Goal: Task Accomplishment & Management: Complete application form

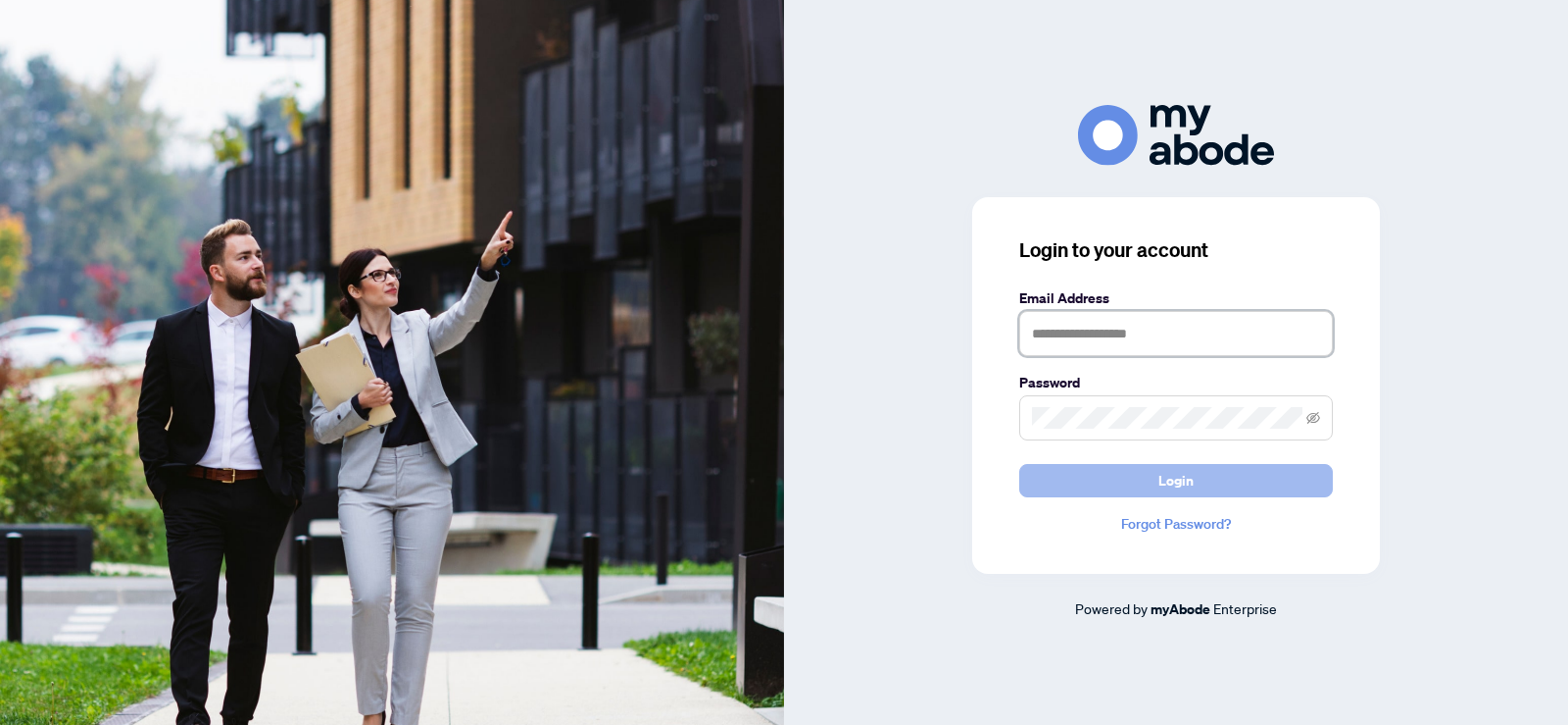
type input "**********"
click at [1168, 482] on span "Login" at bounding box center [1176, 480] width 36 height 32
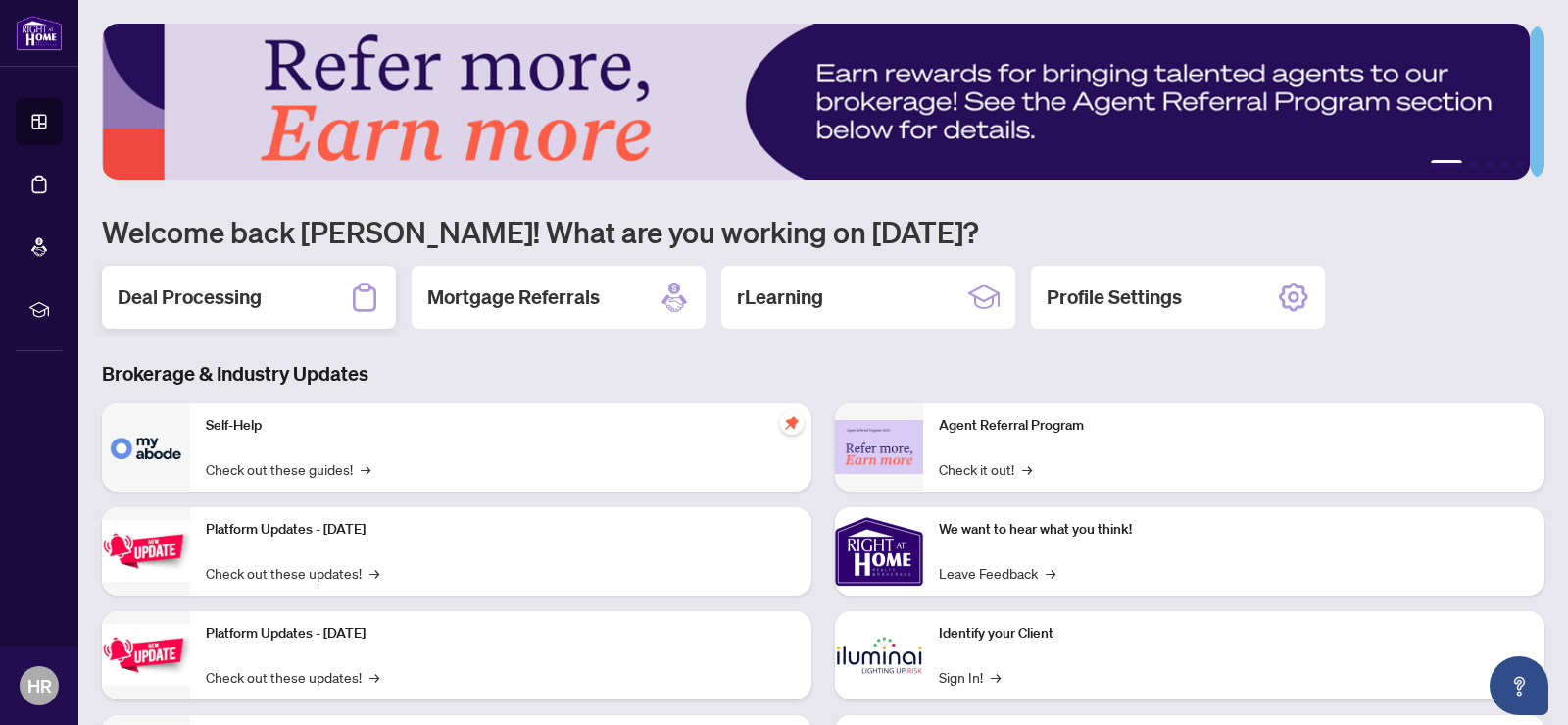
click at [238, 296] on h2 "Deal Processing" at bounding box center [190, 297] width 145 height 28
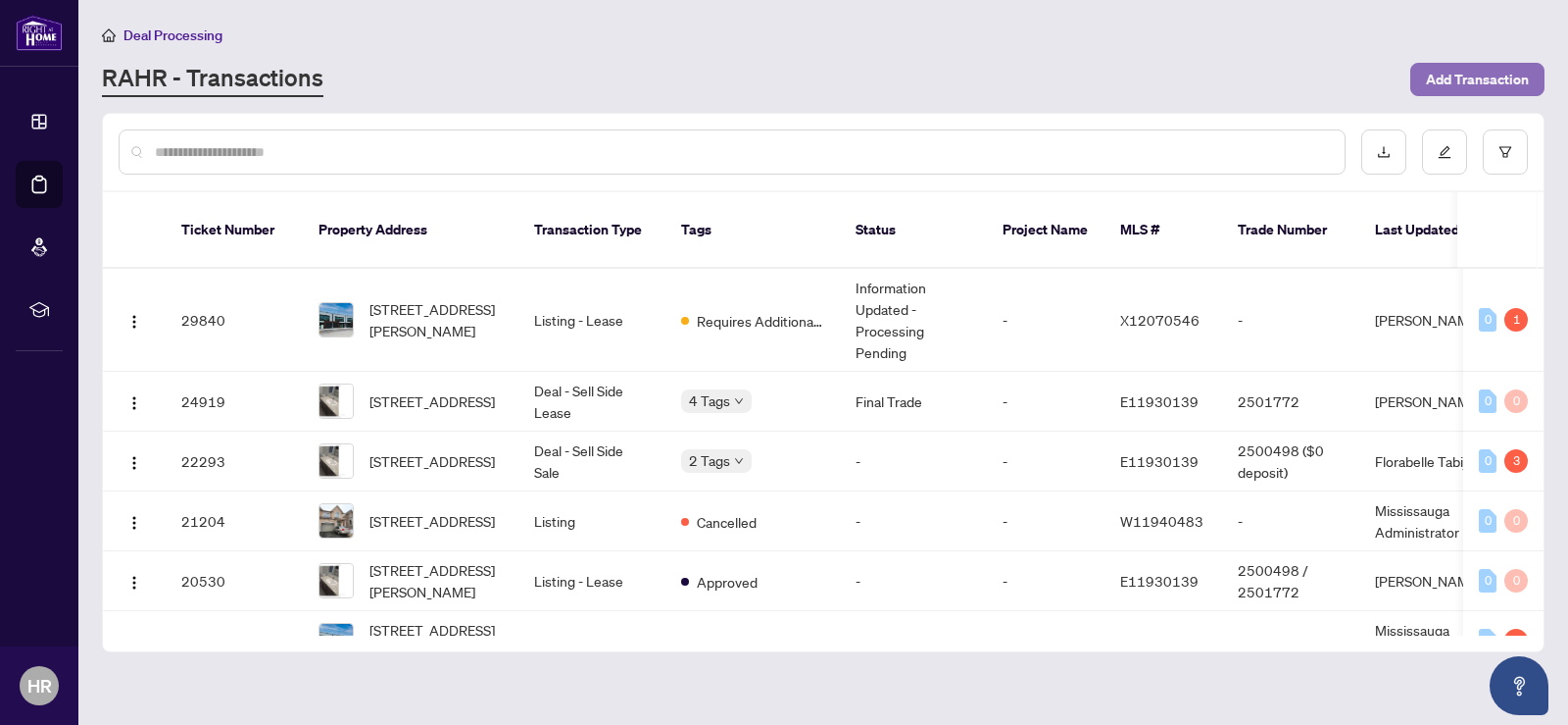
click at [1466, 76] on span "Add Transaction" at bounding box center [1478, 79] width 103 height 32
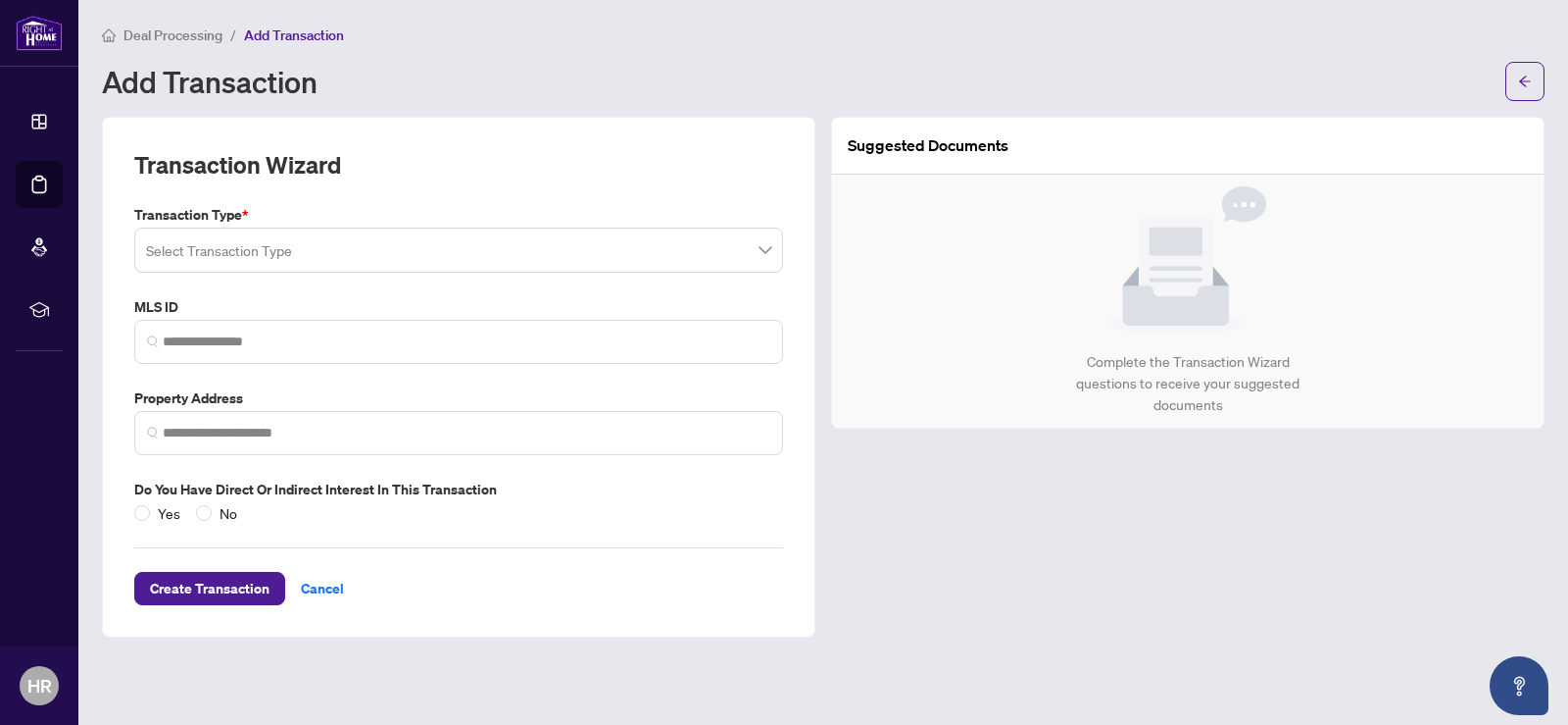
click at [771, 251] on div "Select Transaction Type" at bounding box center [458, 251] width 648 height 46
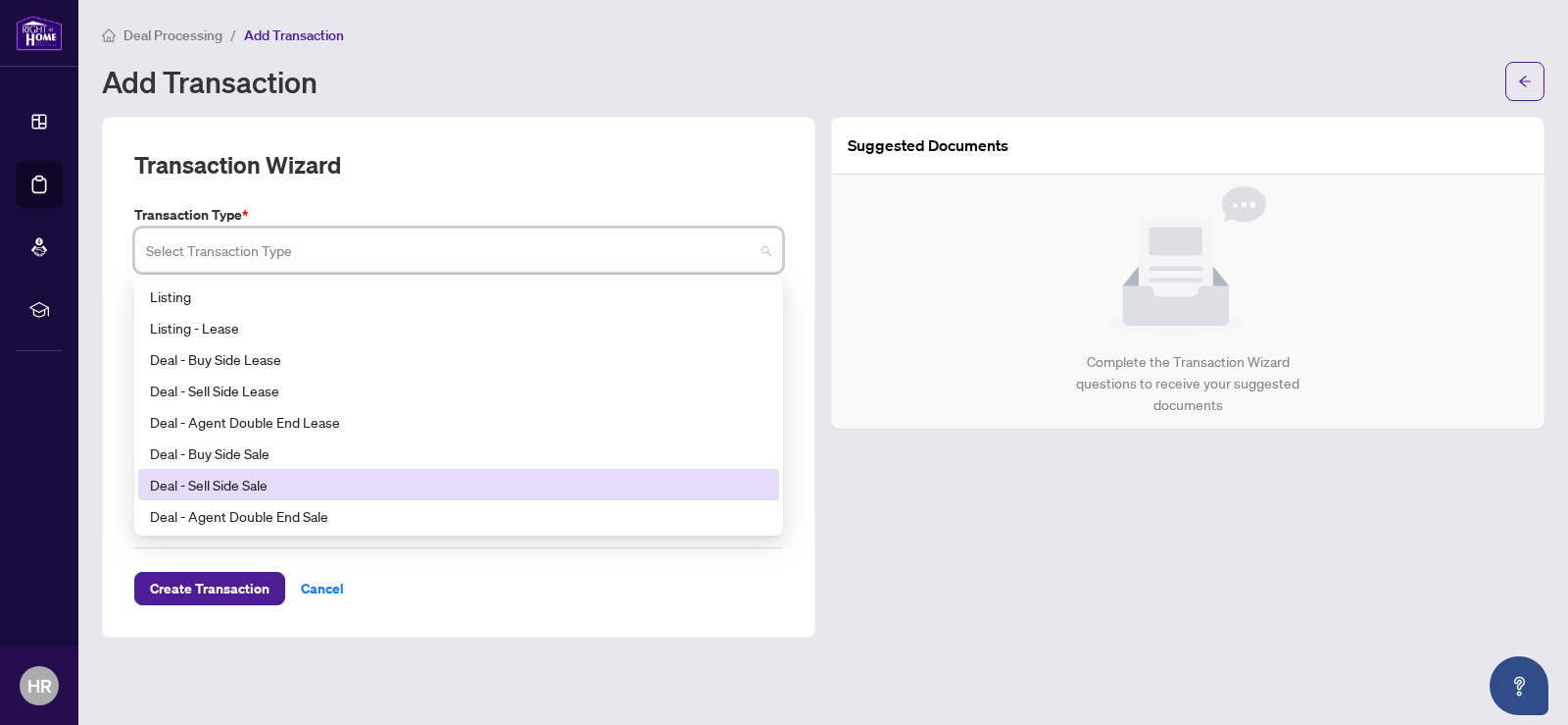
click at [507, 485] on div "Deal - Sell Side Sale" at bounding box center [458, 484] width 618 height 22
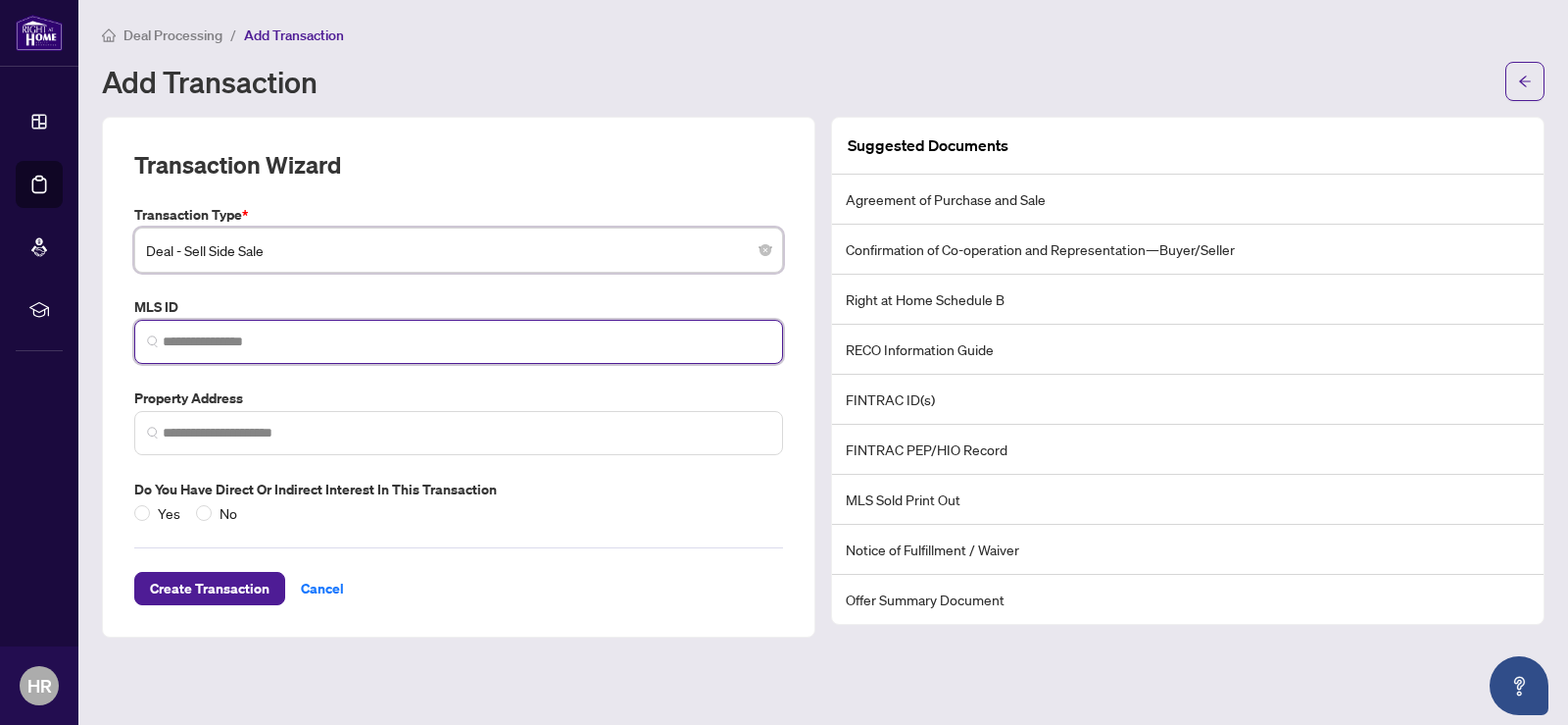
click at [495, 339] on input "search" at bounding box center [466, 342] width 608 height 21
paste input "*********"
type input "*********"
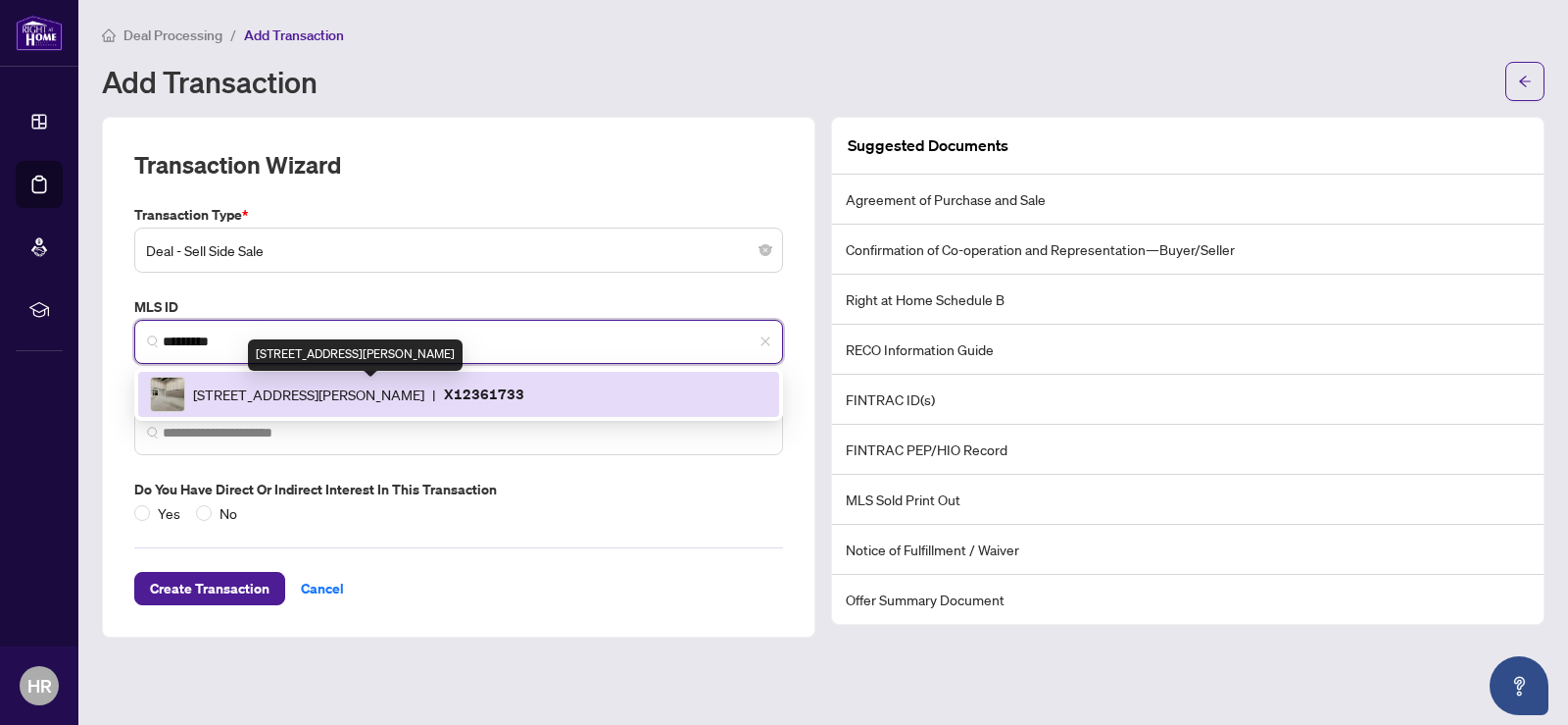
click at [425, 390] on span "587 Hanlon Creek Blvd, Guelph, Ontario N1C 0A1, Canada" at bounding box center [309, 394] width 232 height 22
type input "**********"
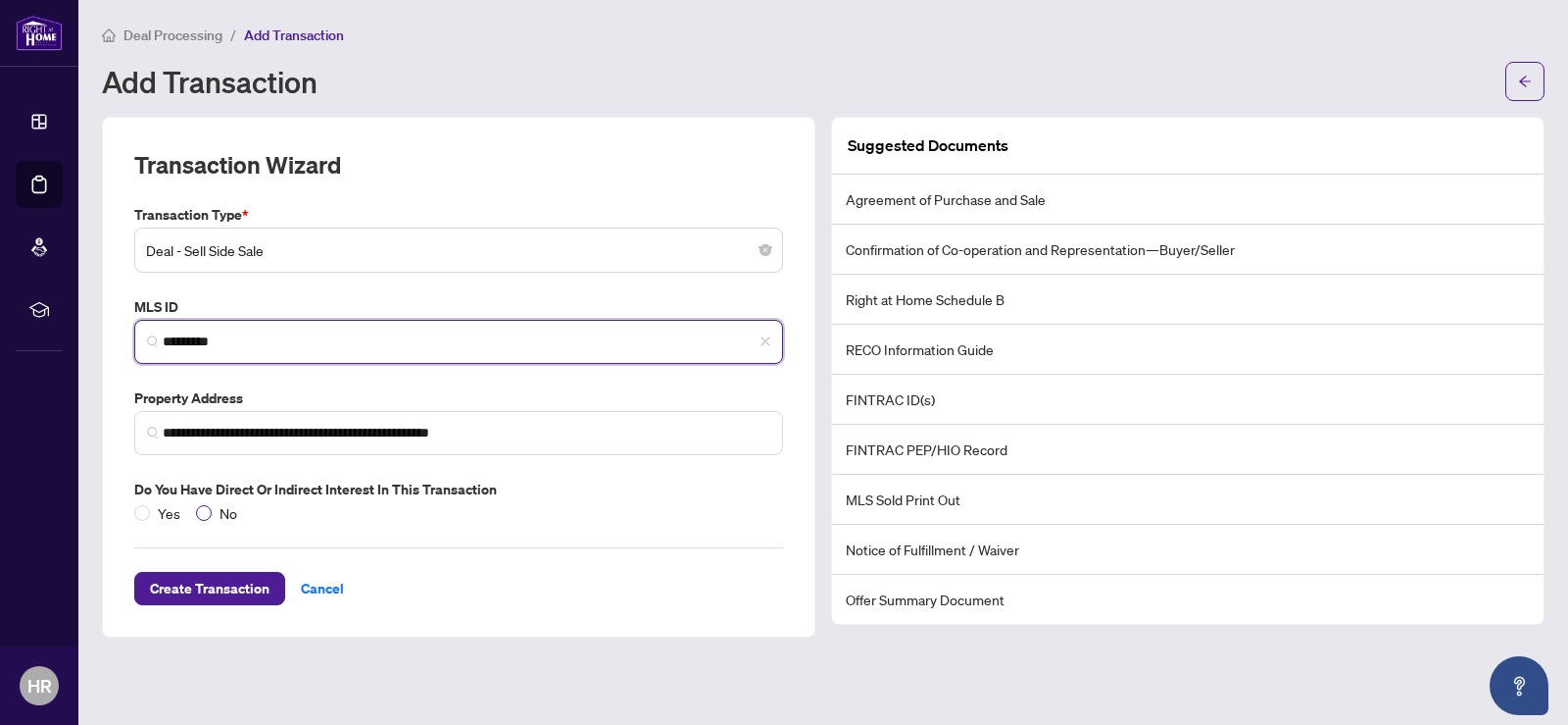
type input "*********"
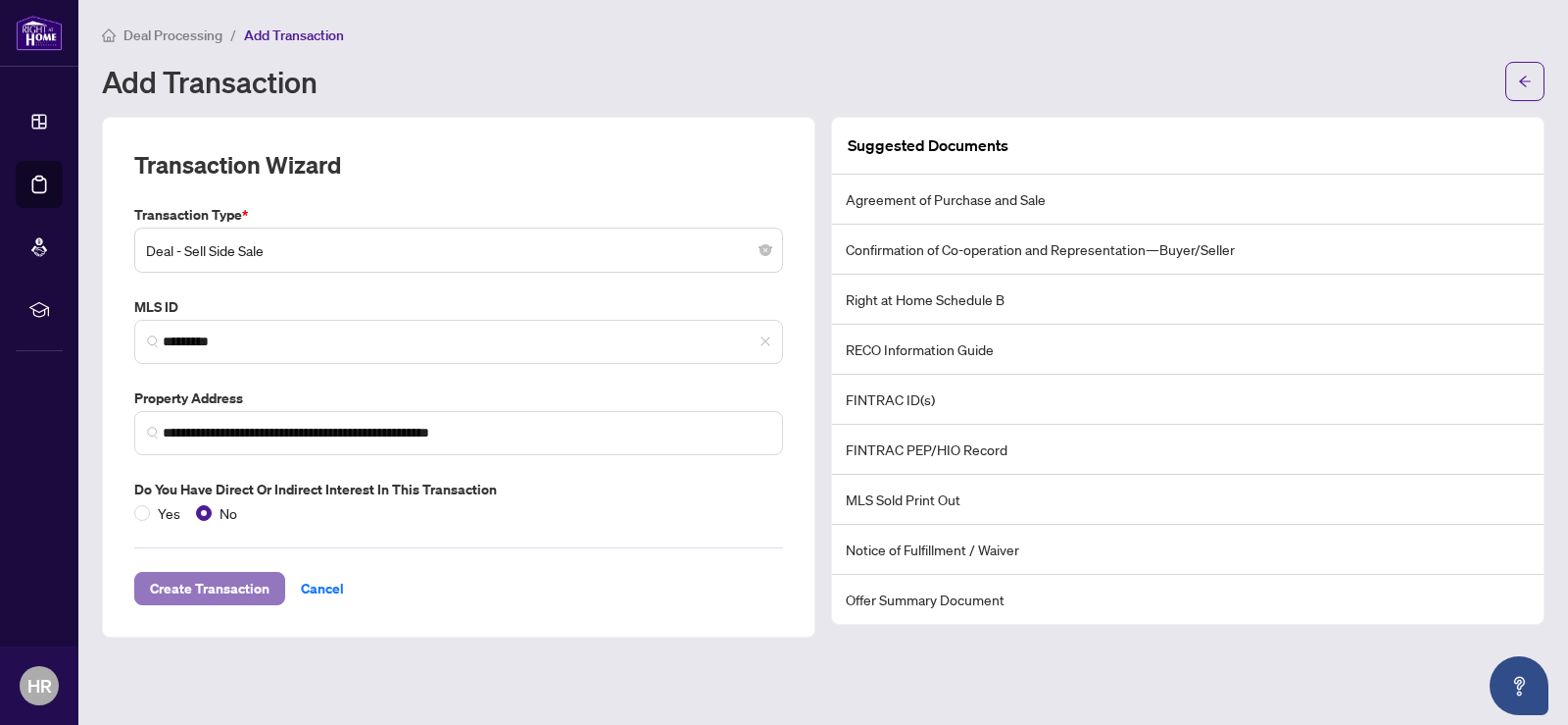
click at [205, 584] on span "Create Transaction" at bounding box center [209, 588] width 120 height 32
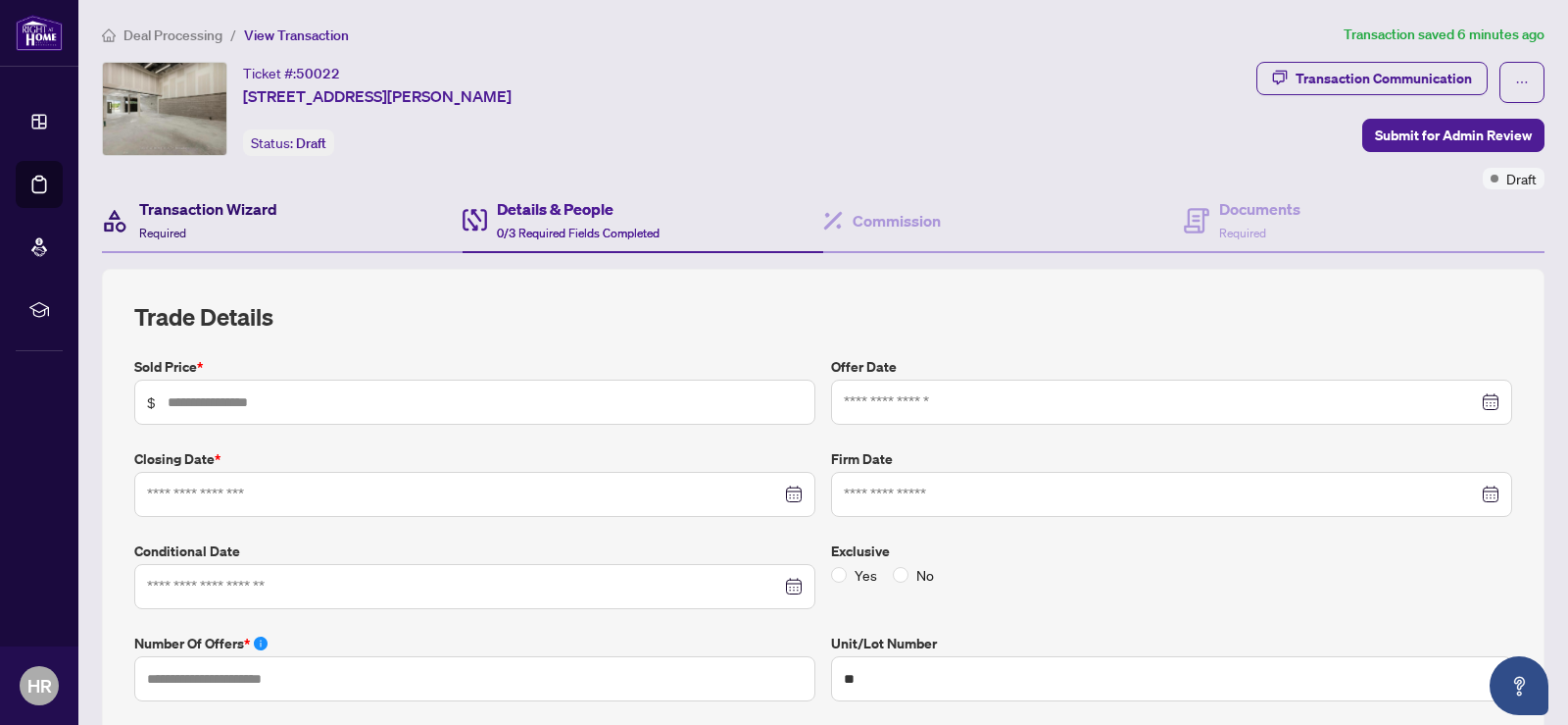
click at [226, 212] on h4 "Transaction Wizard" at bounding box center [209, 209] width 139 height 24
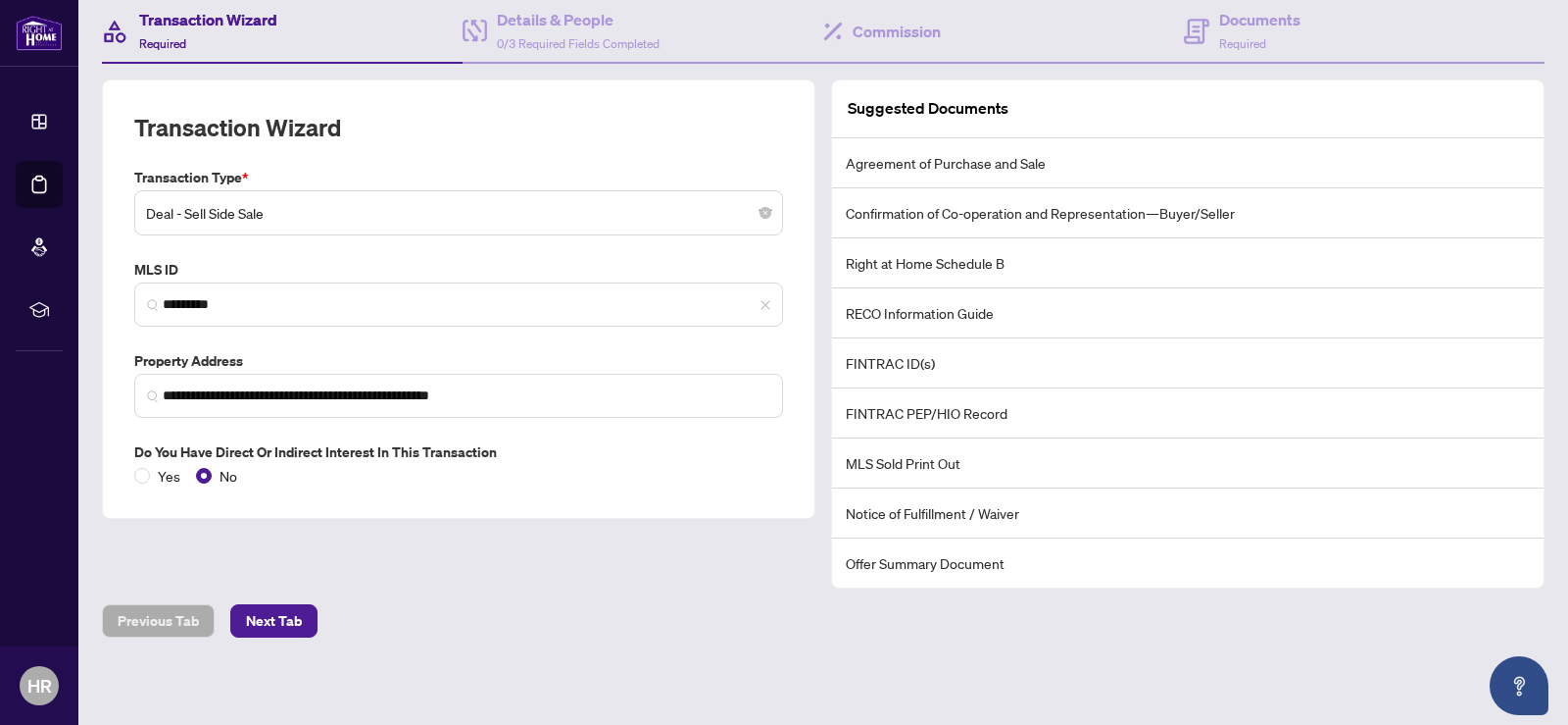
scroll to position [193, 0]
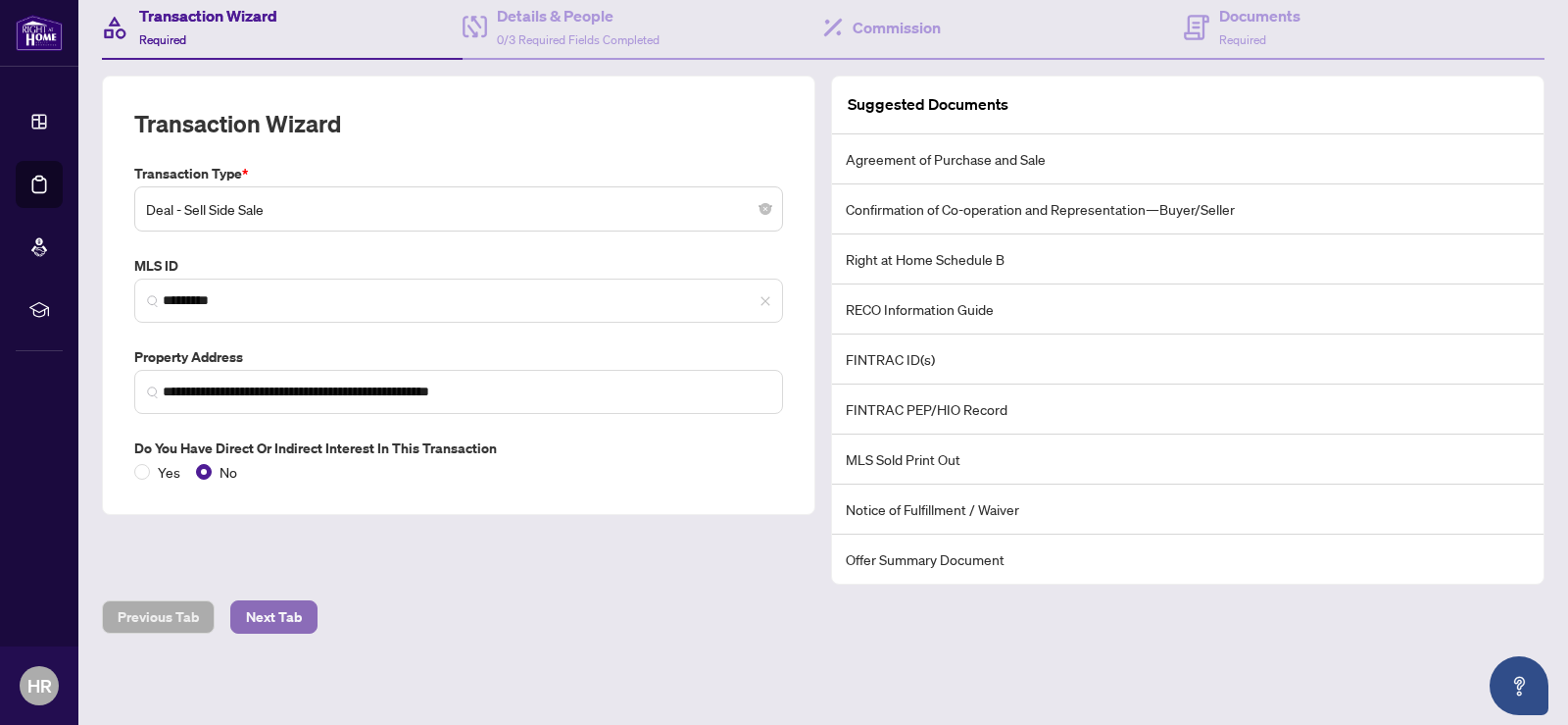
click at [281, 614] on span "Next Tab" at bounding box center [274, 617] width 55 height 32
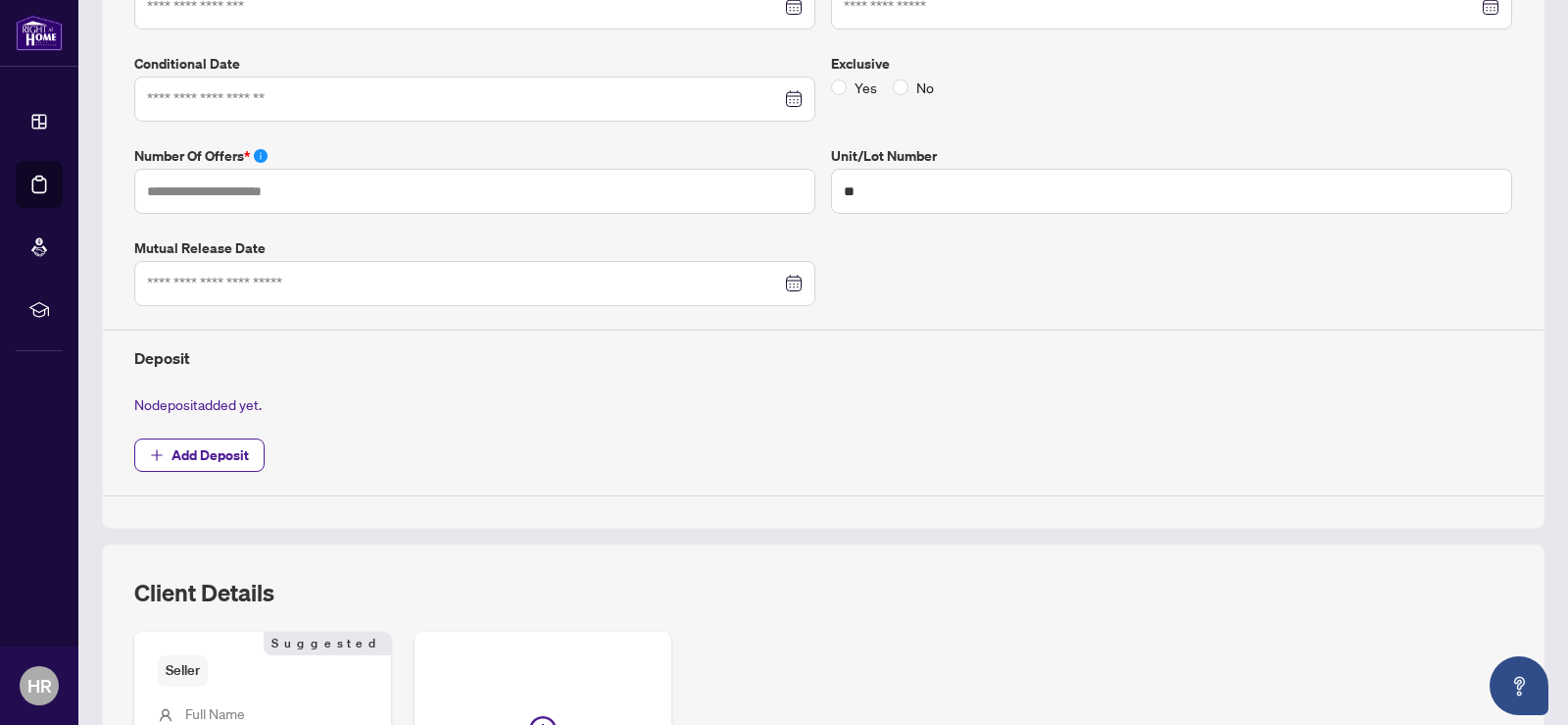
scroll to position [781, 0]
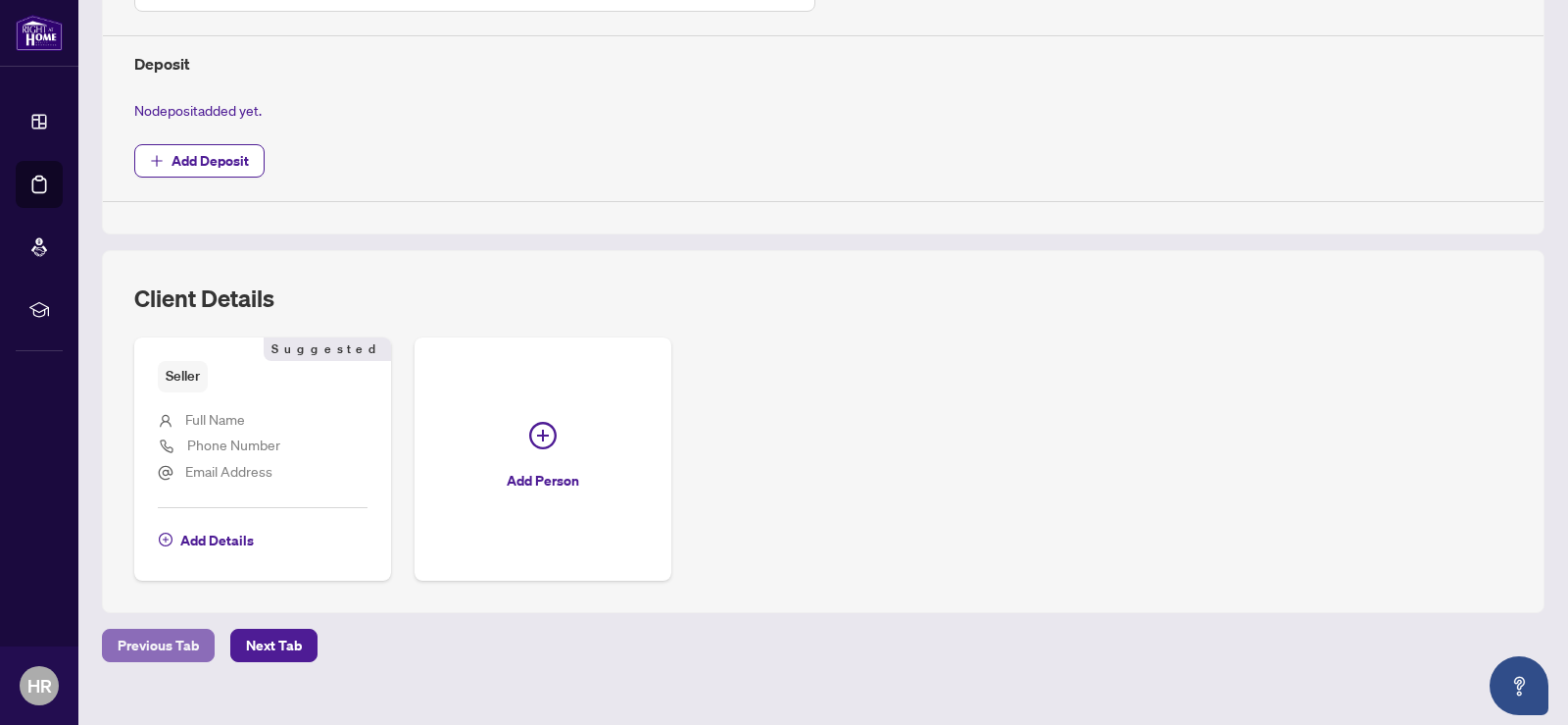
click at [159, 637] on span "Previous Tab" at bounding box center [158, 646] width 81 height 32
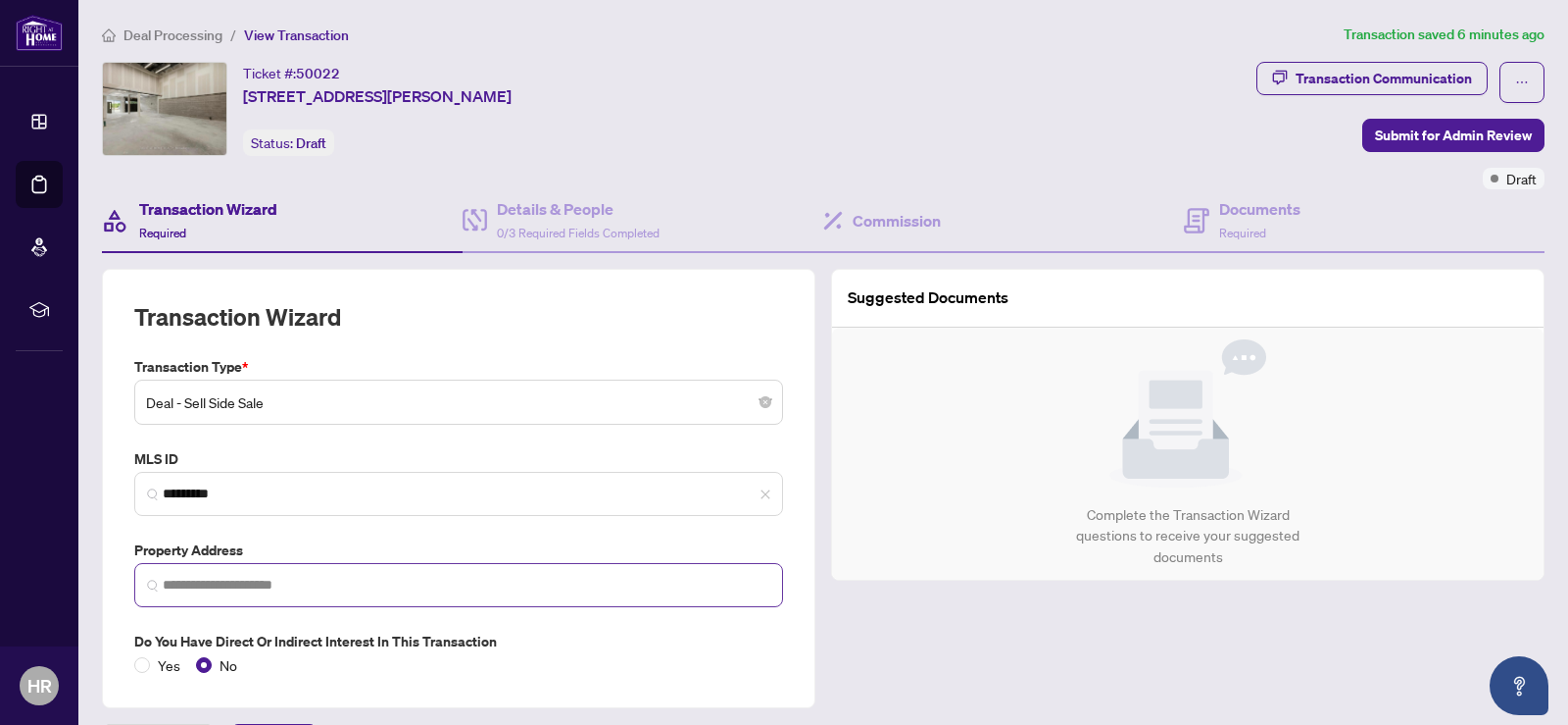
type input "**********"
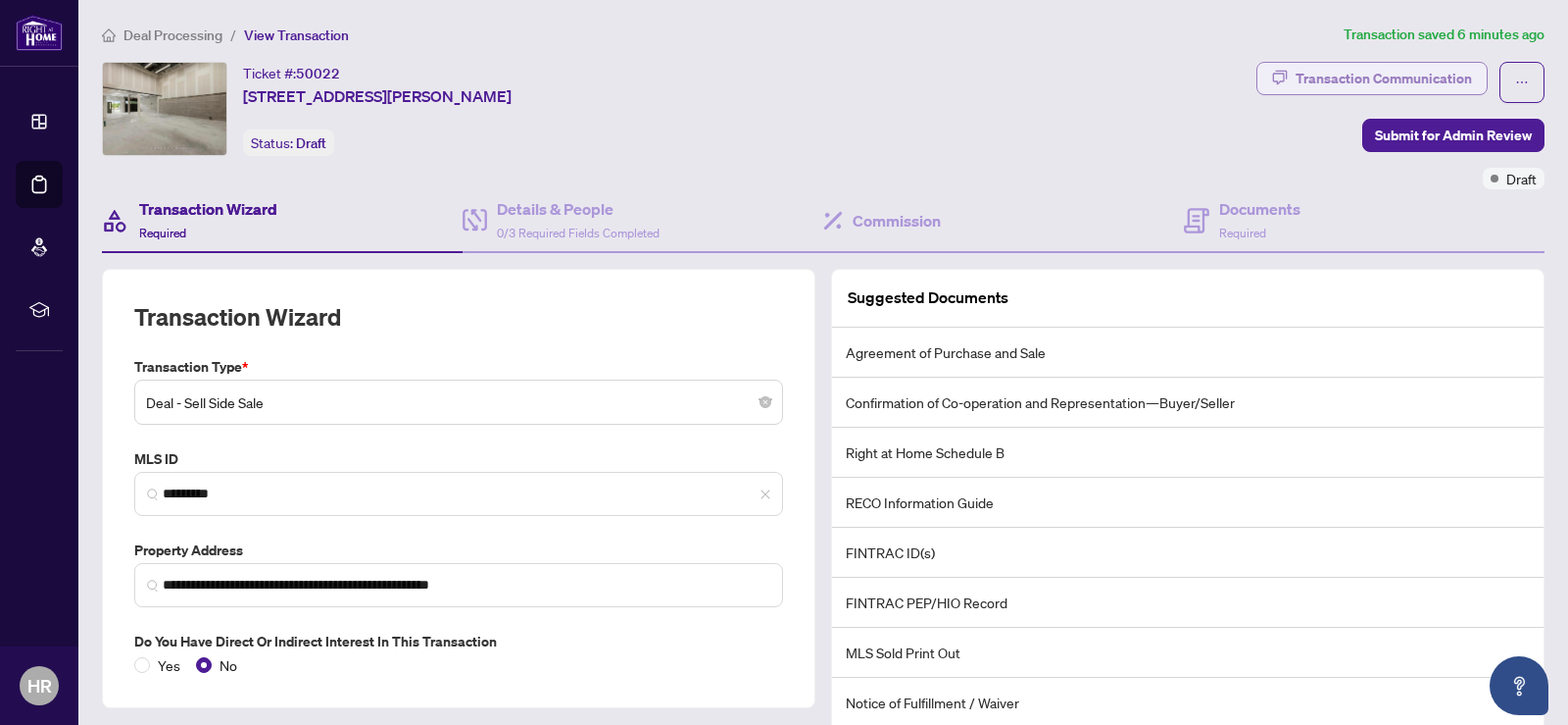
click at [1365, 72] on div "Transaction Communication" at bounding box center [1384, 78] width 176 height 32
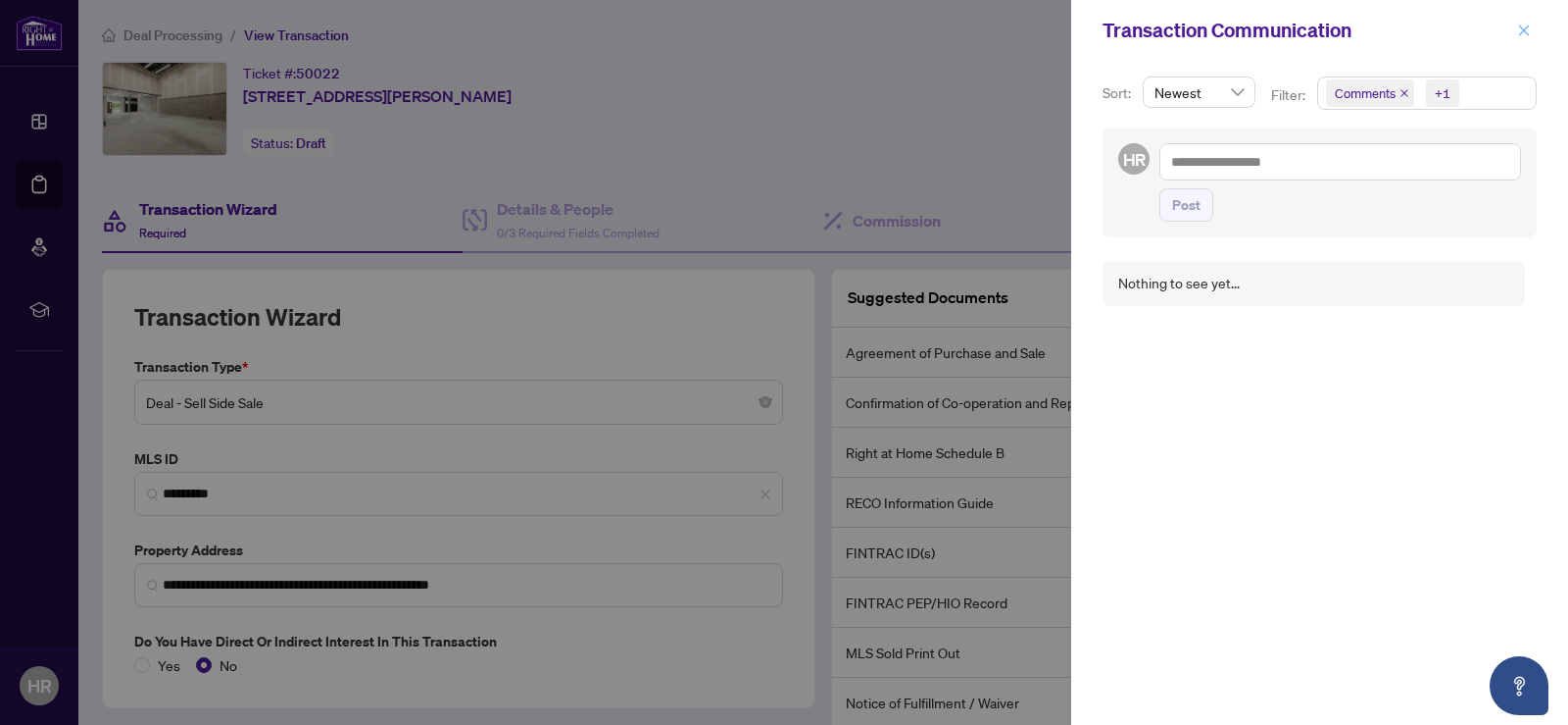
click at [1528, 33] on icon "close" at bounding box center [1524, 31] width 14 height 14
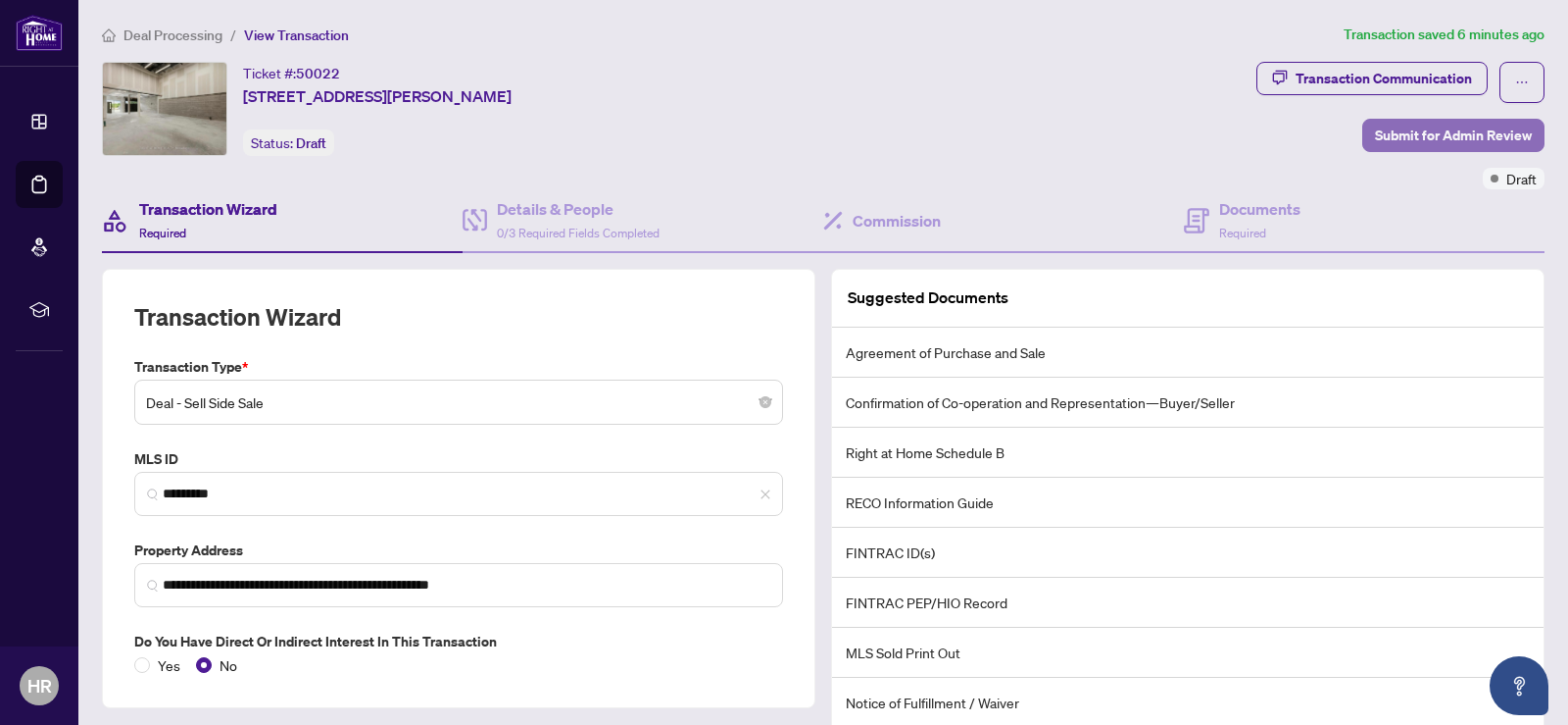
click at [1414, 131] on span "Submit for Admin Review" at bounding box center [1453, 136] width 156 height 32
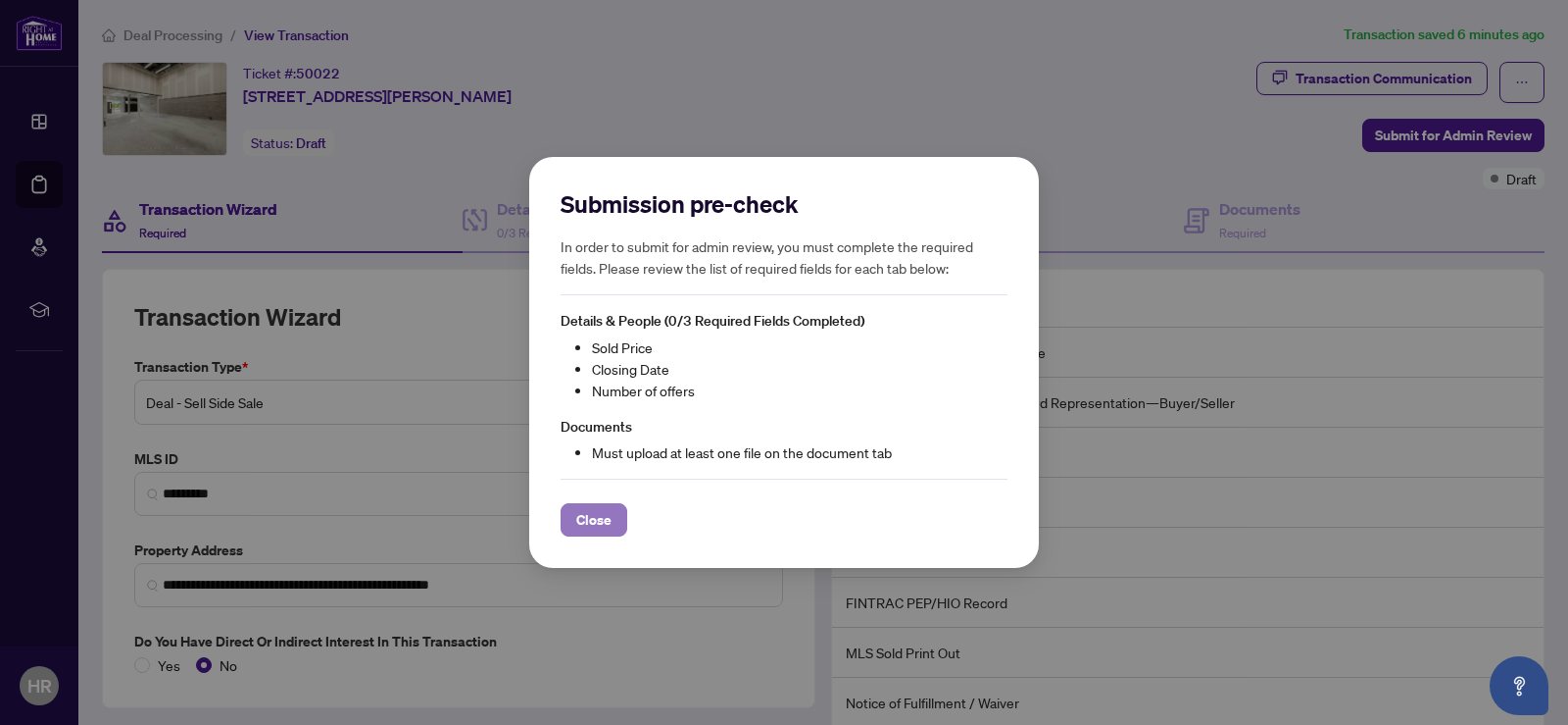
click at [598, 520] on span "Close" at bounding box center [594, 520] width 36 height 32
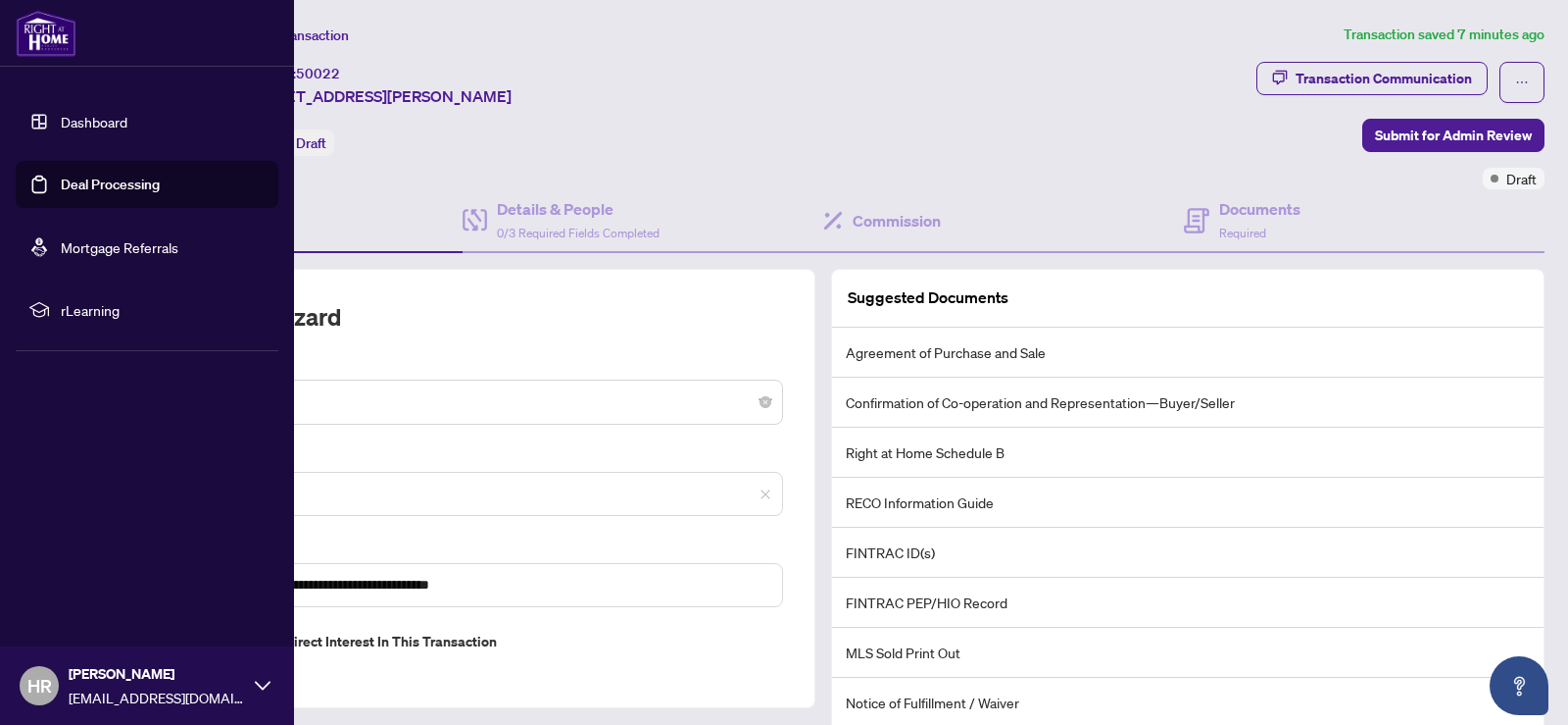
click at [88, 116] on link "Dashboard" at bounding box center [93, 122] width 66 height 18
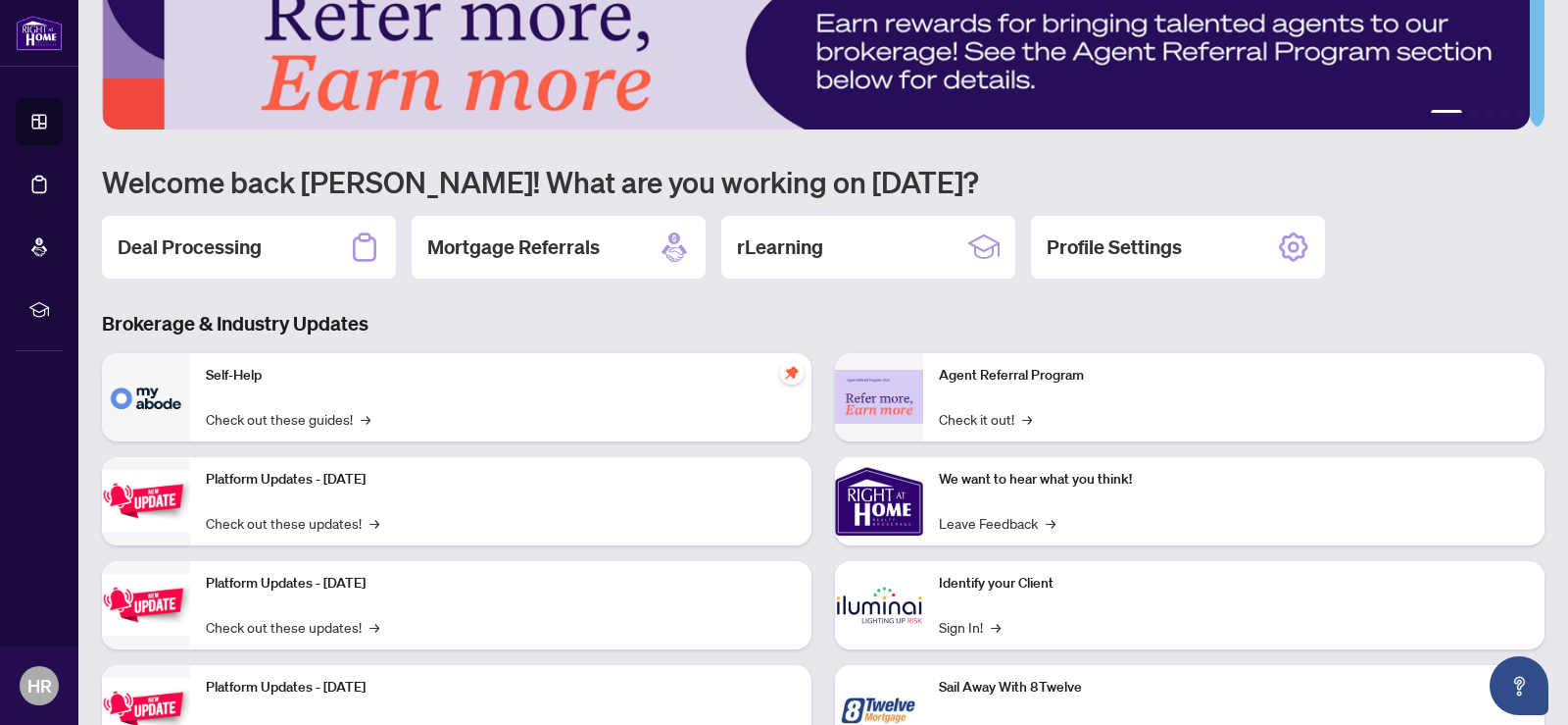
scroll to position [130, 0]
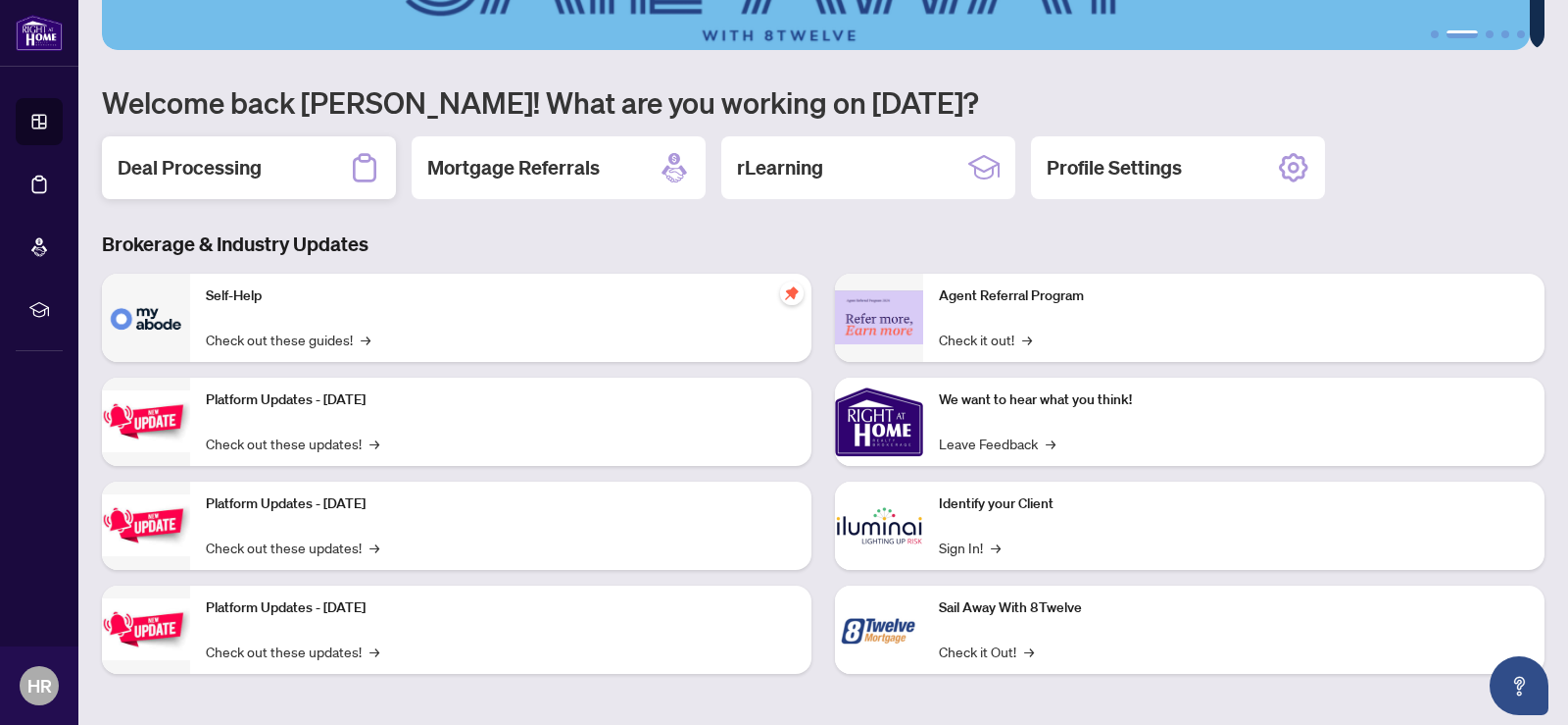
click at [219, 154] on h2 "Deal Processing" at bounding box center [190, 167] width 145 height 28
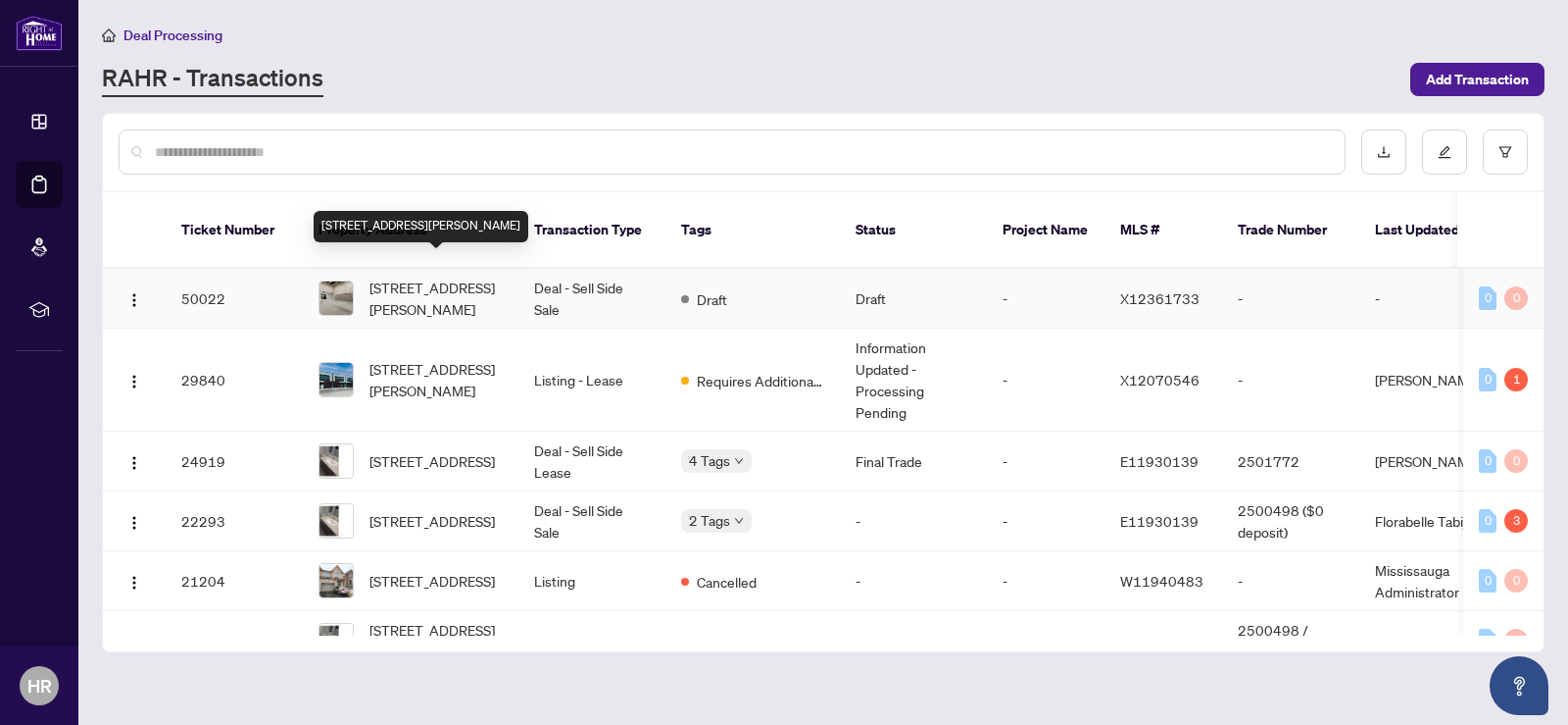
click at [440, 276] on span "[STREET_ADDRESS][PERSON_NAME]" at bounding box center [436, 298] width 134 height 44
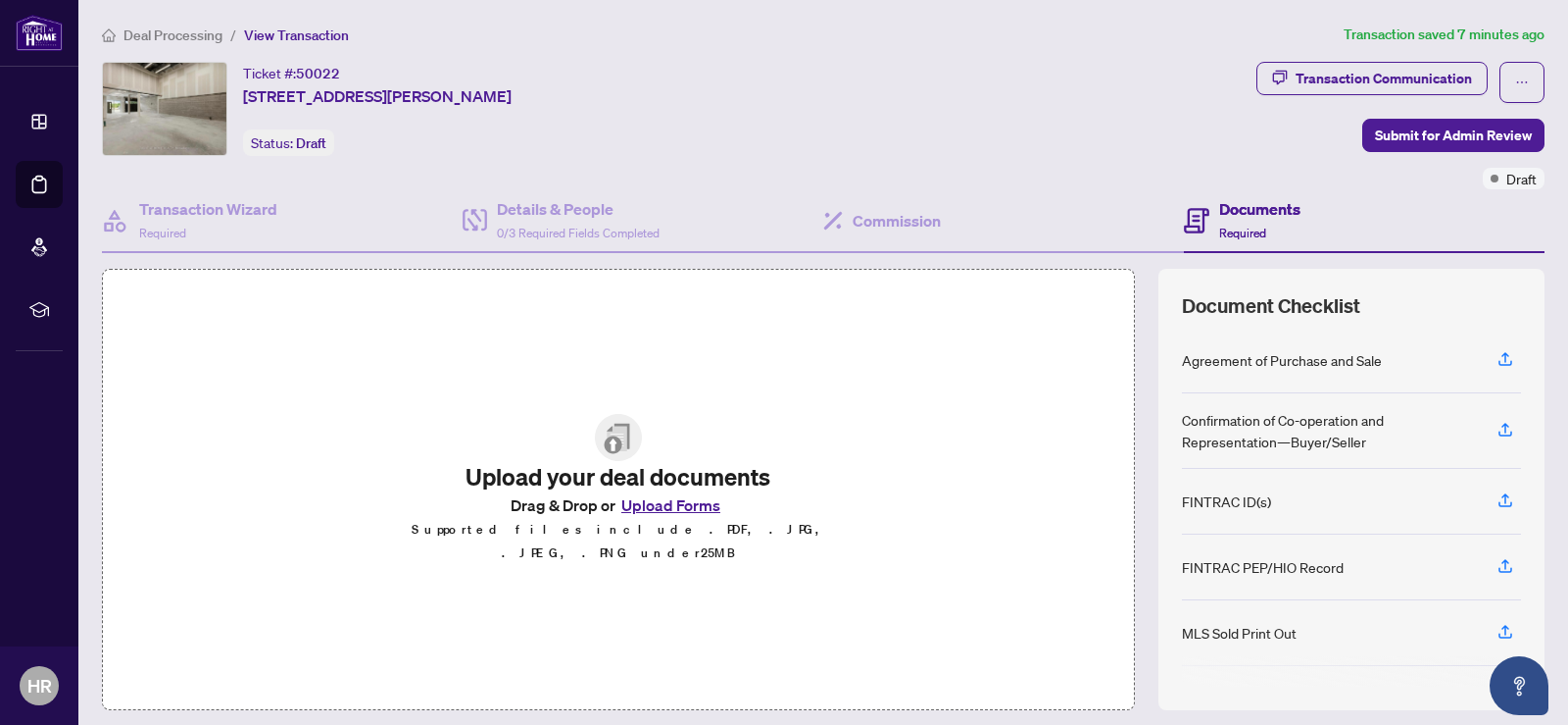
click at [656, 512] on button "Upload Forms" at bounding box center [671, 505] width 111 height 26
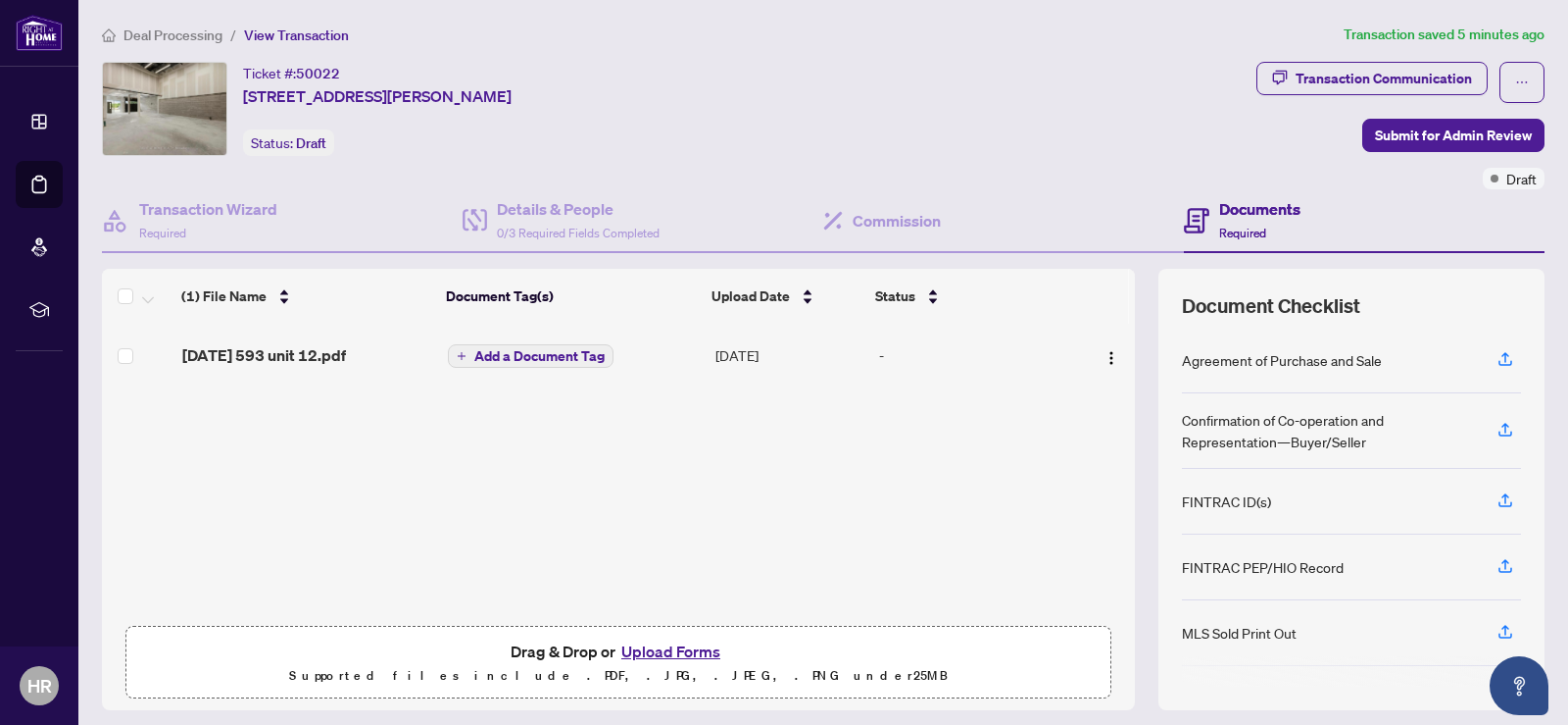
click at [655, 653] on button "Upload Forms" at bounding box center [671, 652] width 111 height 26
click at [662, 647] on button "Upload Forms" at bounding box center [671, 652] width 111 height 26
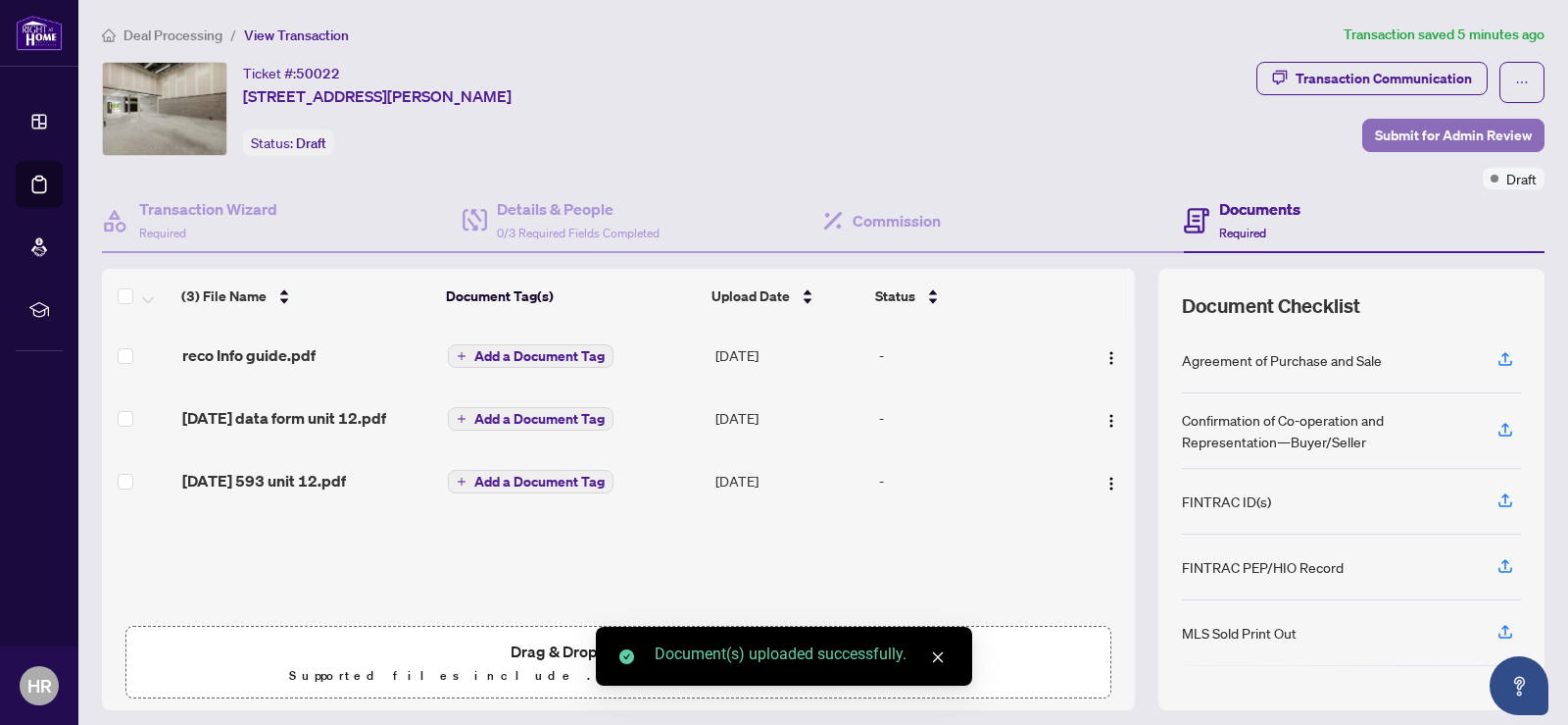
click at [1428, 131] on span "Submit for Admin Review" at bounding box center [1453, 136] width 156 height 32
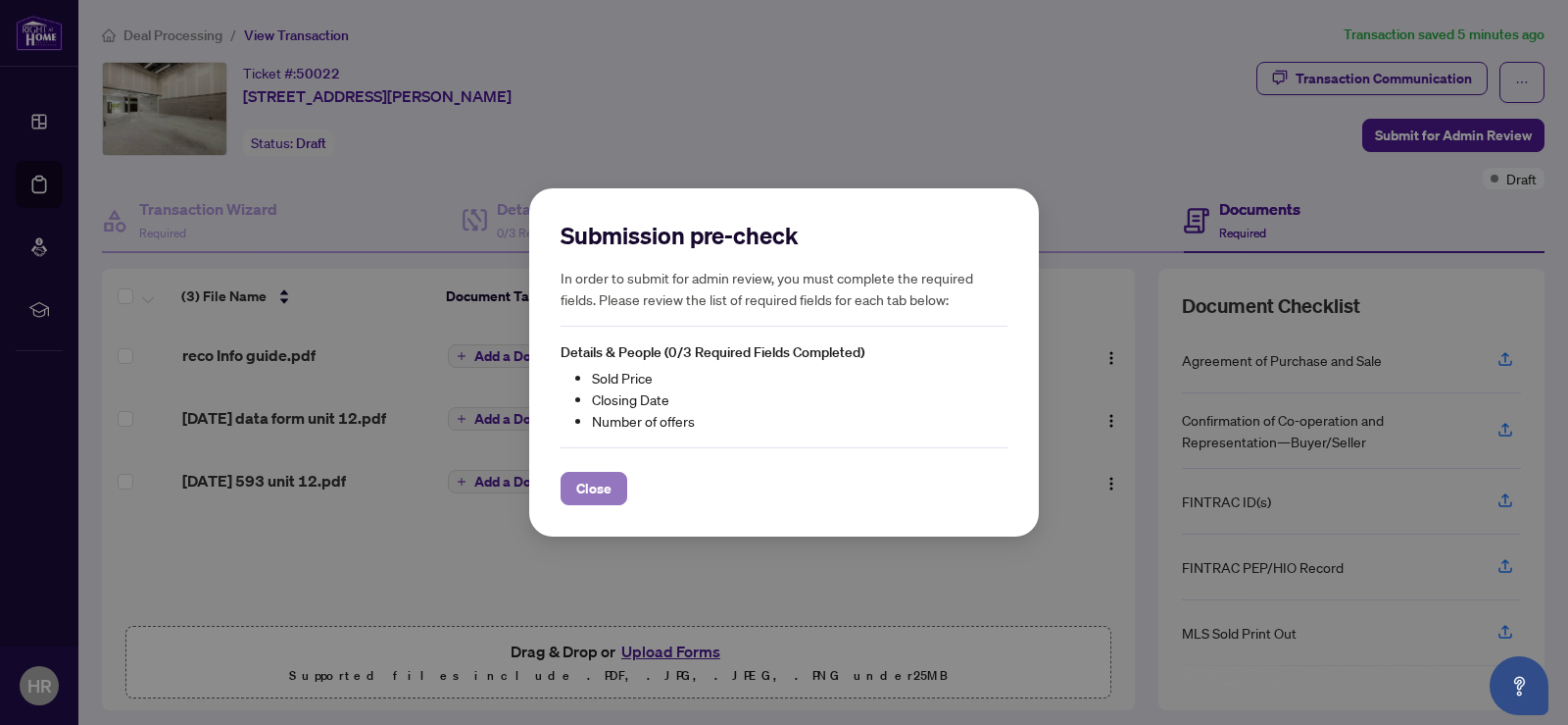
click at [588, 484] on span "Close" at bounding box center [594, 488] width 36 height 32
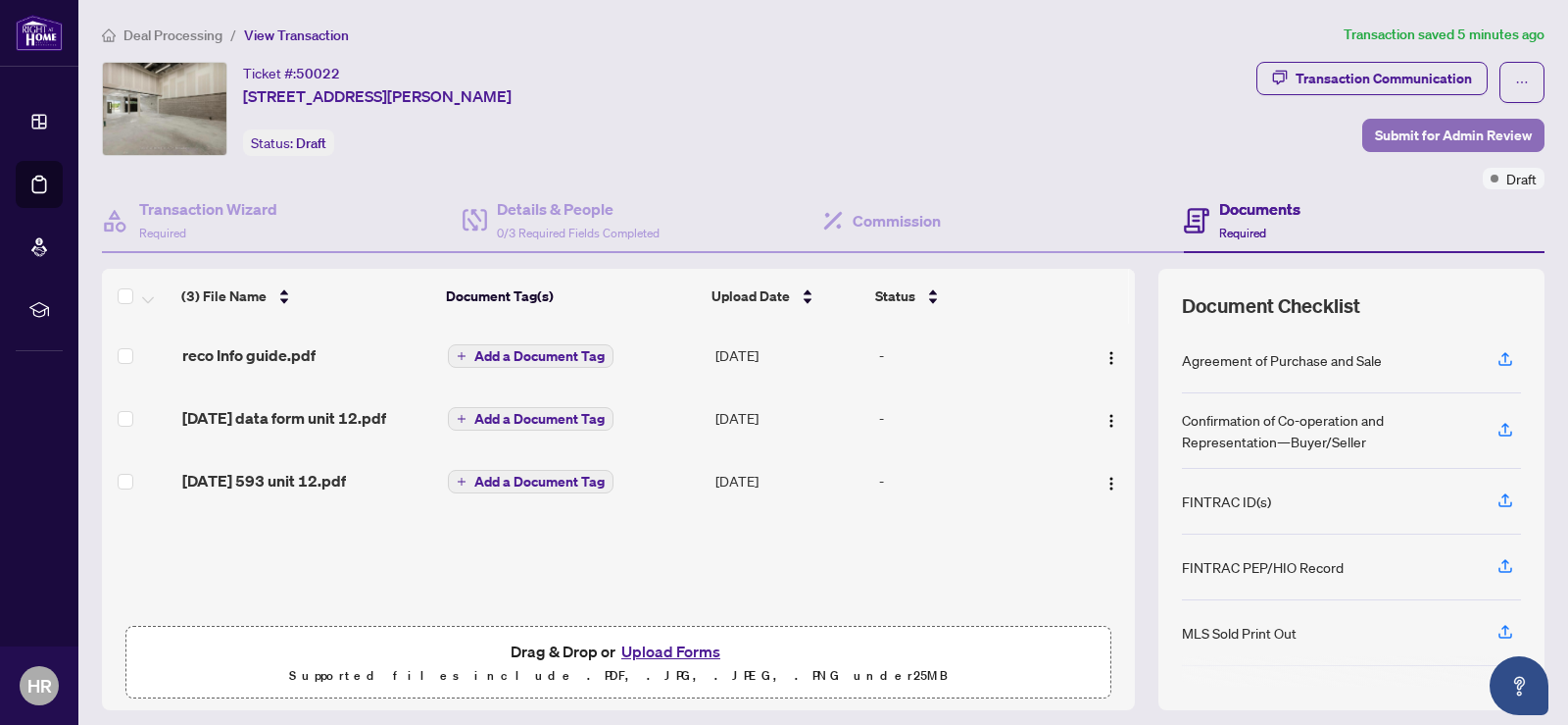
click at [1460, 124] on span "Submit for Admin Review" at bounding box center [1453, 136] width 156 height 32
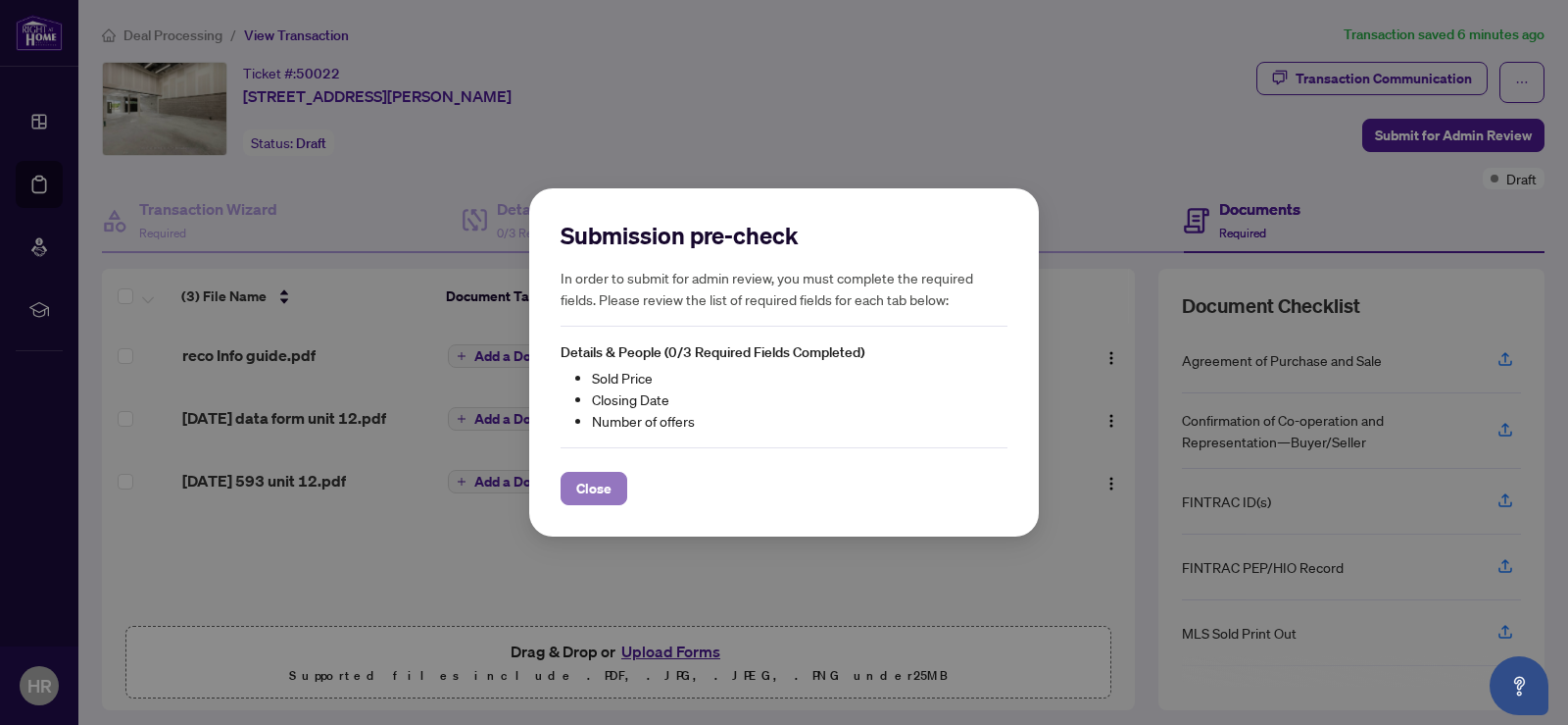
click at [600, 480] on span "Close" at bounding box center [594, 488] width 36 height 32
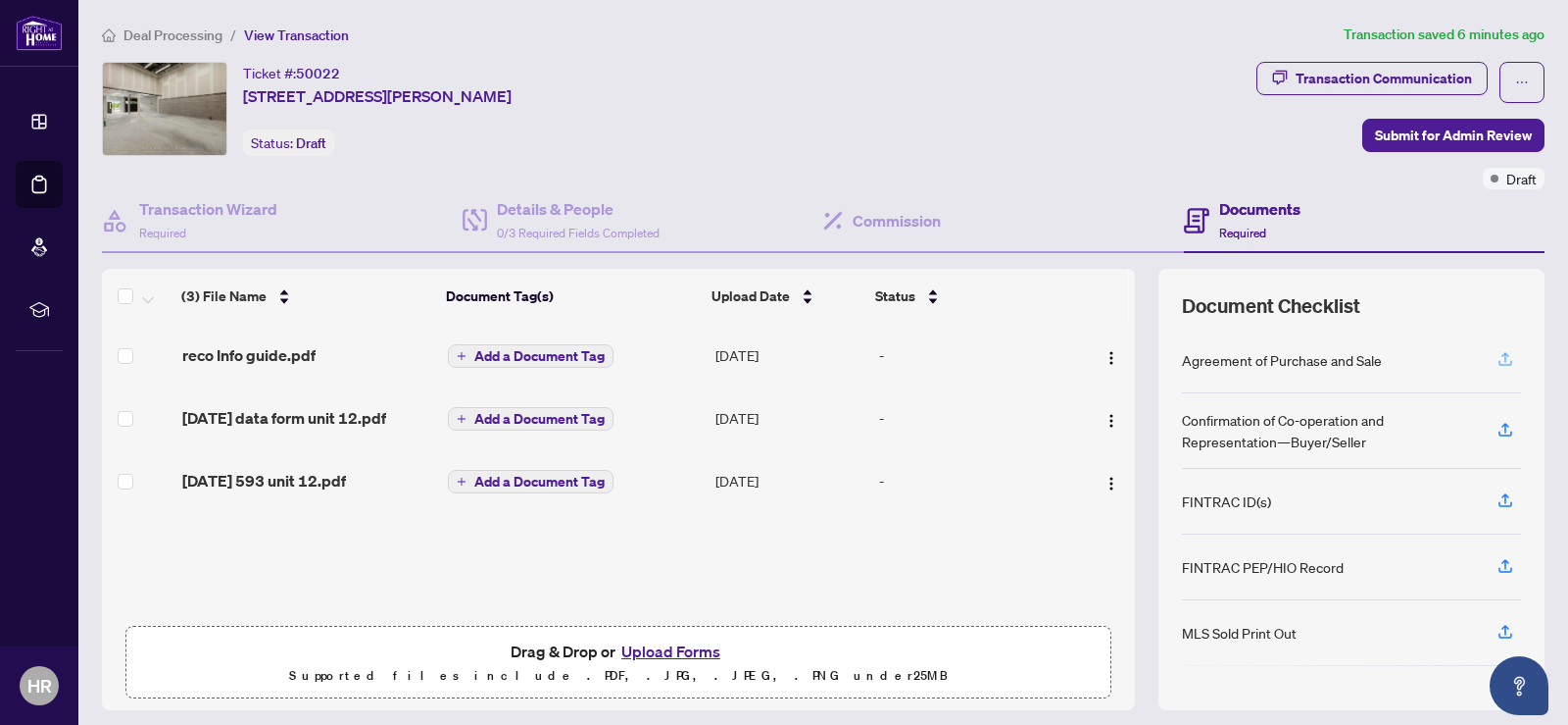
click at [1497, 353] on icon "button" at bounding box center [1506, 359] width 18 height 18
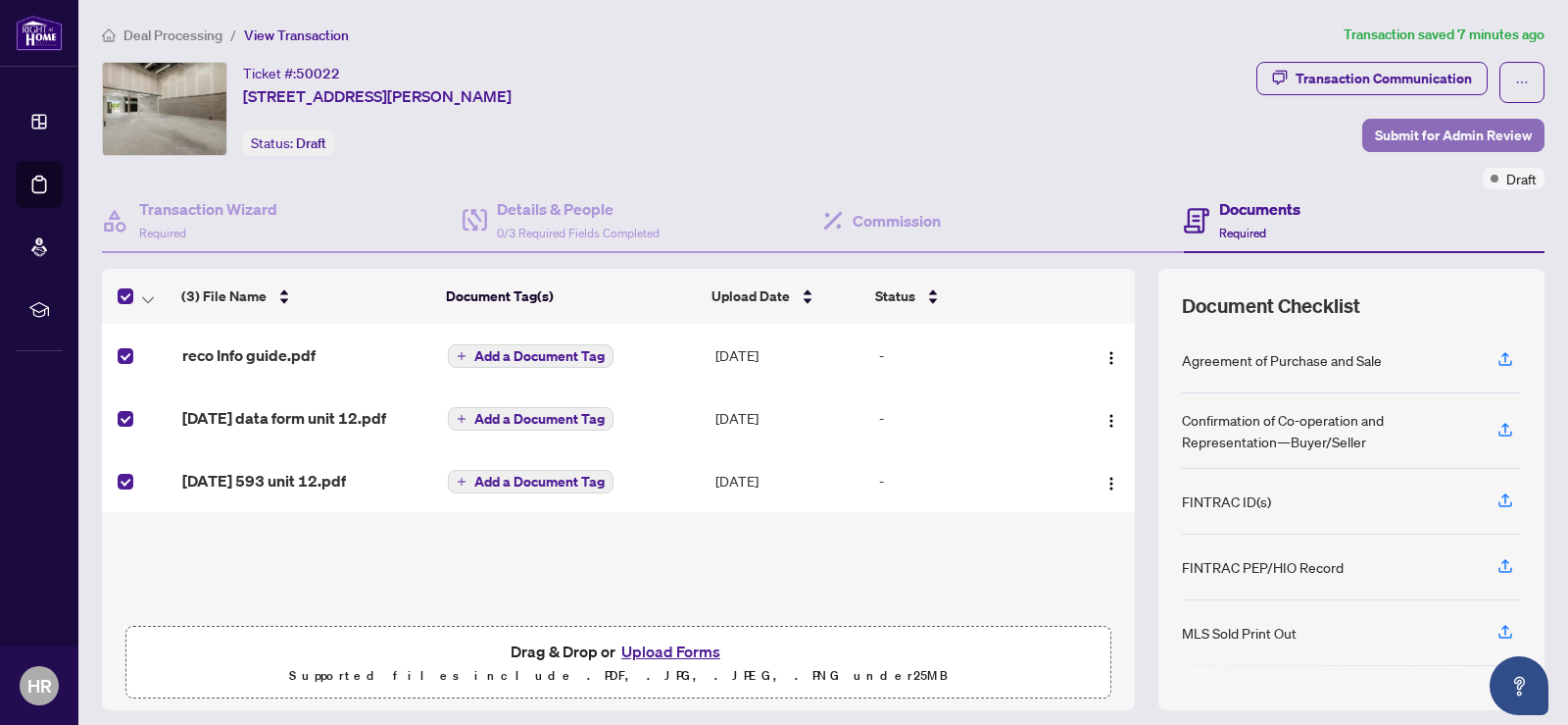
click at [1445, 128] on span "Submit for Admin Review" at bounding box center [1453, 136] width 156 height 32
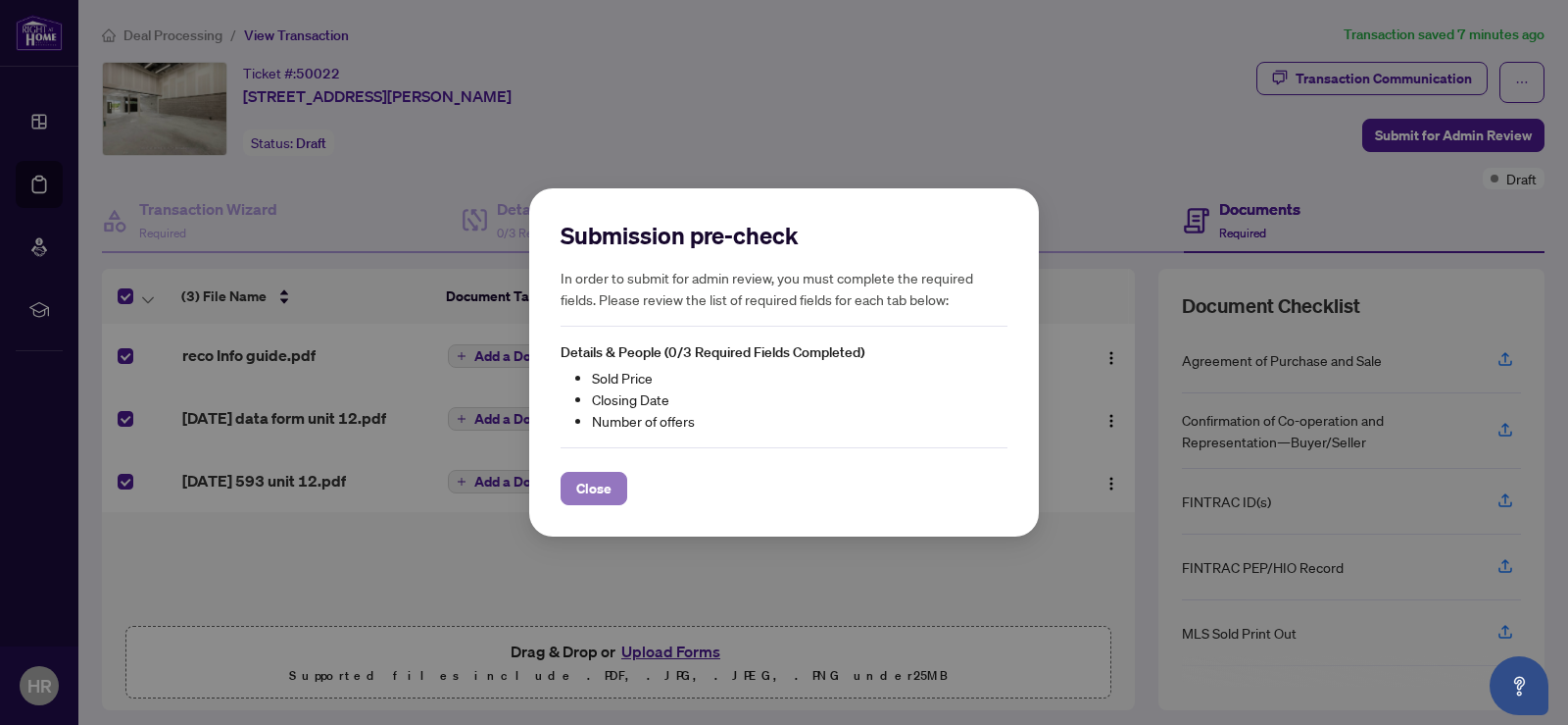
click at [590, 491] on span "Close" at bounding box center [594, 488] width 36 height 32
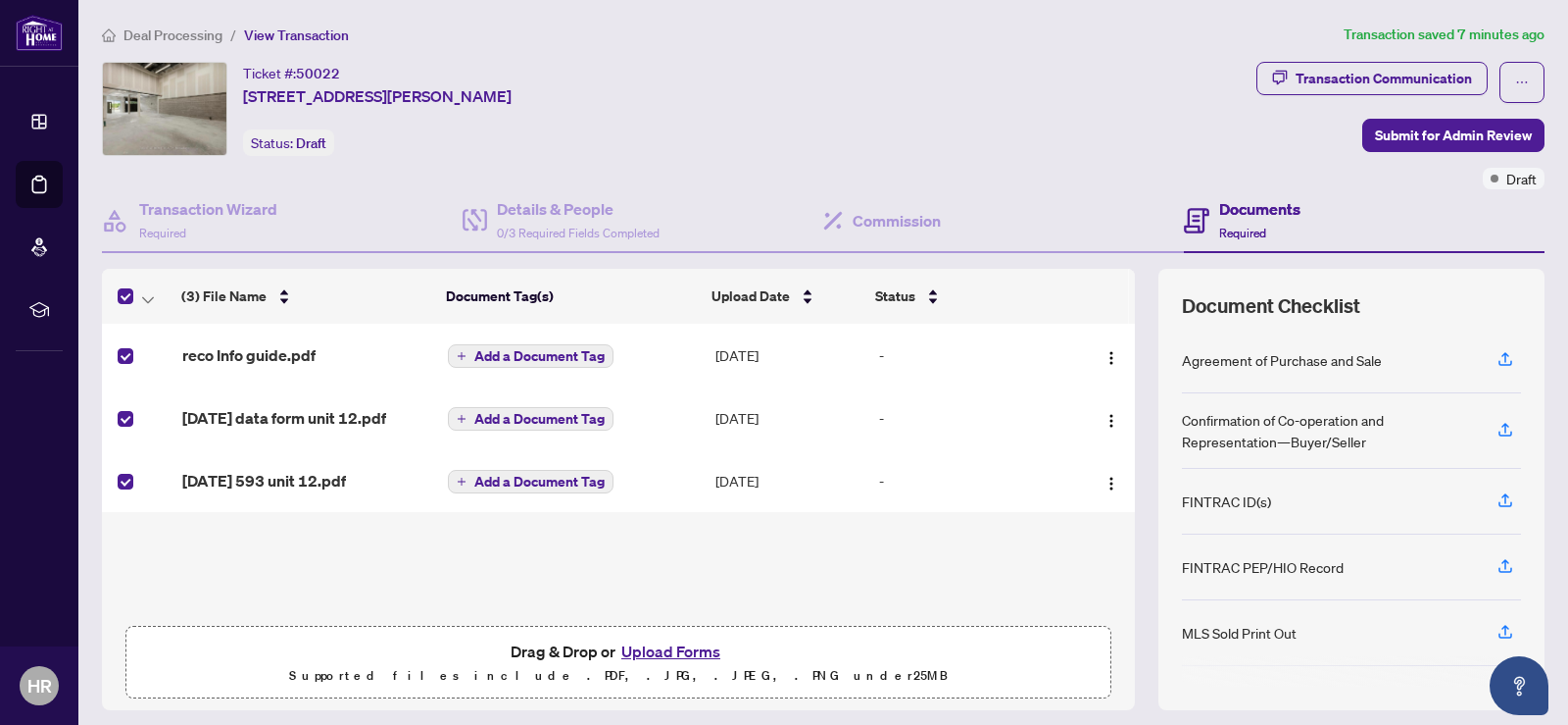
click at [813, 584] on div "(3) File Name Document Tag(s) Upload Date Status reco Info guide.pdf Add a Docu…" at bounding box center [619, 489] width 1033 height 442
click at [1468, 128] on span "Submit for Admin Review" at bounding box center [1453, 136] width 156 height 32
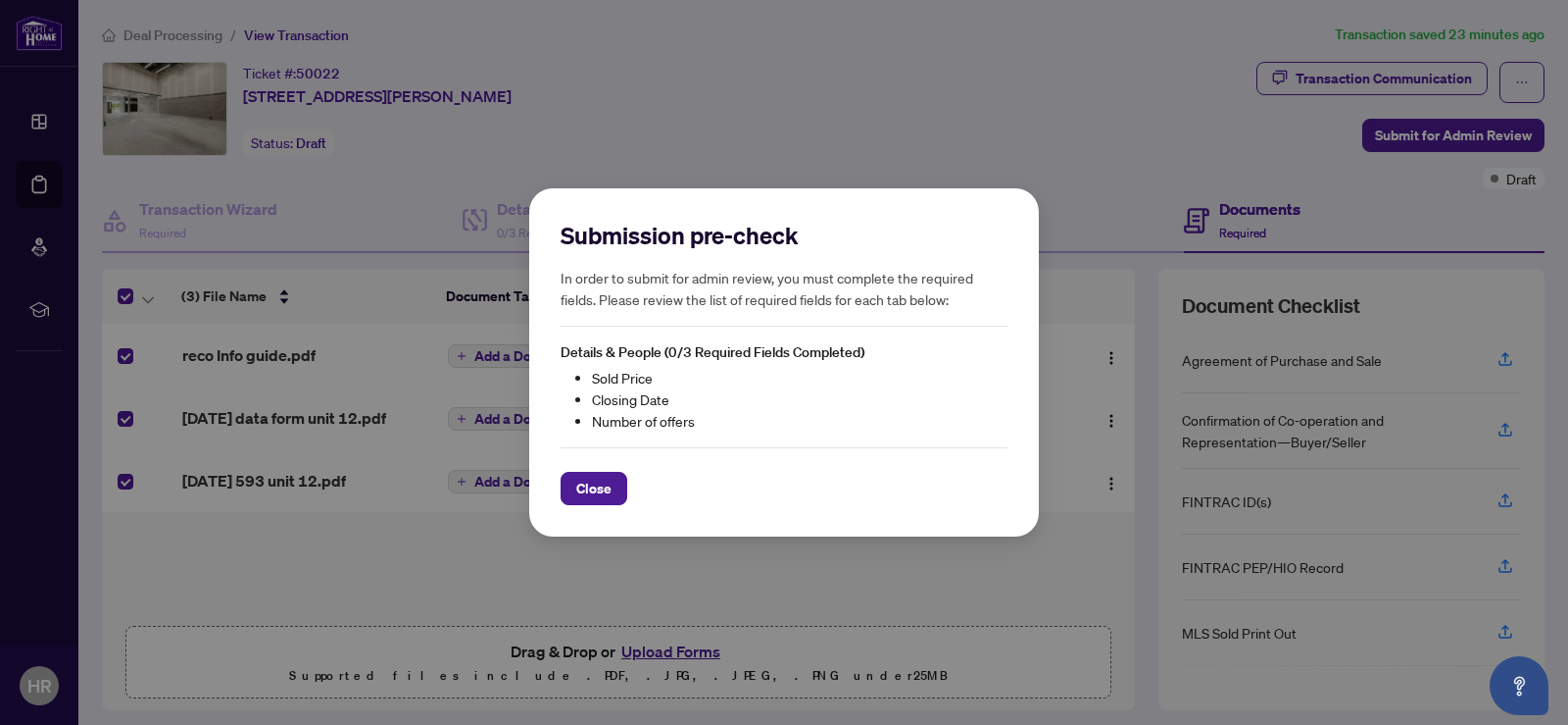
click at [1033, 81] on div "Submission pre-check In order to submit for admin review, you must complete the…" at bounding box center [784, 362] width 1568 height 725
click at [858, 96] on div "Submission pre-check In order to submit for admin review, you must complete the…" at bounding box center [784, 362] width 1568 height 725
click at [592, 490] on span "Close" at bounding box center [594, 488] width 36 height 32
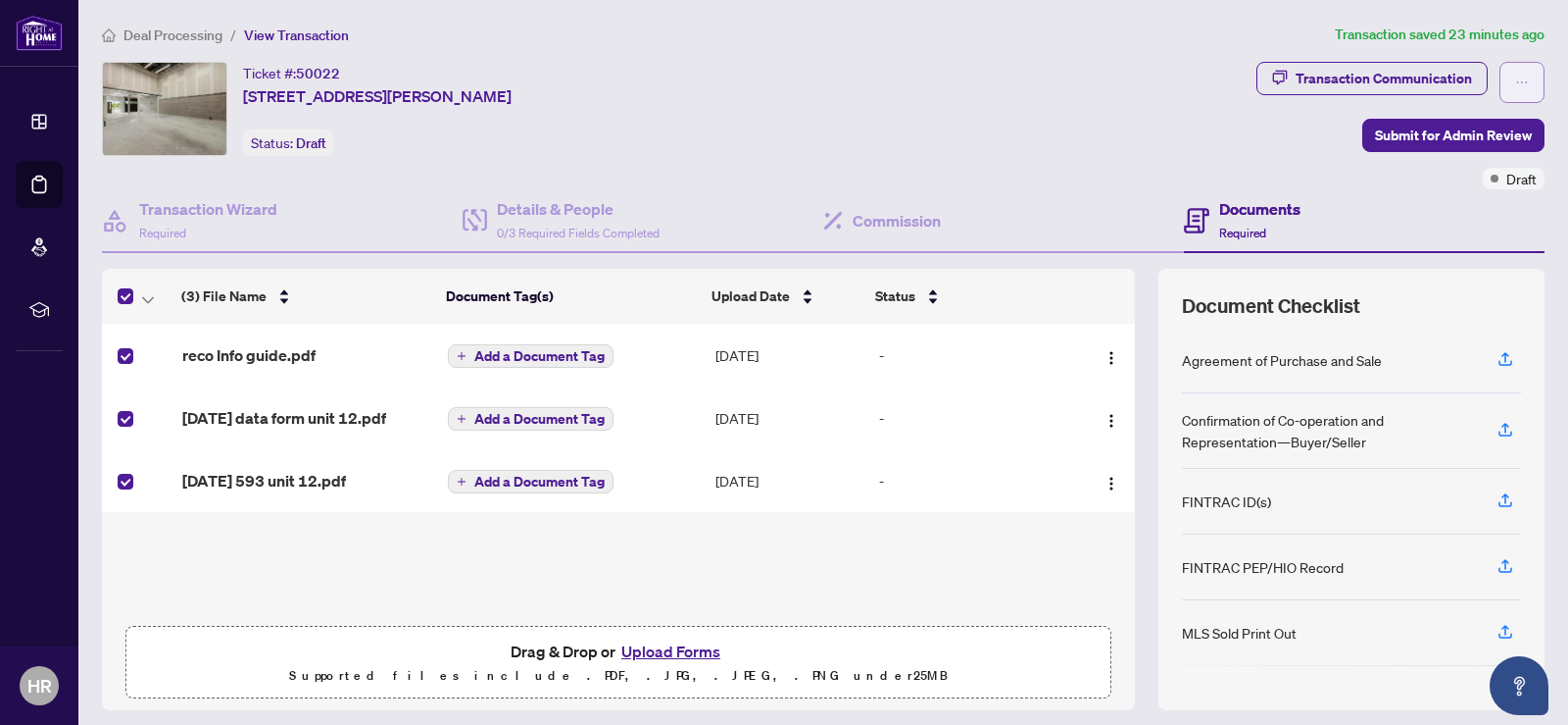
click at [1516, 81] on icon "ellipsis" at bounding box center [1522, 82] width 14 height 14
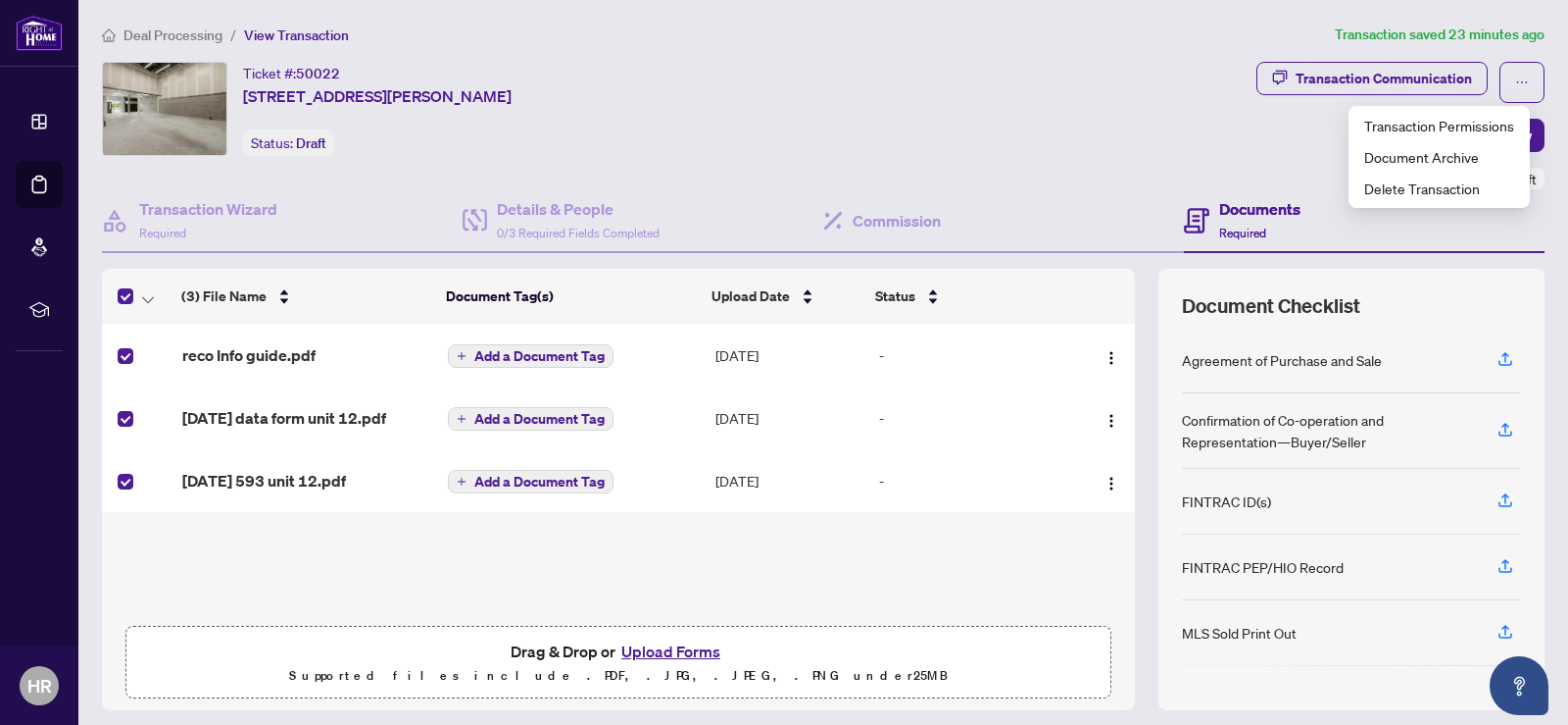
click at [974, 111] on div "Ticket #: 50022 [STREET_ADDRESS][PERSON_NAME] Status: Draft" at bounding box center [675, 108] width 1146 height 94
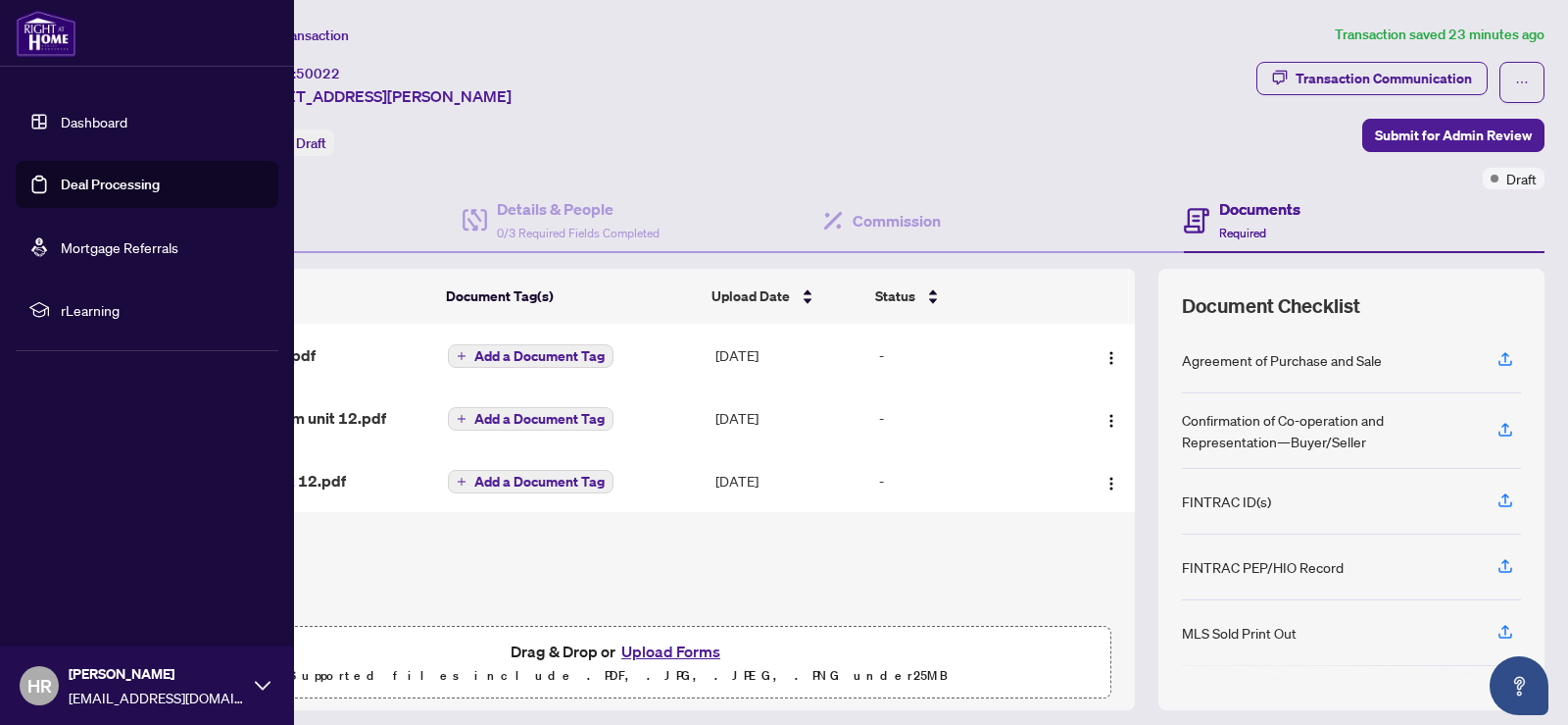
click at [81, 311] on span "rLearning" at bounding box center [162, 310] width 204 height 22
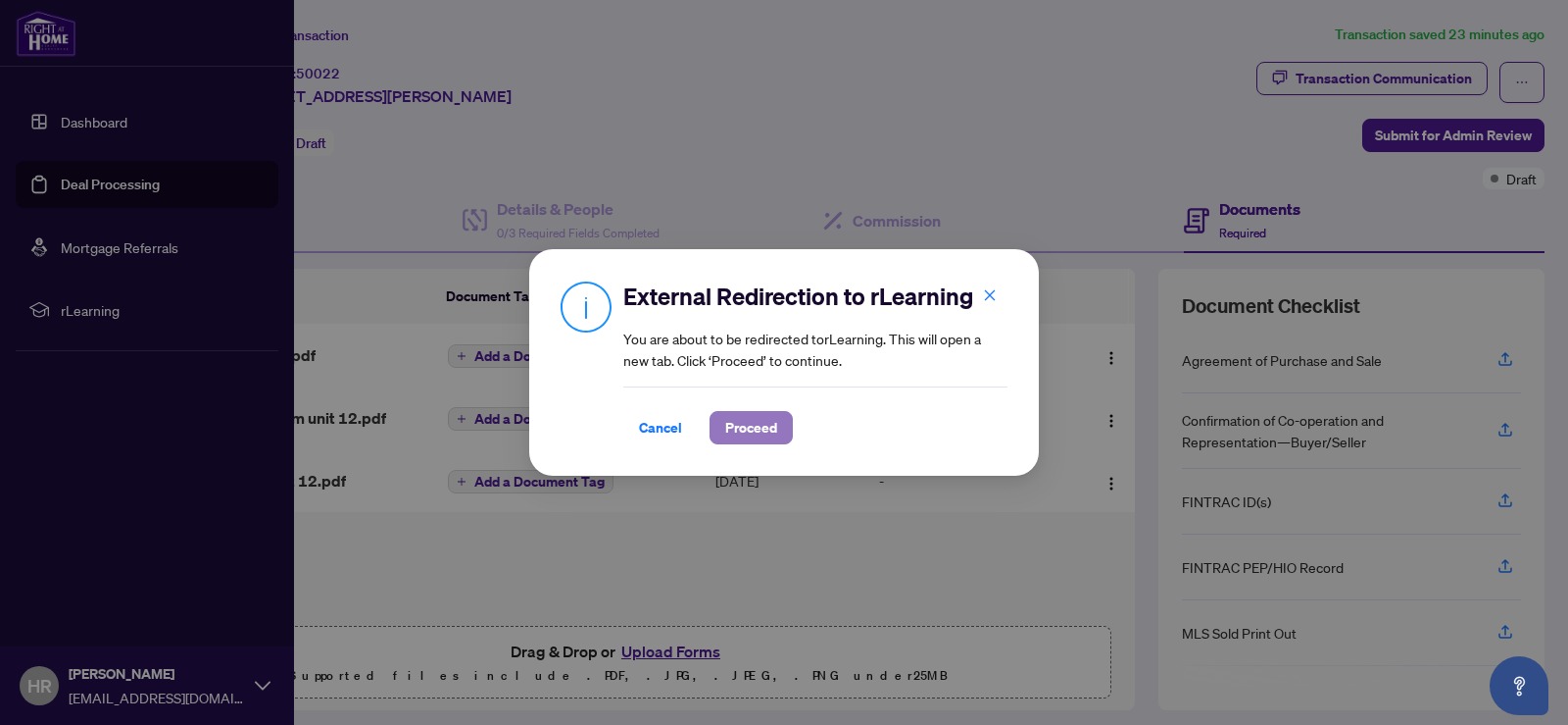
click at [770, 419] on span "Proceed" at bounding box center [751, 428] width 51 height 32
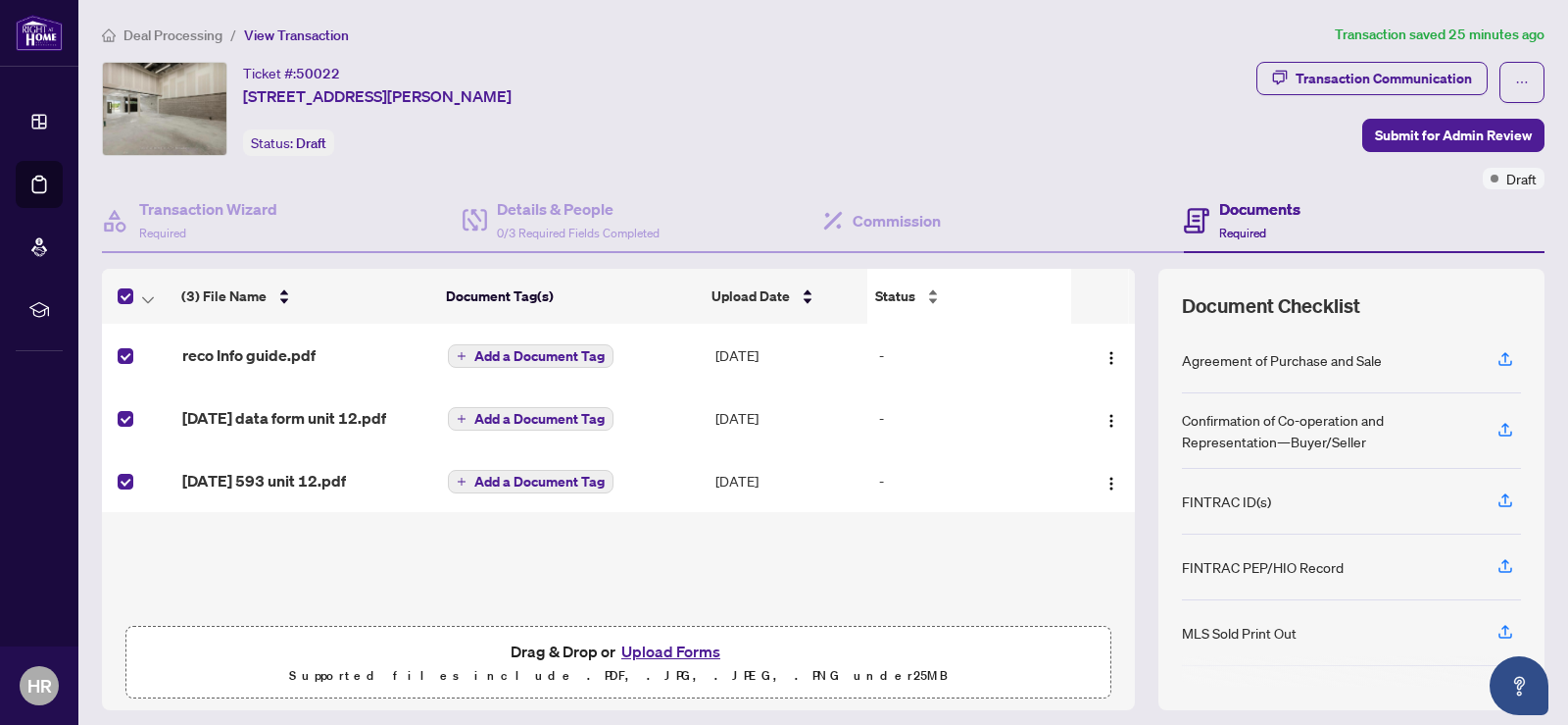
click at [923, 297] on div "Status" at bounding box center [969, 296] width 188 height 22
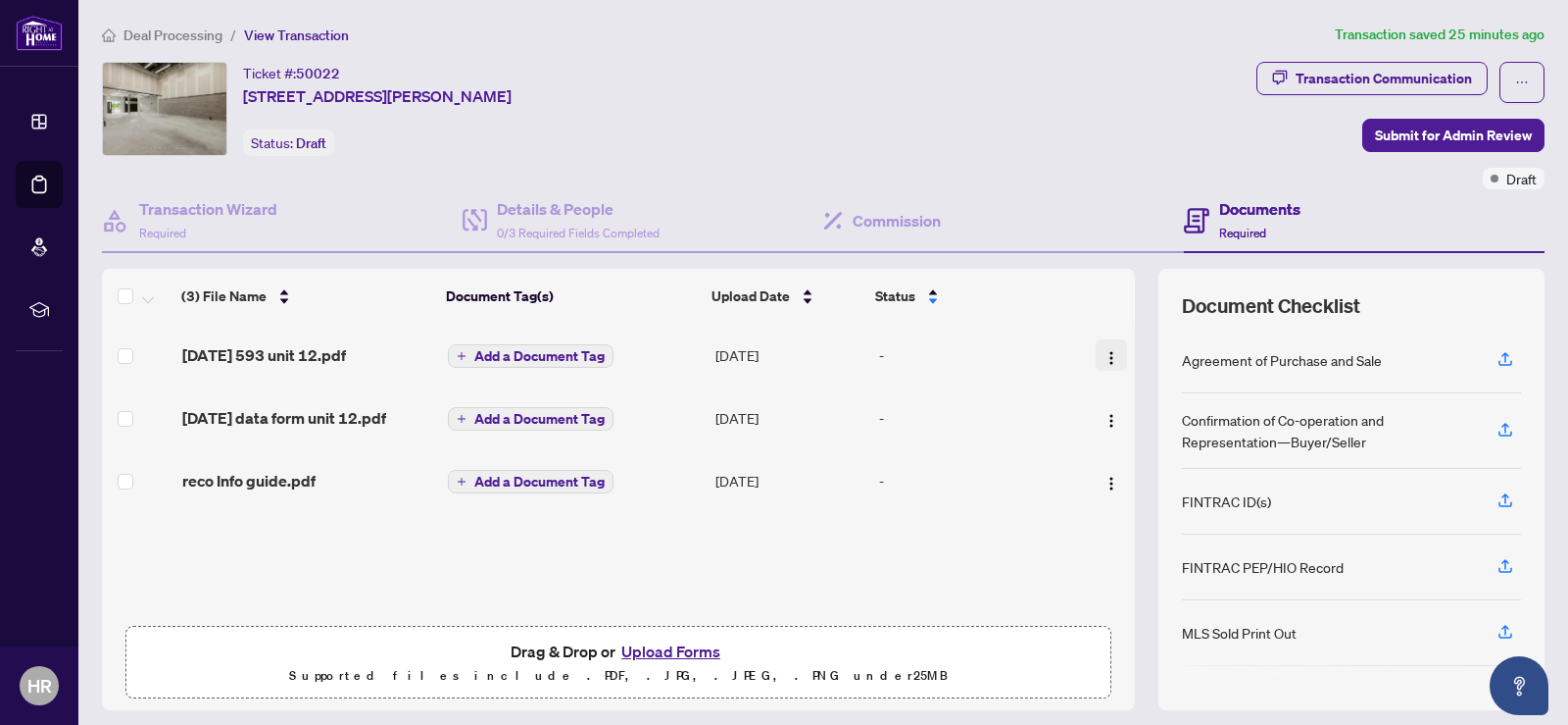
click at [1104, 350] on img "button" at bounding box center [1112, 358] width 16 height 16
click at [993, 113] on div "Ticket #: 50022 [STREET_ADDRESS][PERSON_NAME] Status: Draft" at bounding box center [675, 108] width 1146 height 94
click at [169, 30] on span "Deal Processing" at bounding box center [173, 36] width 99 height 18
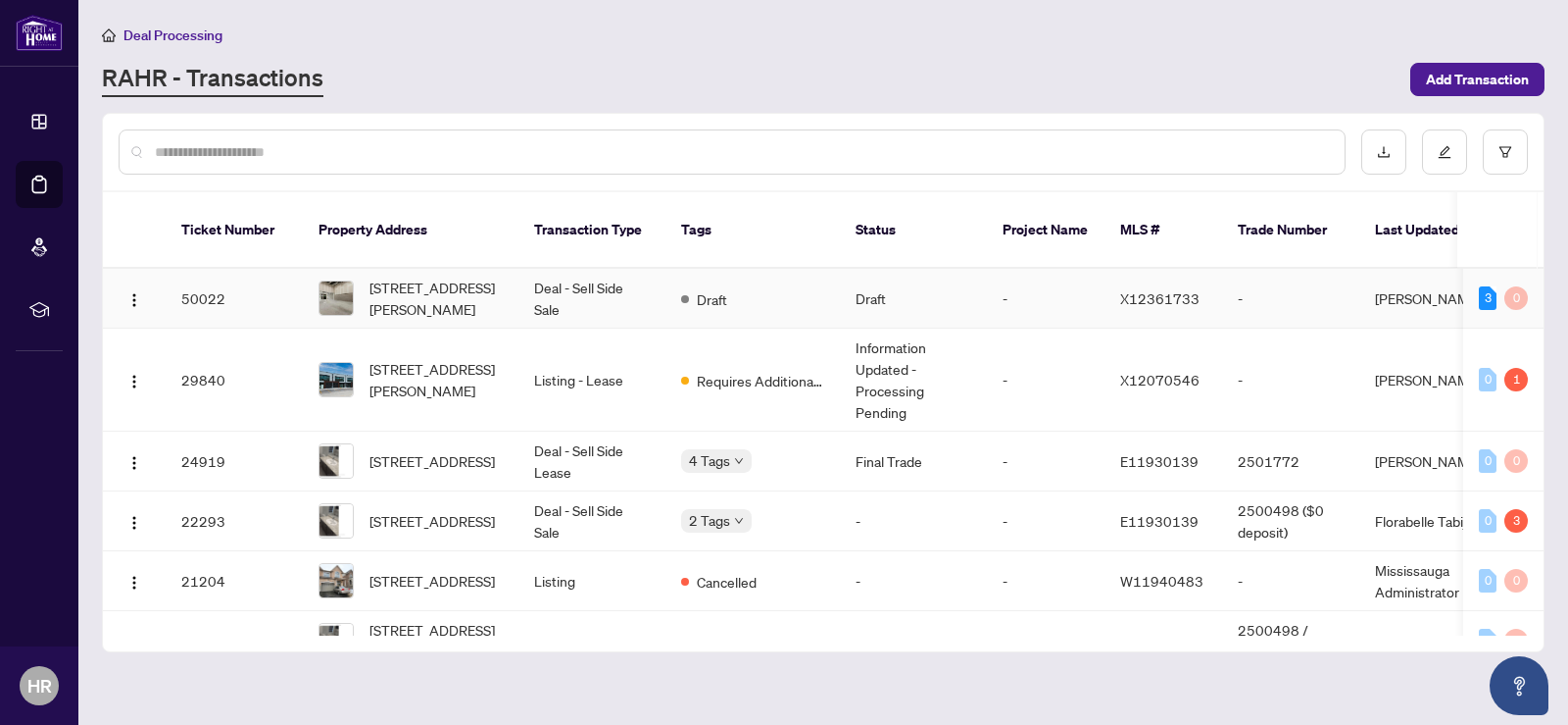
click at [1434, 271] on td "[PERSON_NAME]" at bounding box center [1432, 298] width 147 height 59
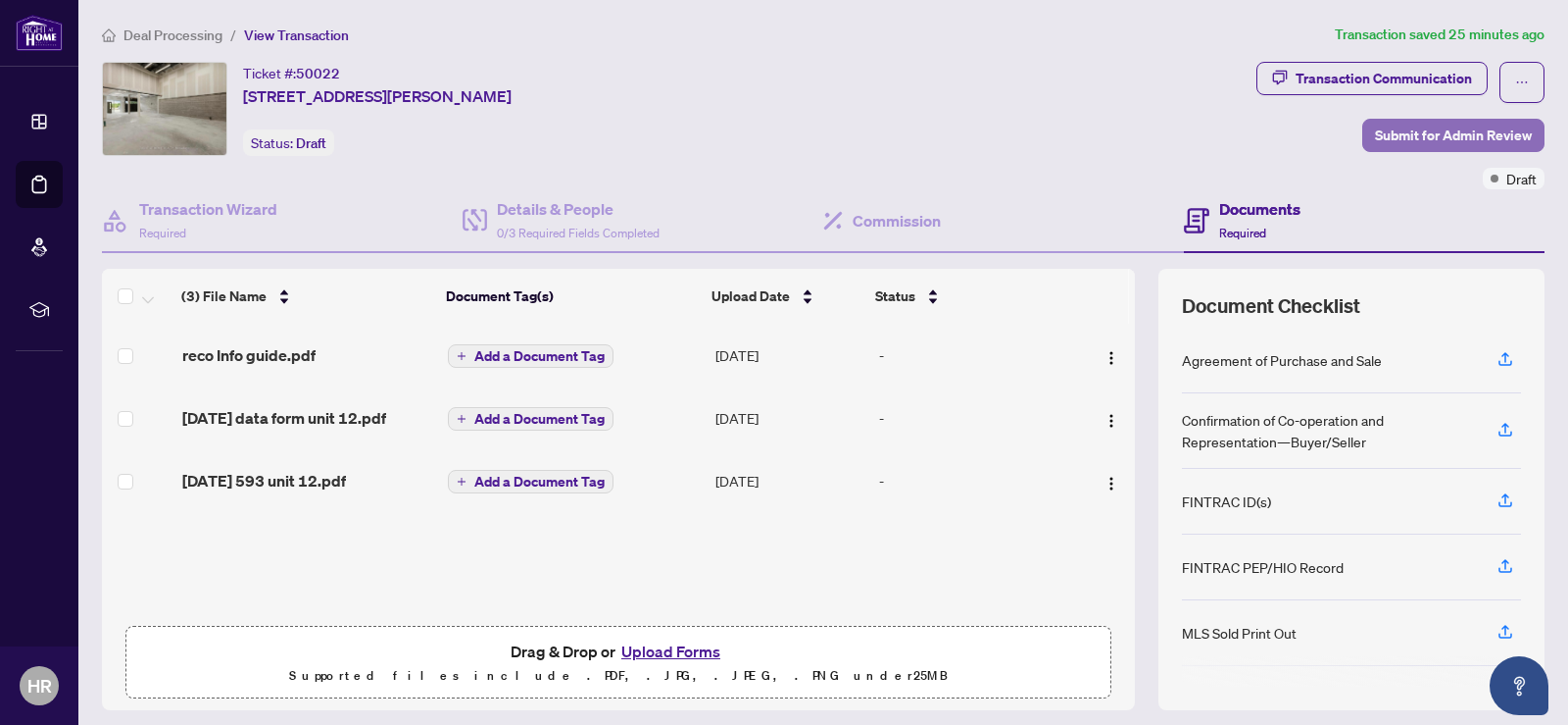
click at [1452, 130] on span "Submit for Admin Review" at bounding box center [1453, 136] width 156 height 32
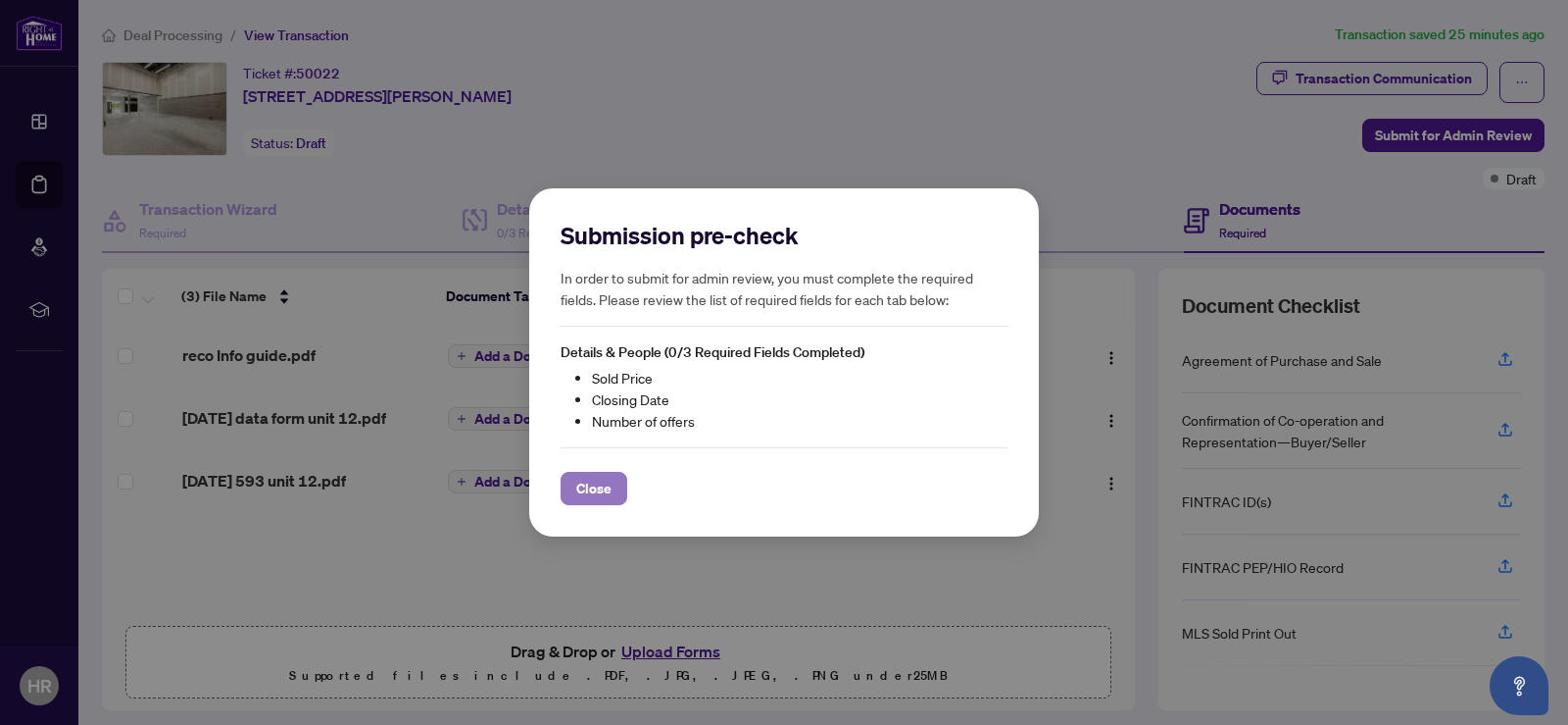
click at [570, 496] on button "Close" at bounding box center [593, 488] width 66 height 34
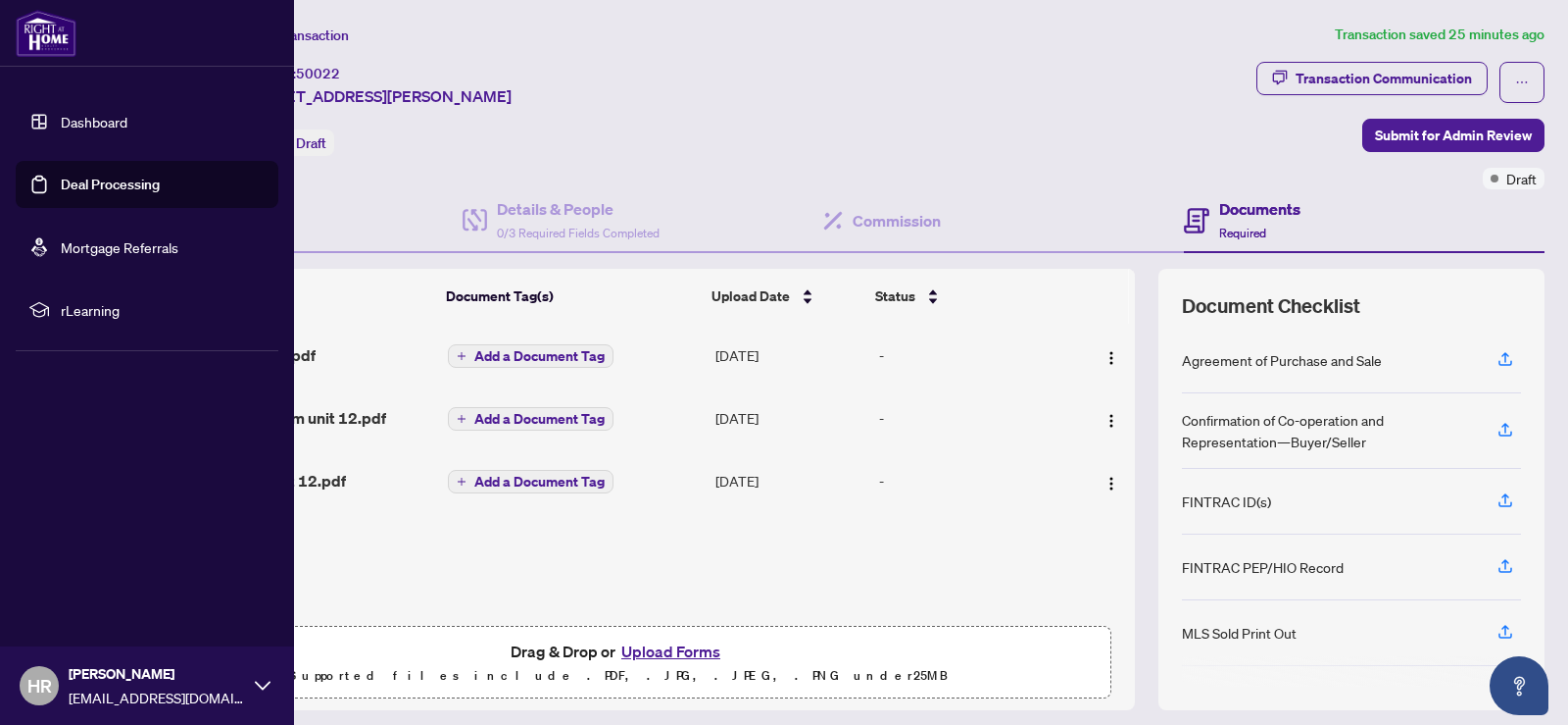
click at [93, 124] on link "Dashboard" at bounding box center [93, 122] width 66 height 18
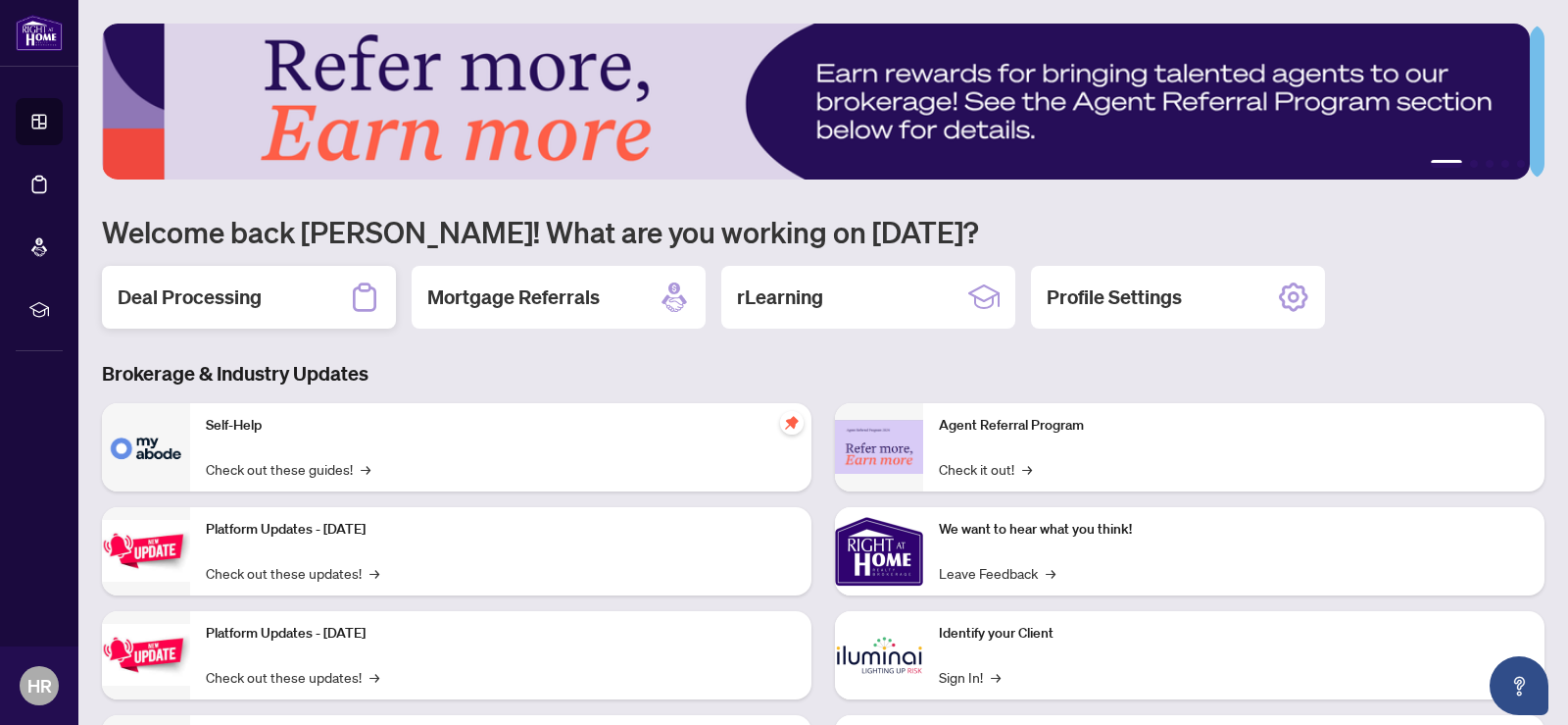
click at [240, 309] on div "Deal Processing" at bounding box center [248, 296] width 294 height 62
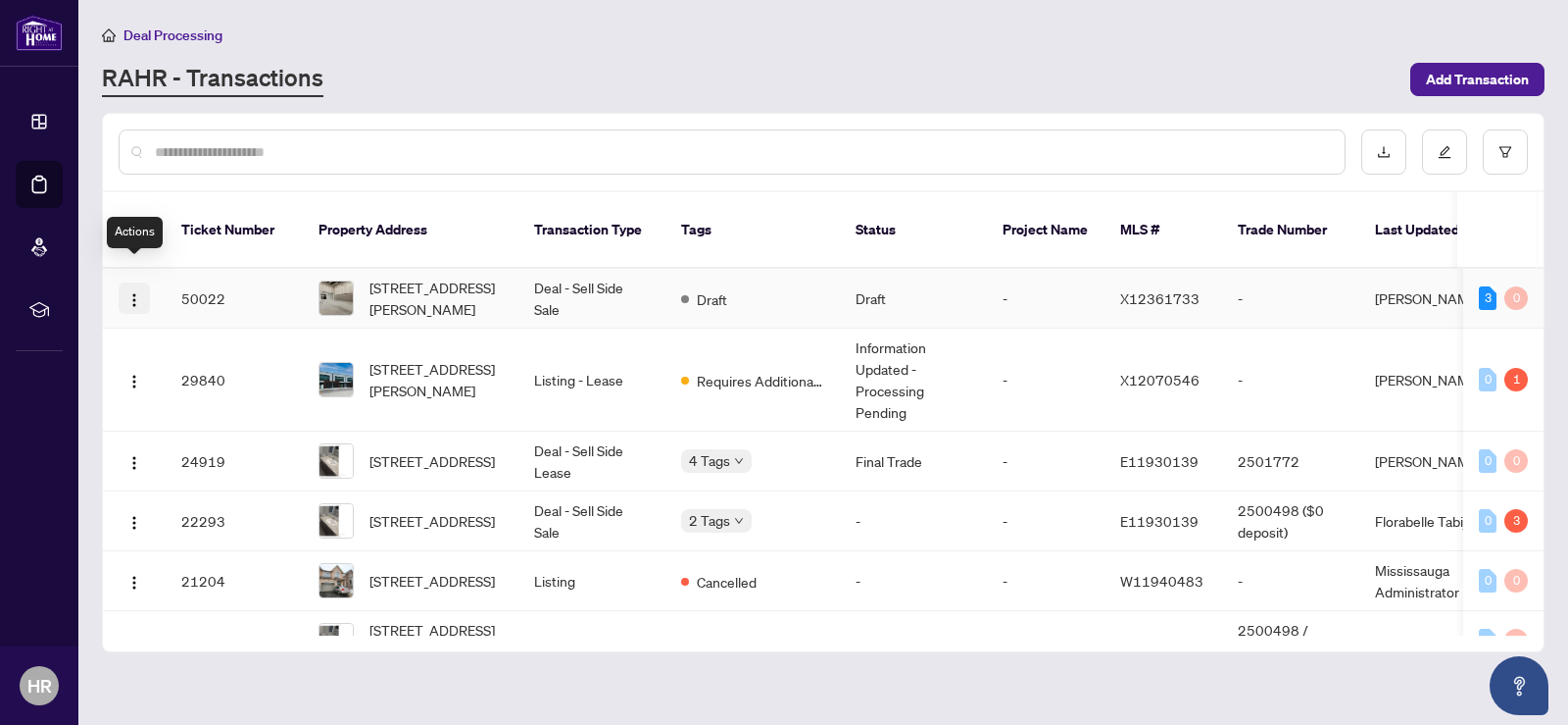
click at [127, 292] on img "button" at bounding box center [135, 300] width 16 height 16
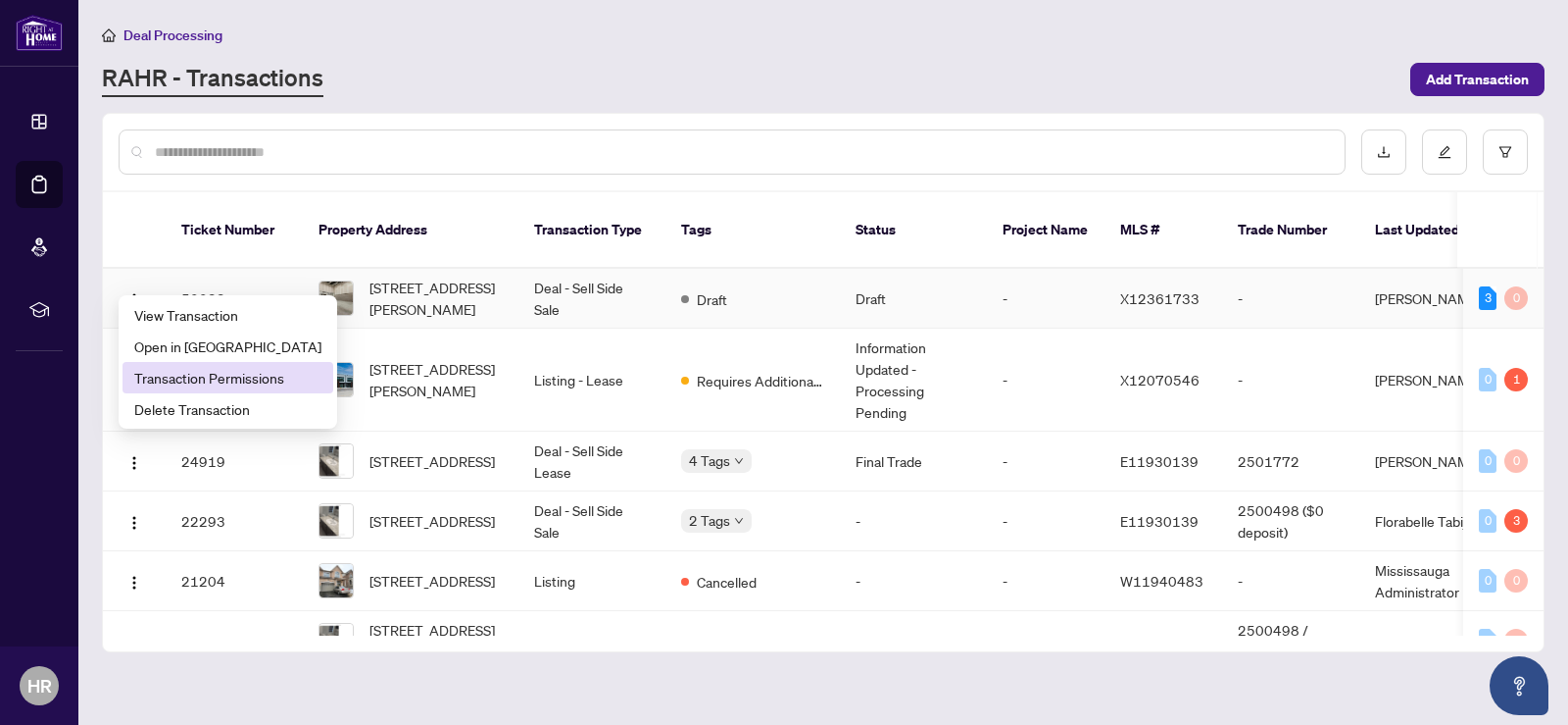
click at [182, 374] on span "Transaction Permissions" at bounding box center [228, 377] width 187 height 22
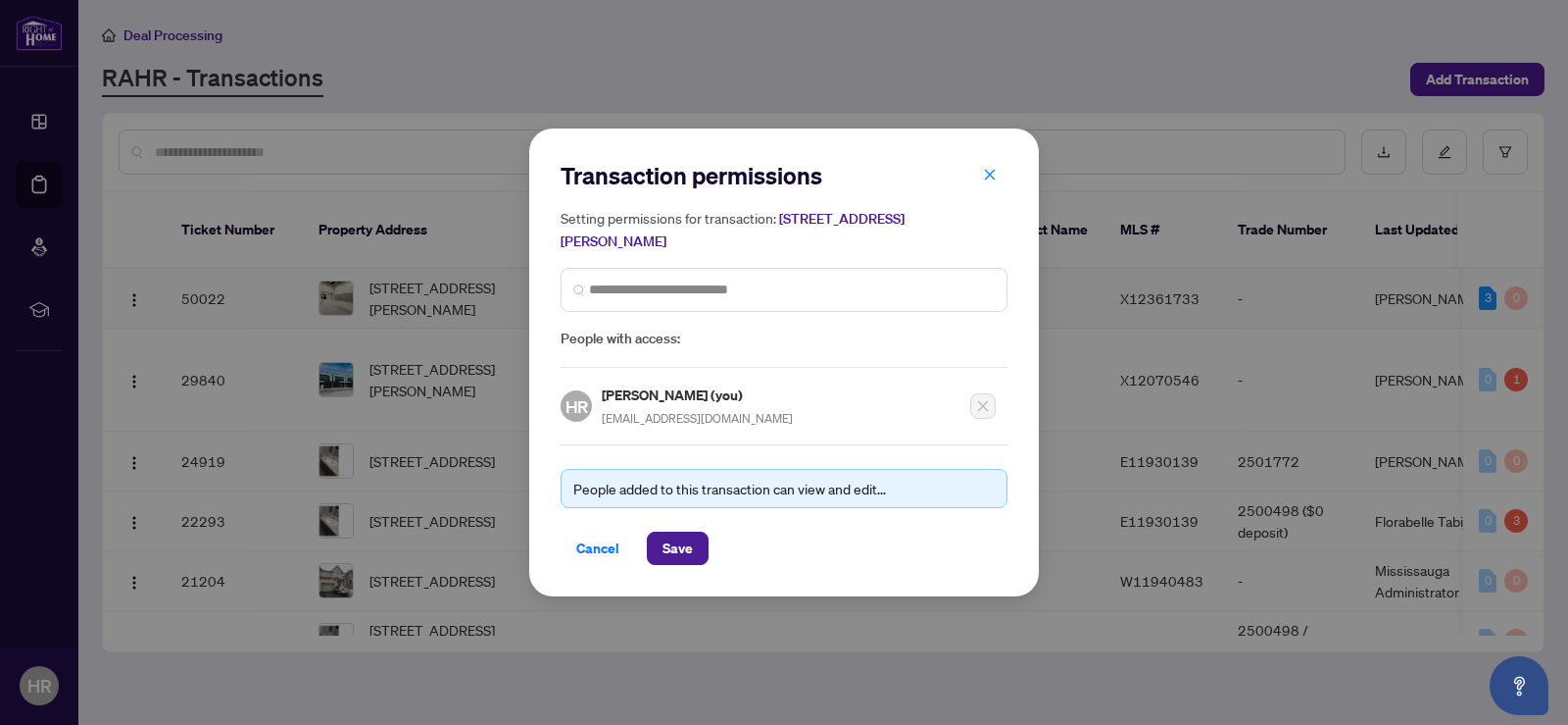
click at [682, 542] on span "Save" at bounding box center [677, 549] width 31 height 32
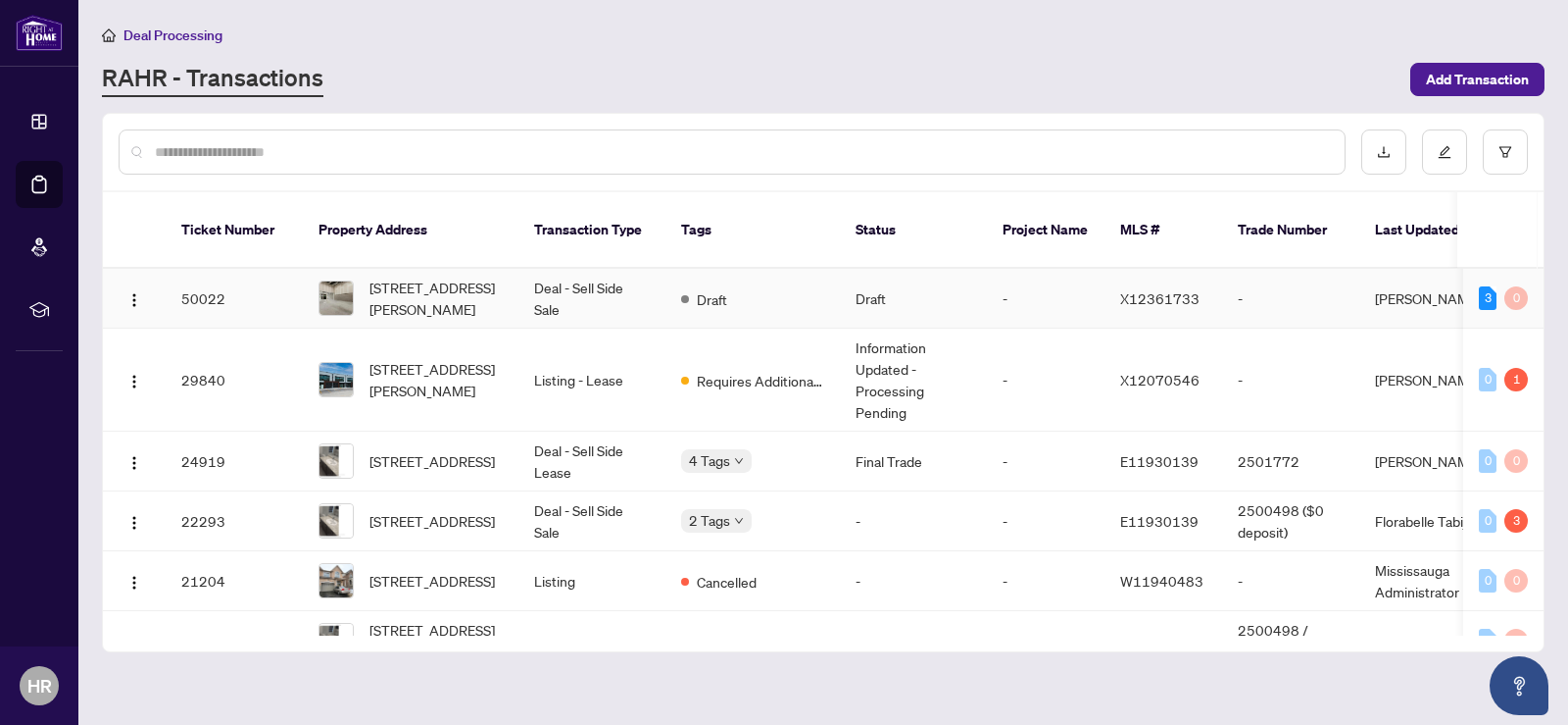
click at [881, 270] on td "Draft" at bounding box center [913, 298] width 147 height 59
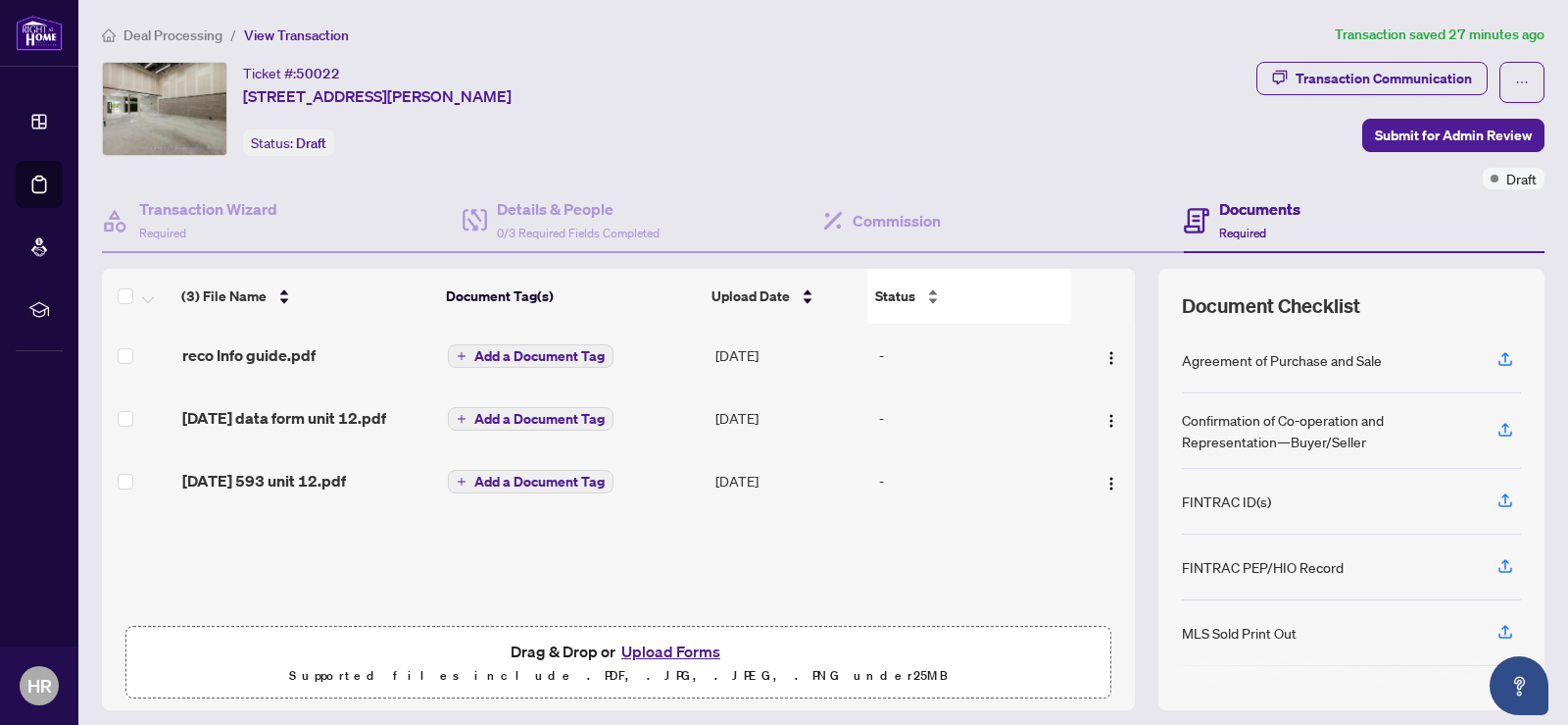
click at [925, 291] on div "Status" at bounding box center [969, 296] width 188 height 22
click at [513, 353] on span "Add a Document Tag" at bounding box center [539, 356] width 131 height 14
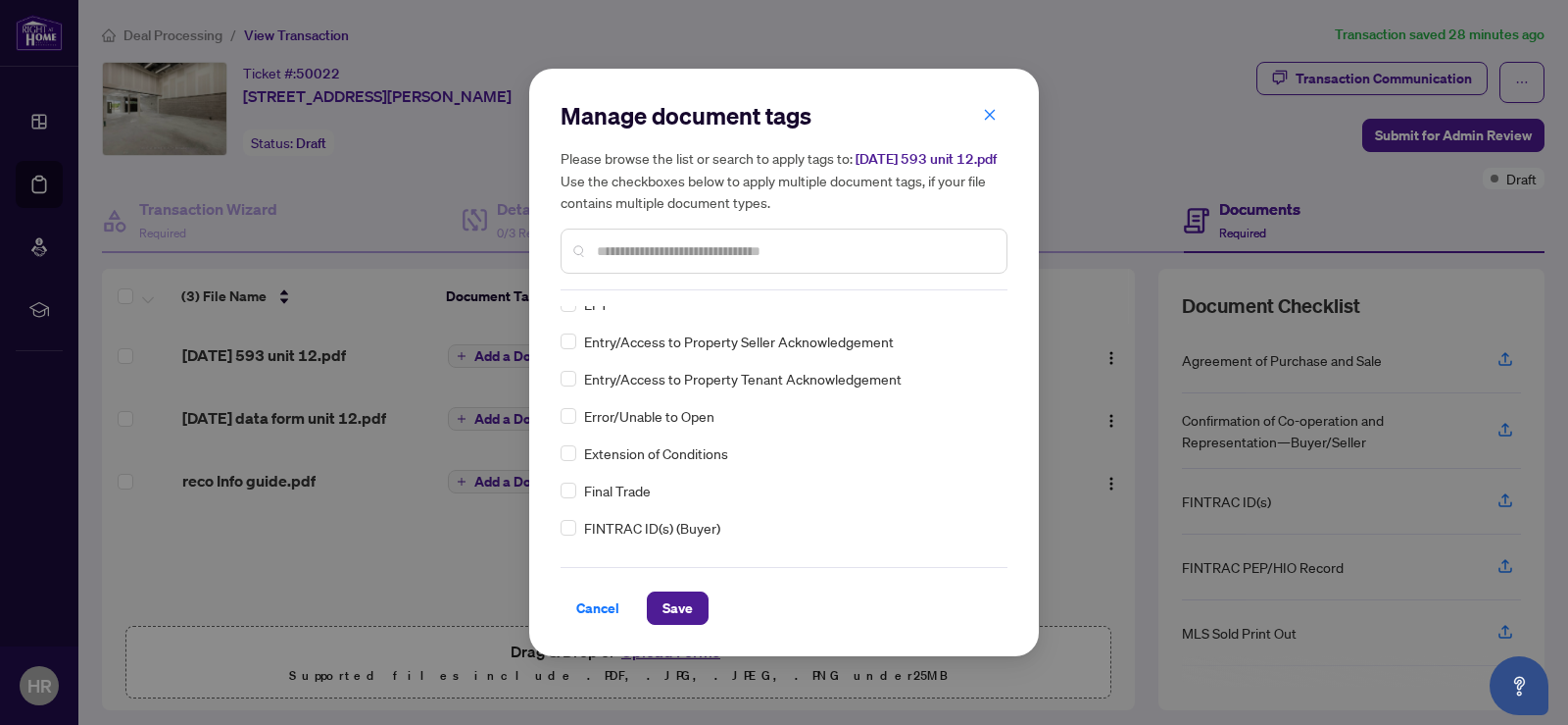
scroll to position [1961, 0]
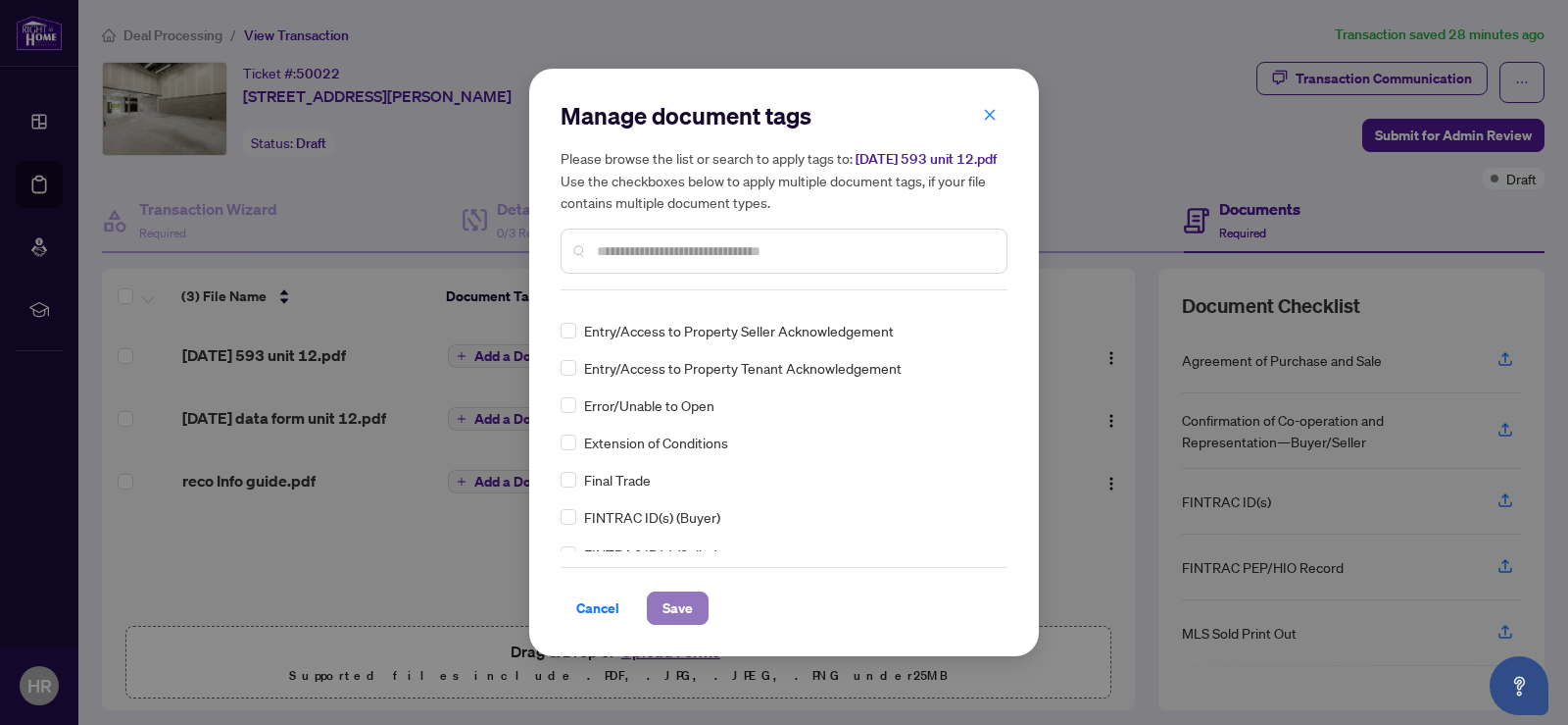
click at [684, 602] on span "Save" at bounding box center [677, 608] width 31 height 32
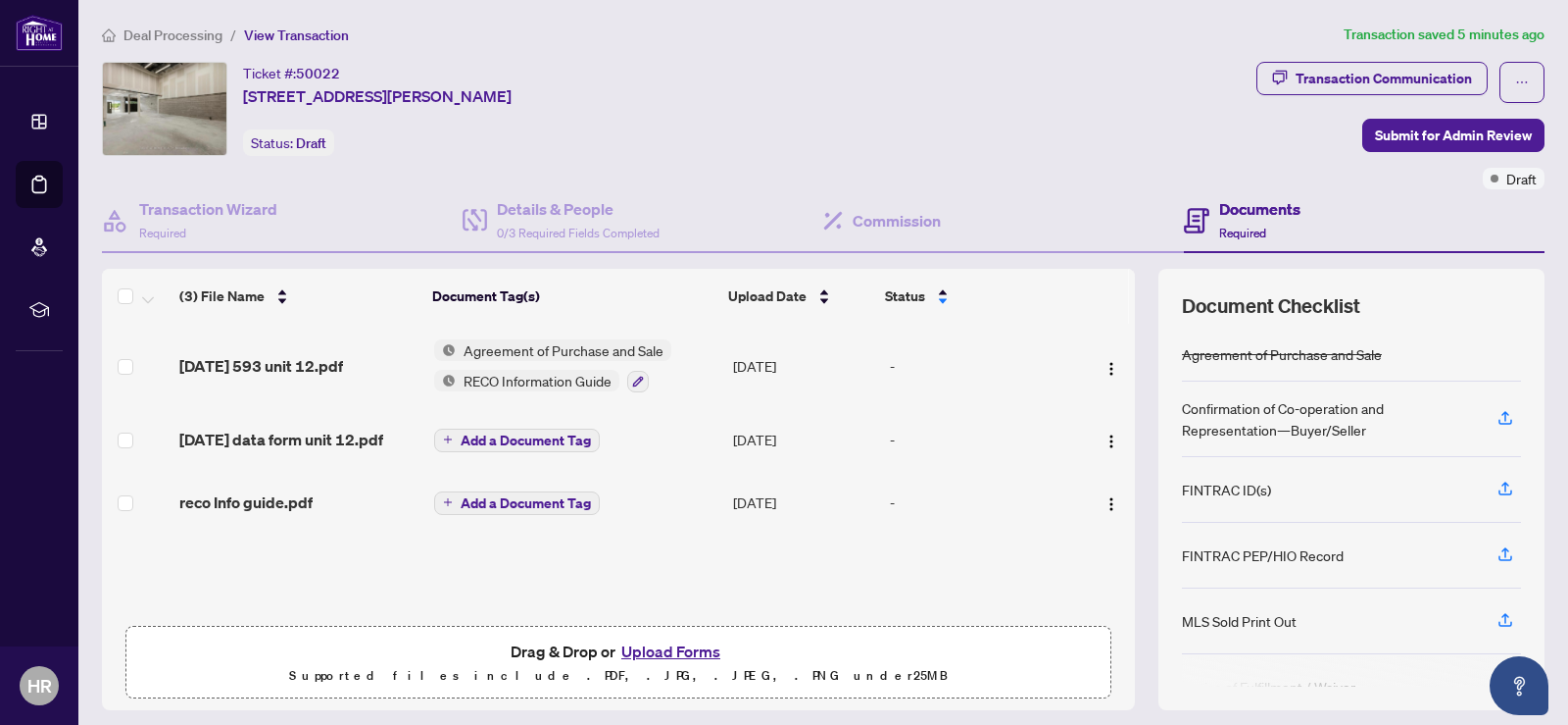
click at [528, 434] on span "Add a Document Tag" at bounding box center [526, 441] width 131 height 14
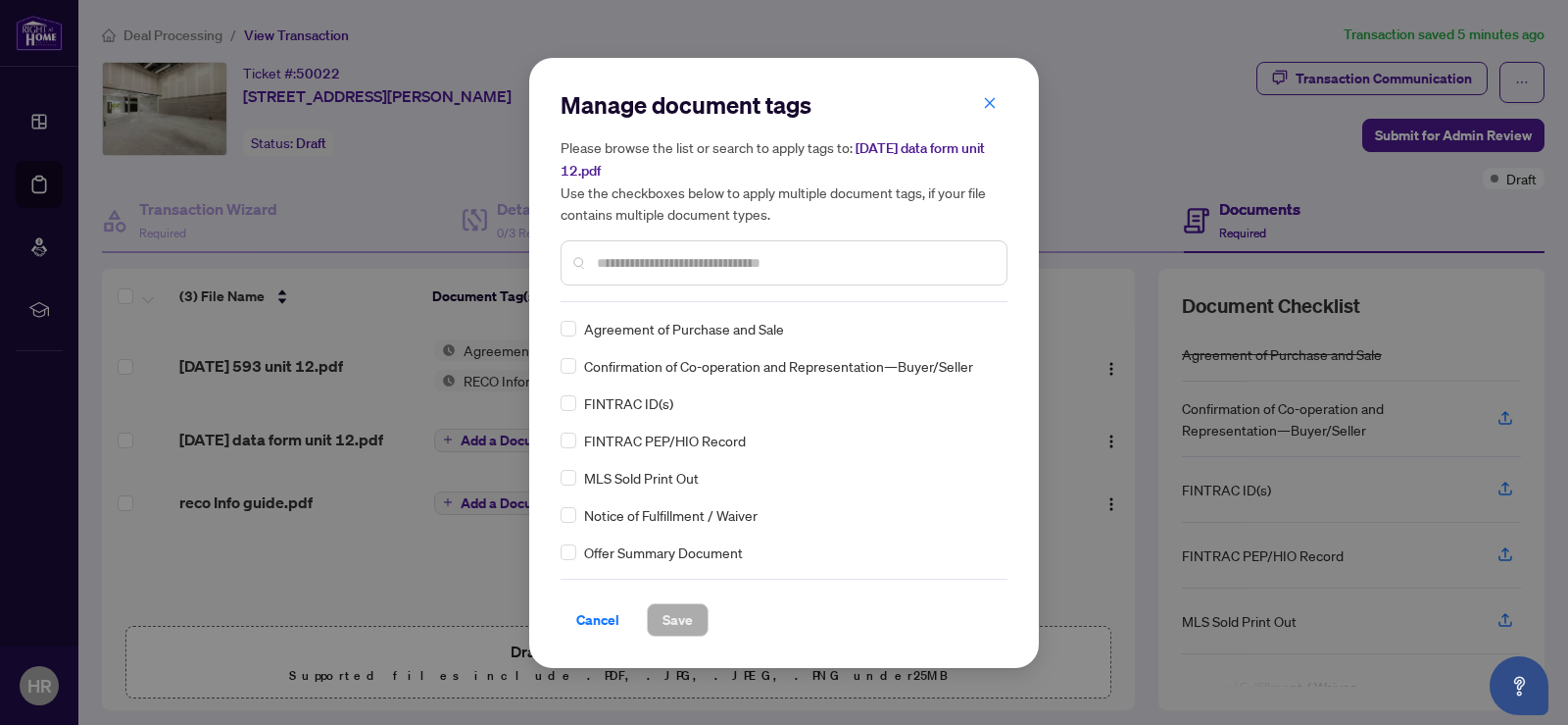
click at [646, 262] on input "text" at bounding box center [794, 262] width 394 height 22
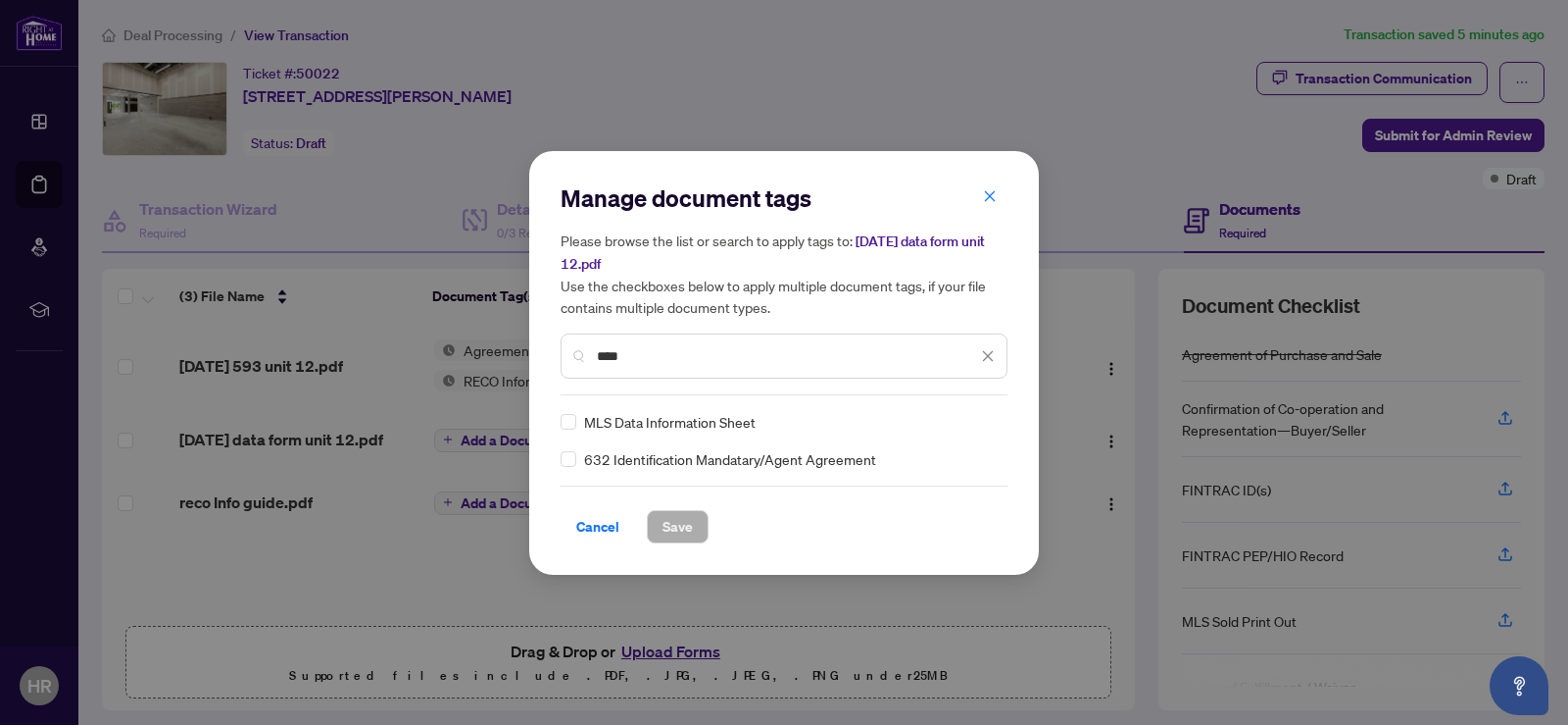
type input "****"
click at [682, 525] on span "Save" at bounding box center [677, 527] width 31 height 32
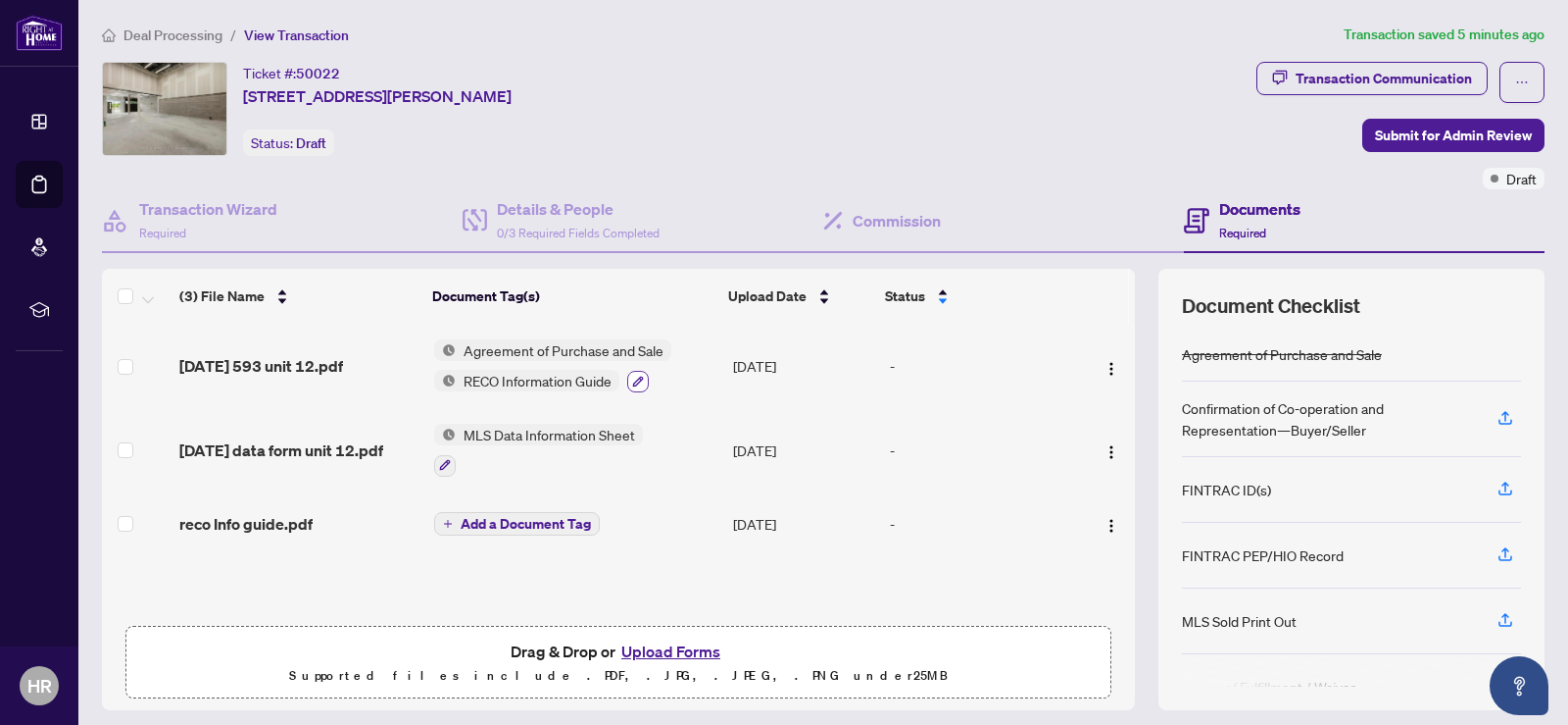
click at [633, 376] on icon "button" at bounding box center [638, 381] width 12 height 12
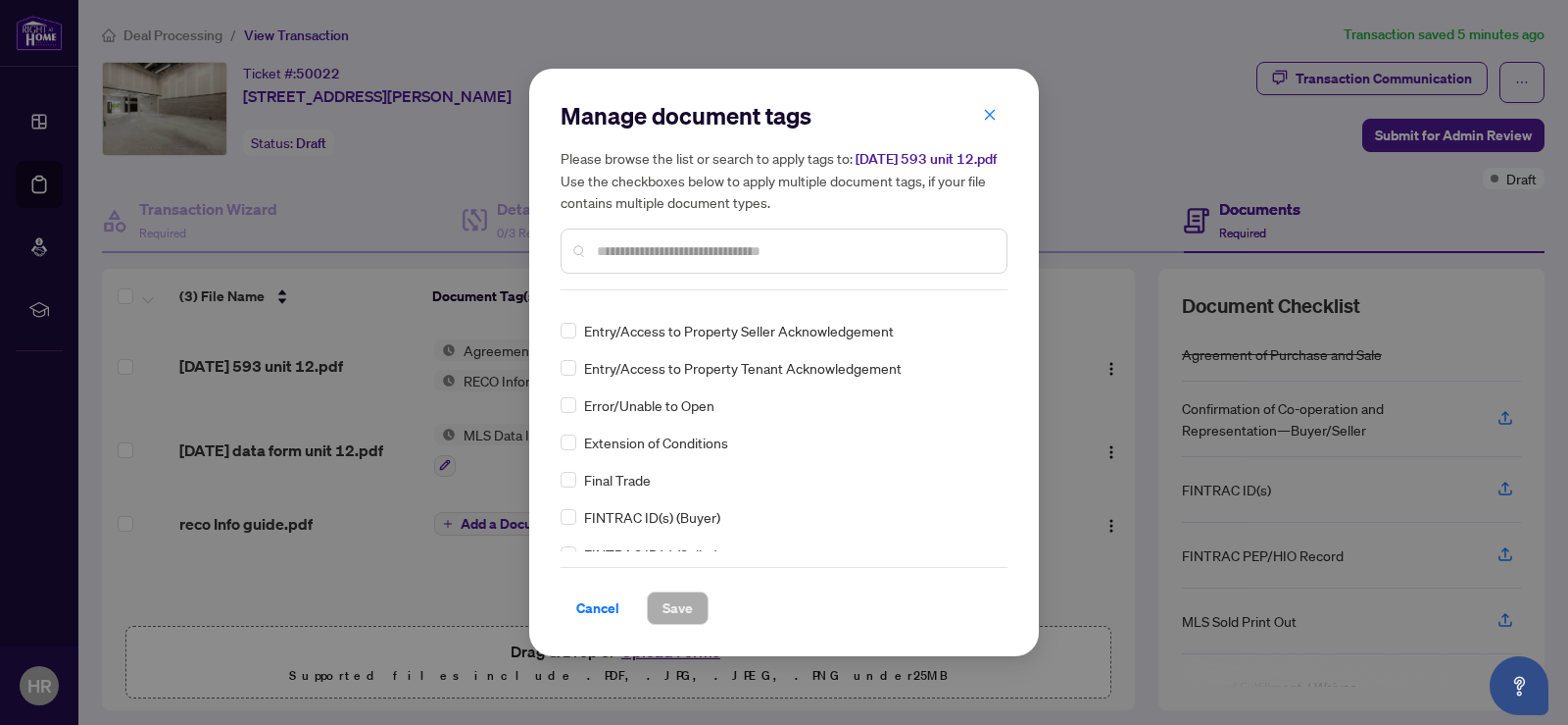
scroll to position [0, 0]
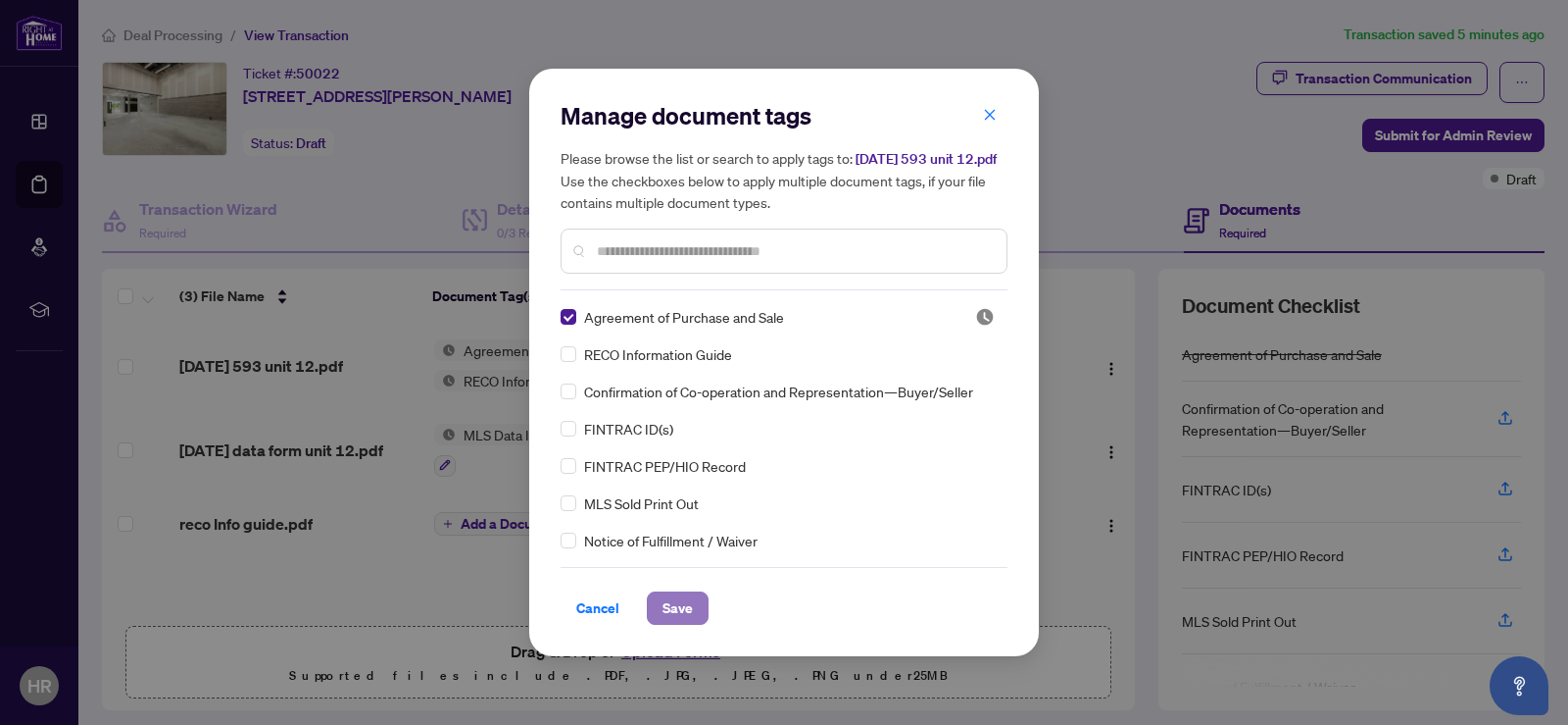
click at [665, 597] on span "Save" at bounding box center [677, 608] width 31 height 32
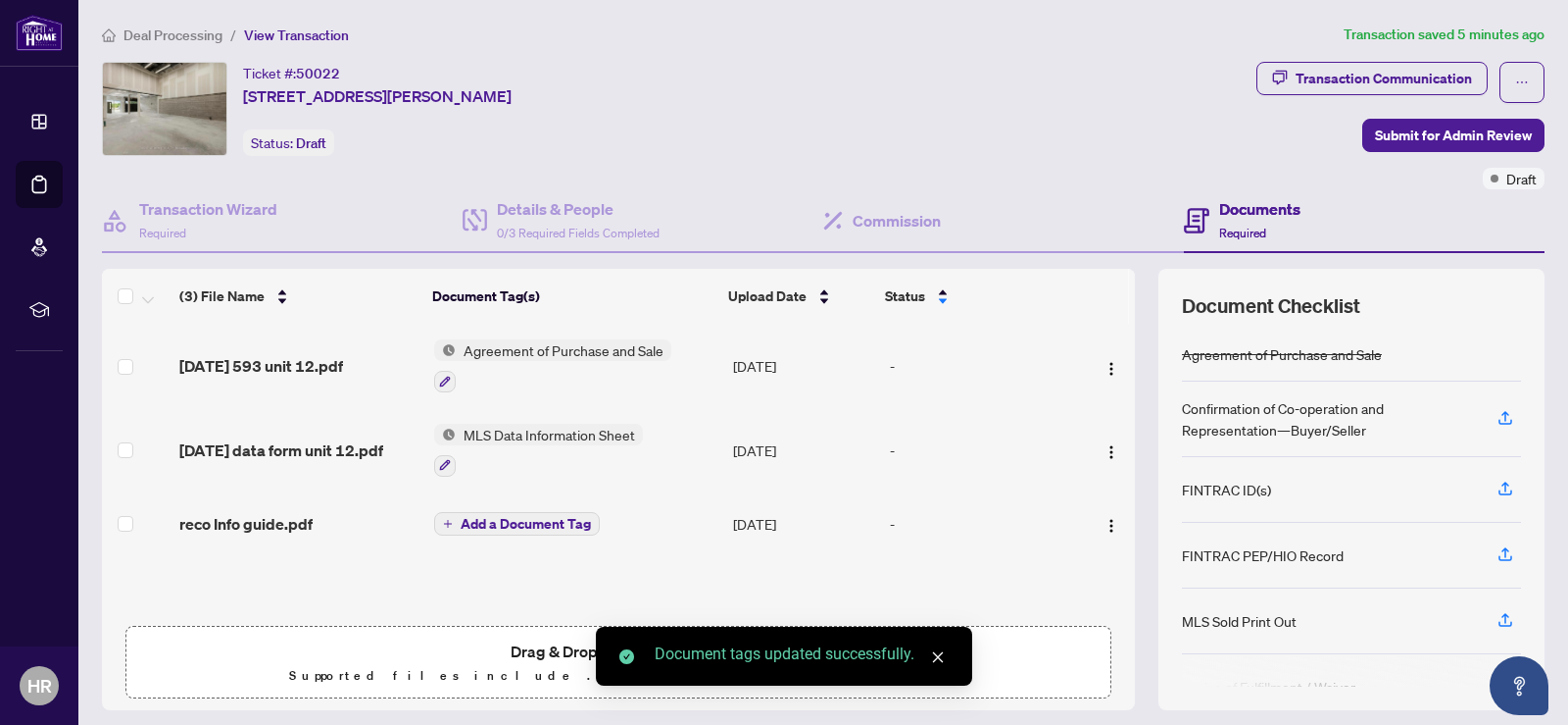
click at [488, 517] on span "Add a Document Tag" at bounding box center [526, 524] width 131 height 14
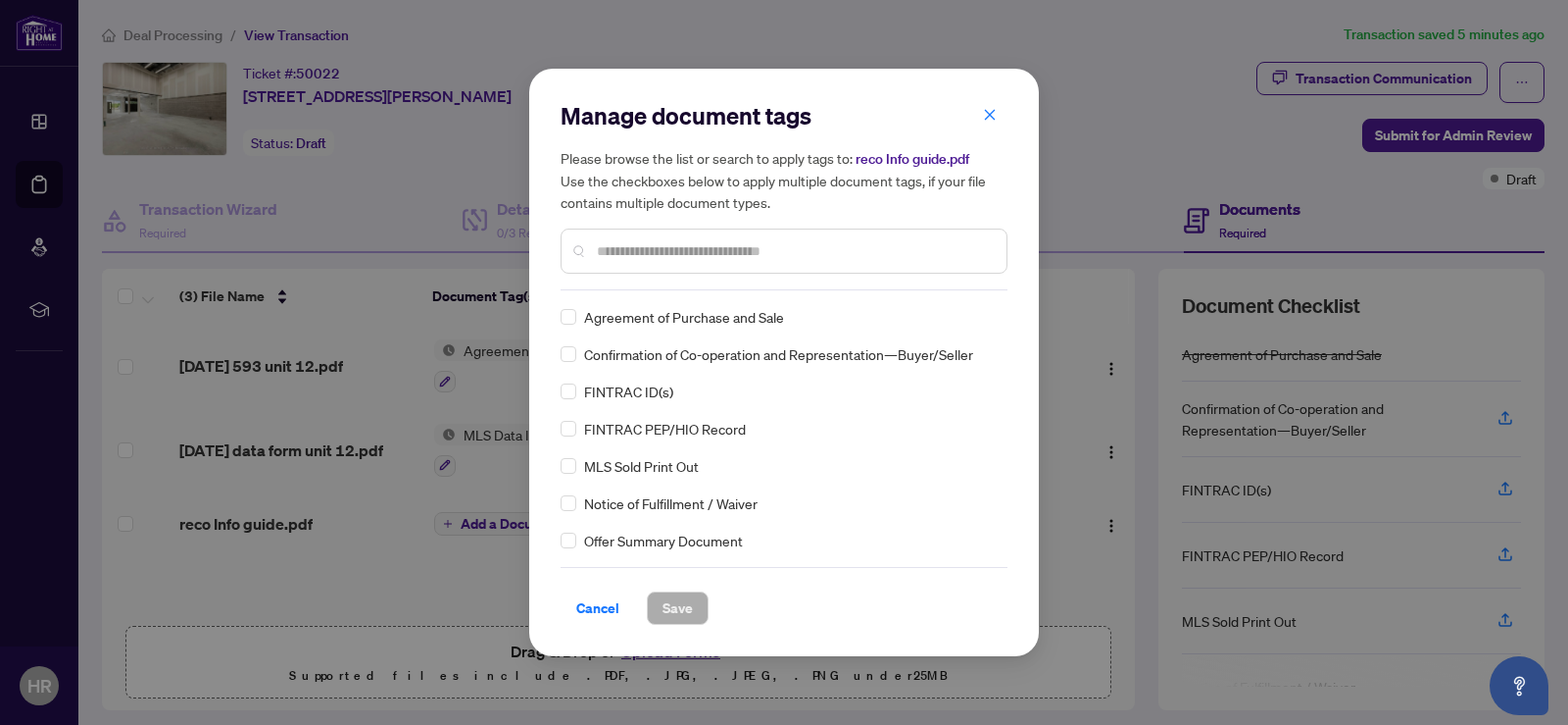
click at [609, 256] on input "text" at bounding box center [794, 252] width 394 height 22
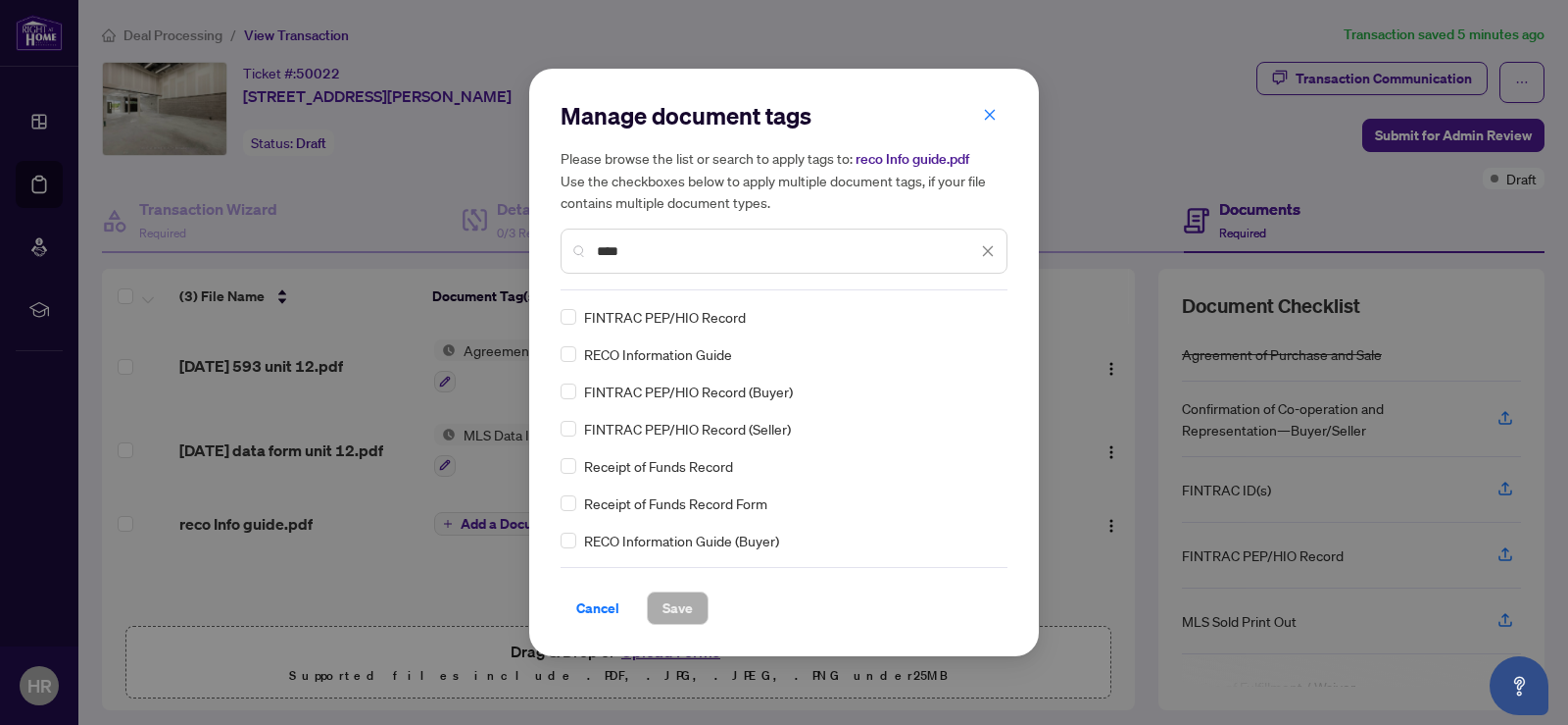
type input "****"
click at [683, 597] on span "Save" at bounding box center [677, 608] width 31 height 32
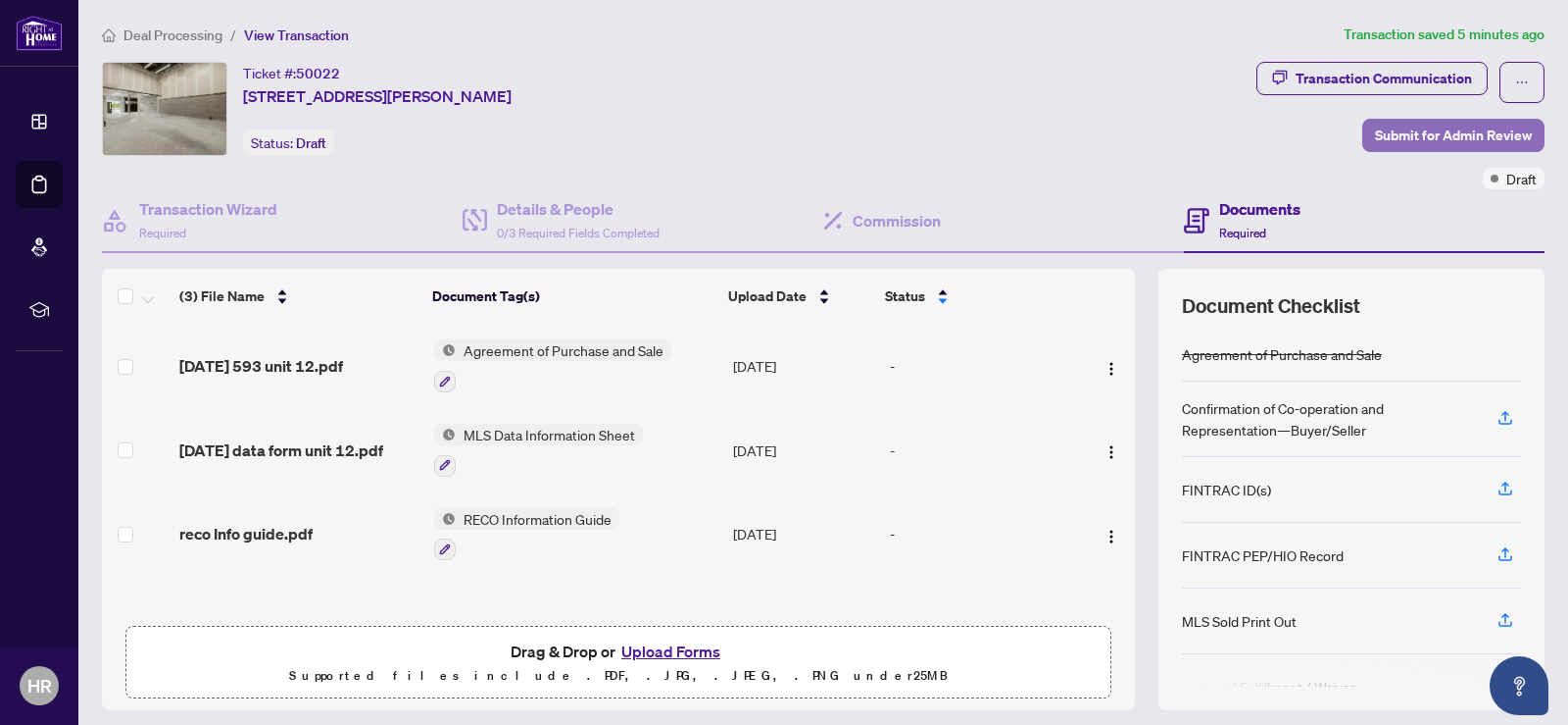
click at [1445, 131] on span "Submit for Admin Review" at bounding box center [1453, 136] width 156 height 32
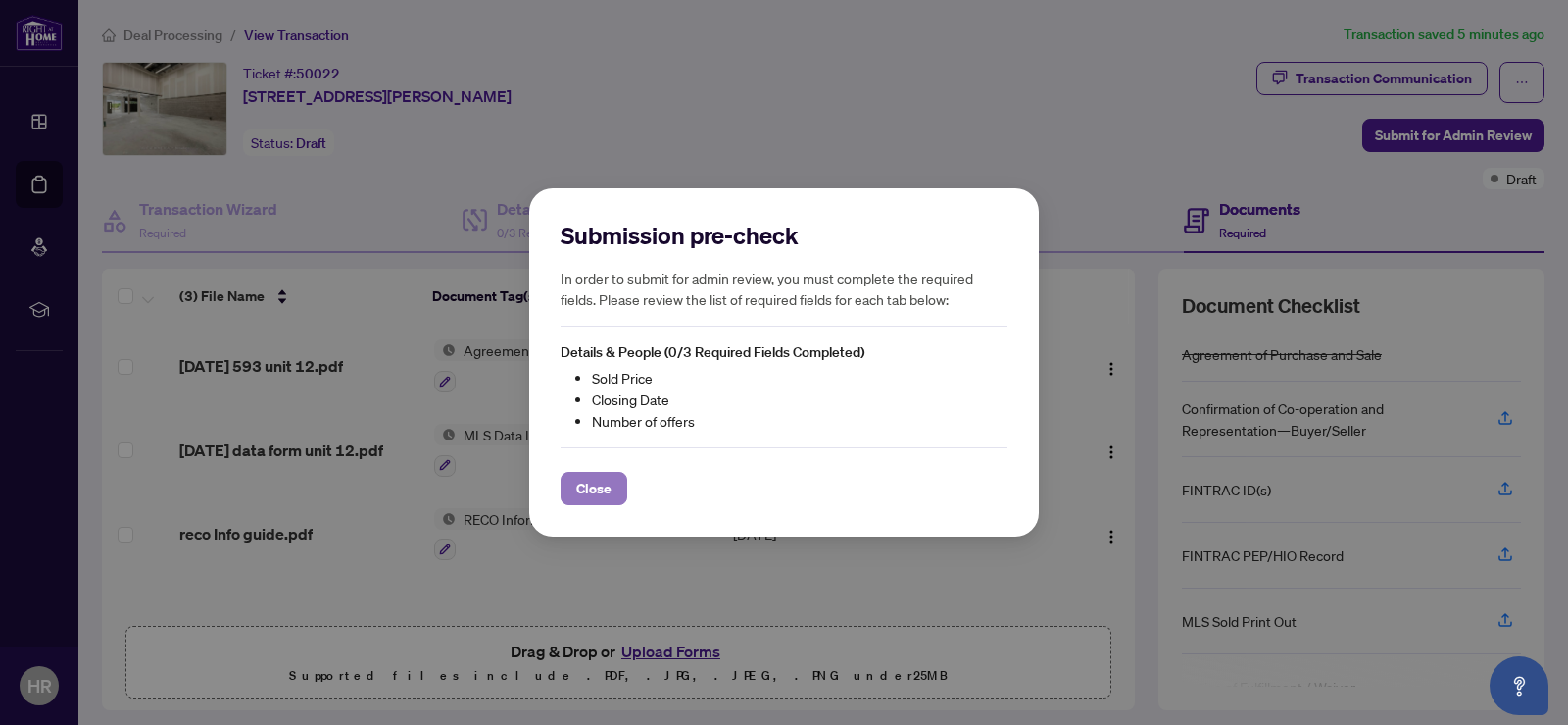
click at [576, 493] on span "Close" at bounding box center [594, 488] width 36 height 32
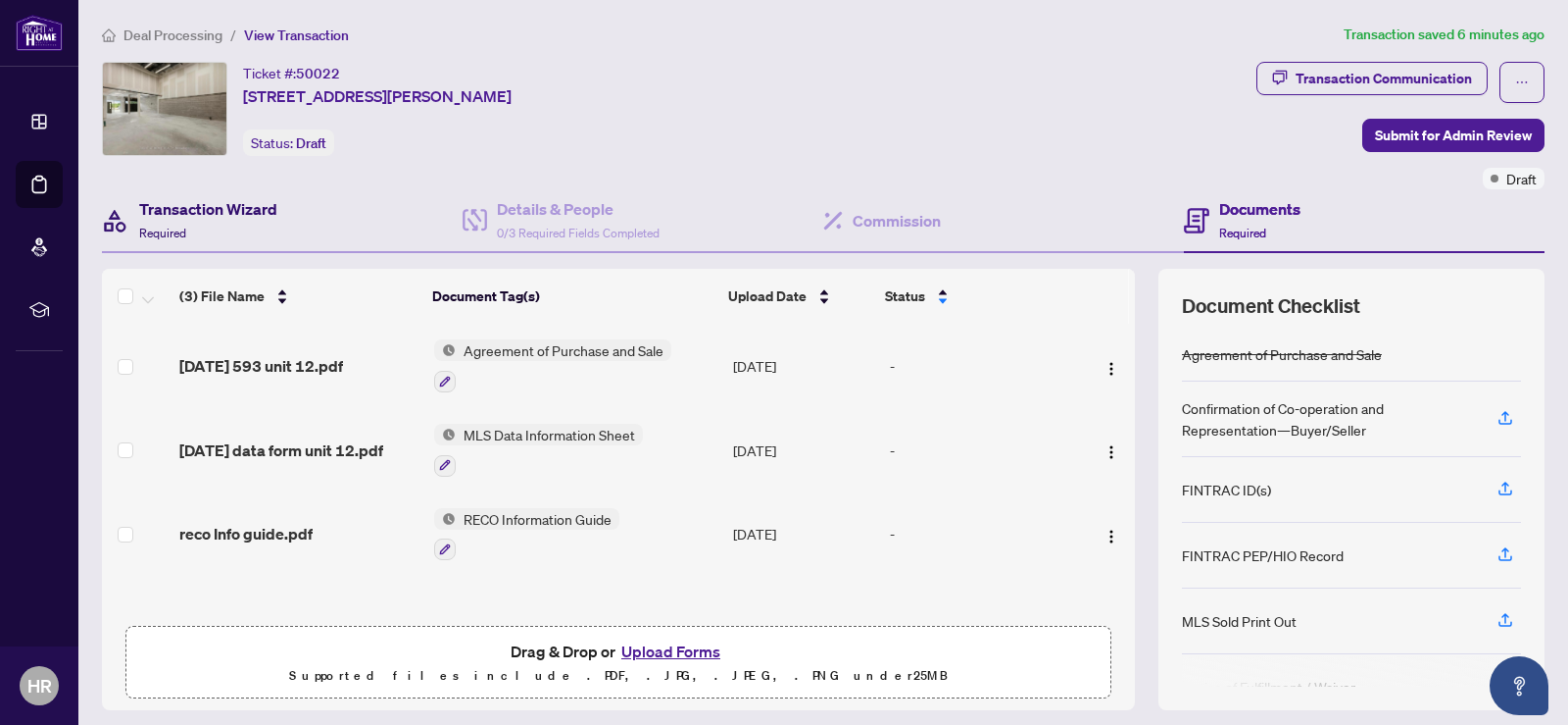
click at [159, 218] on h4 "Transaction Wizard" at bounding box center [209, 209] width 139 height 24
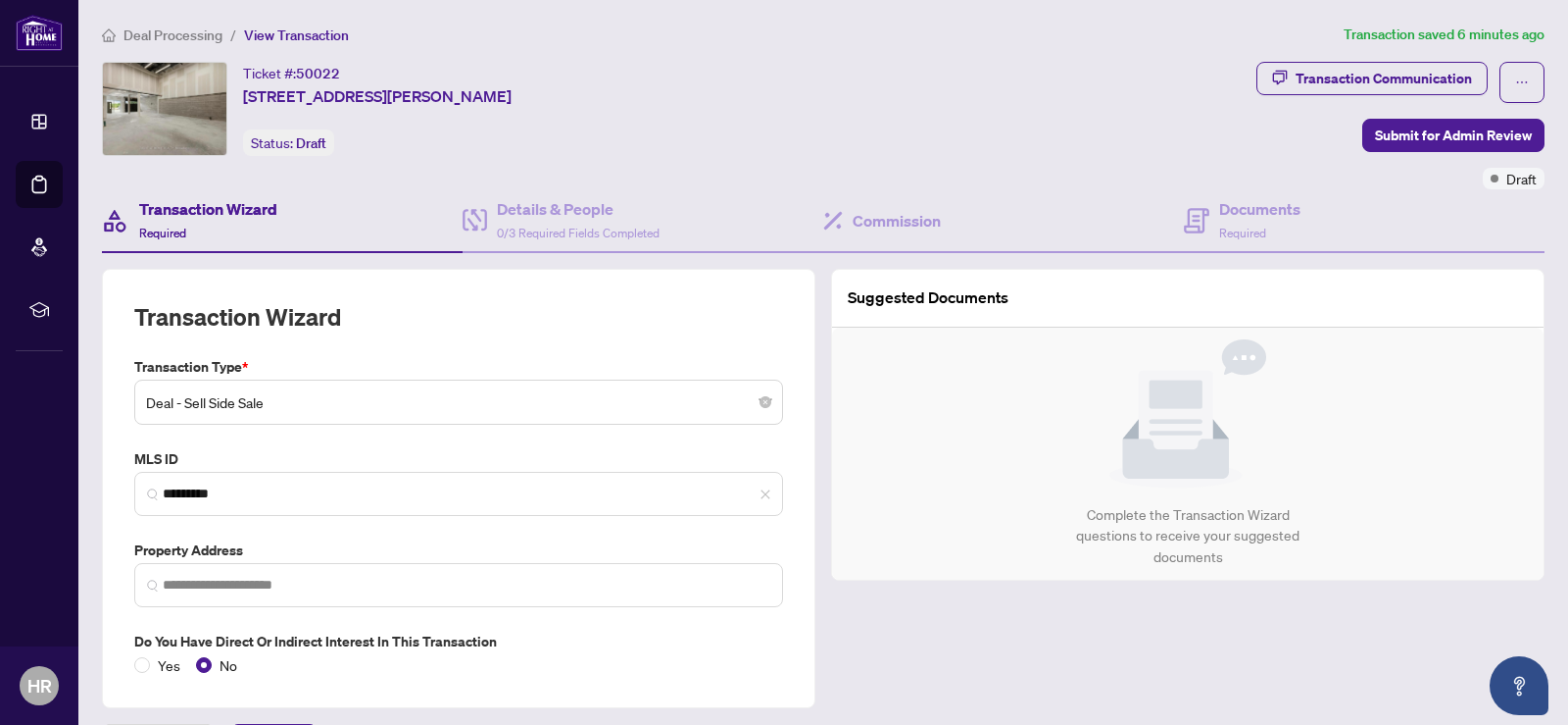
type input "**********"
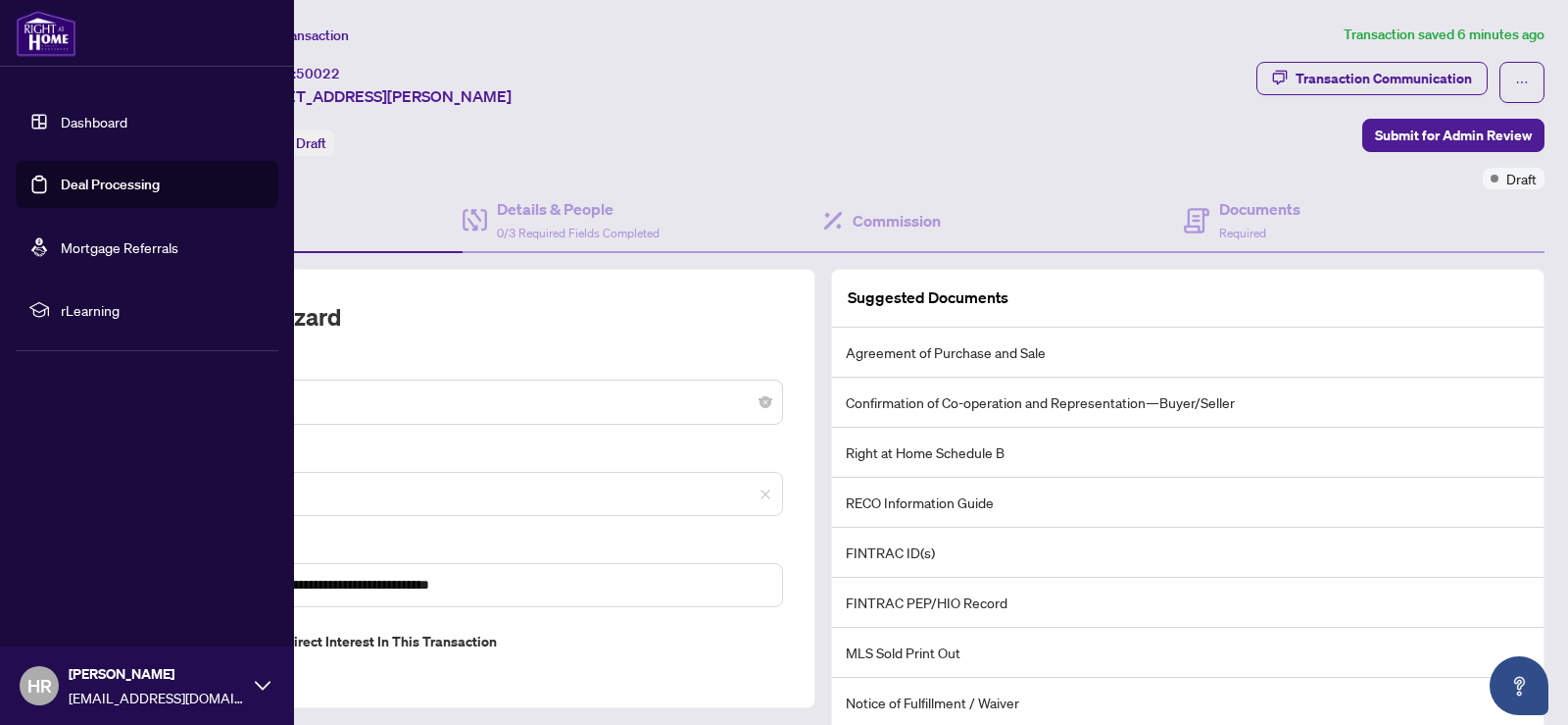
click at [60, 117] on link "Dashboard" at bounding box center [93, 122] width 66 height 18
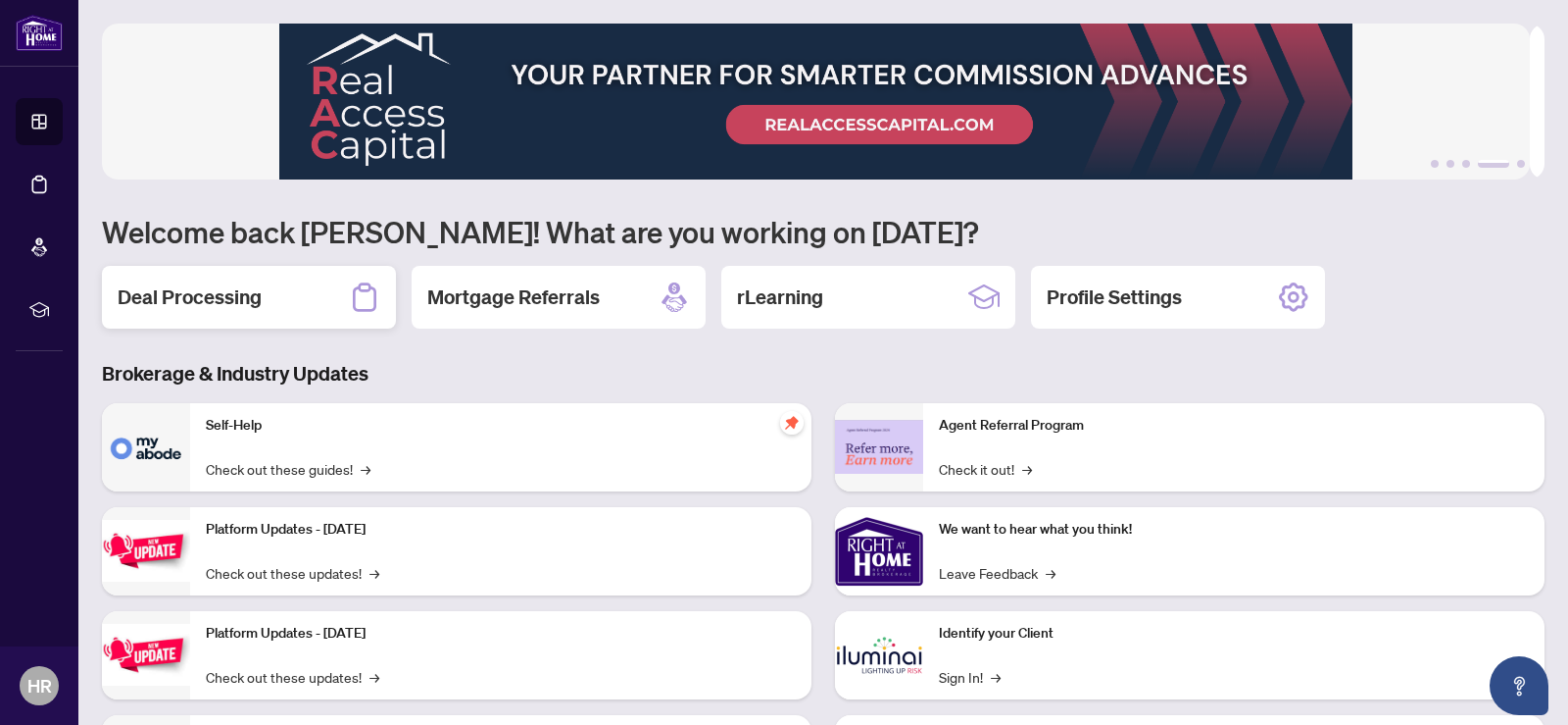
click at [254, 301] on h2 "Deal Processing" at bounding box center [190, 297] width 145 height 28
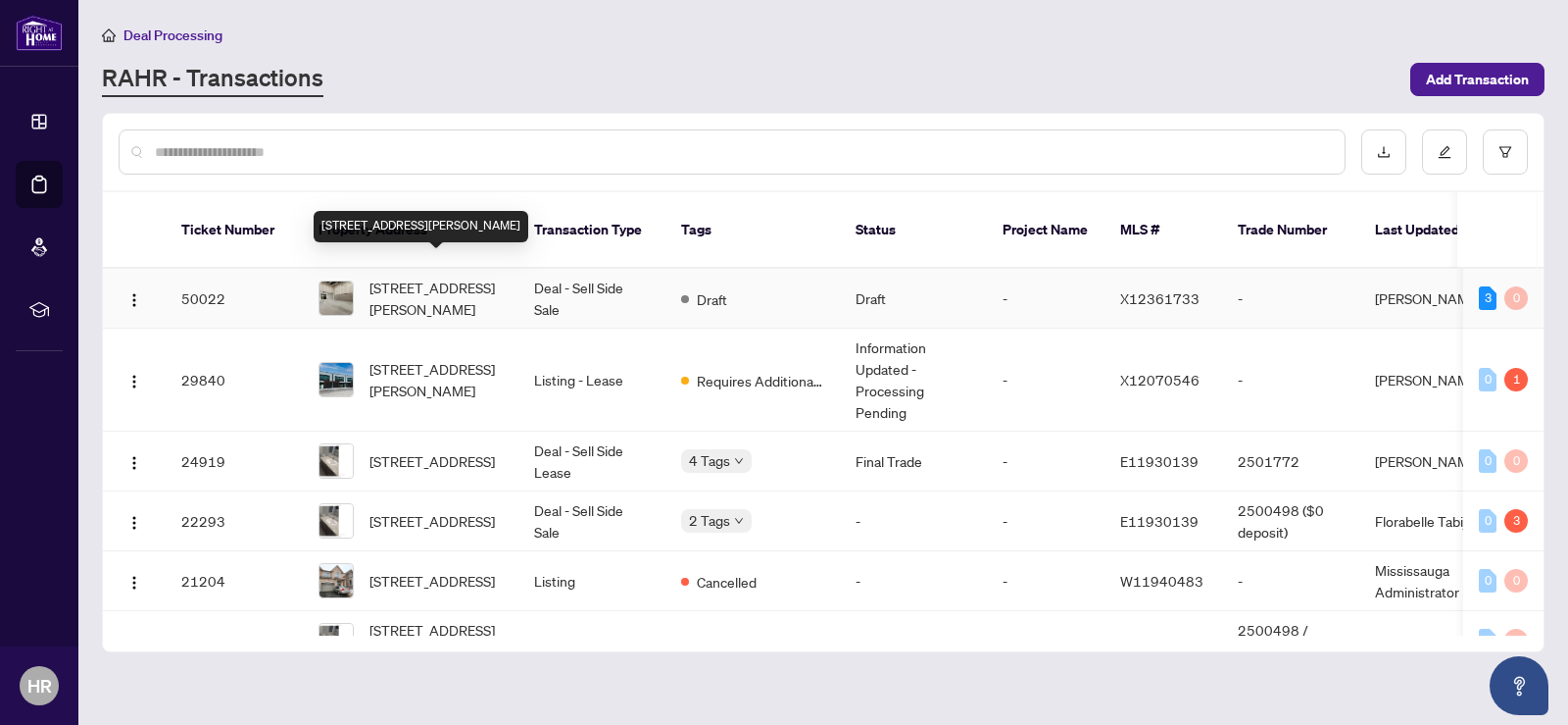
click at [424, 276] on span "[STREET_ADDRESS][PERSON_NAME]" at bounding box center [436, 298] width 134 height 44
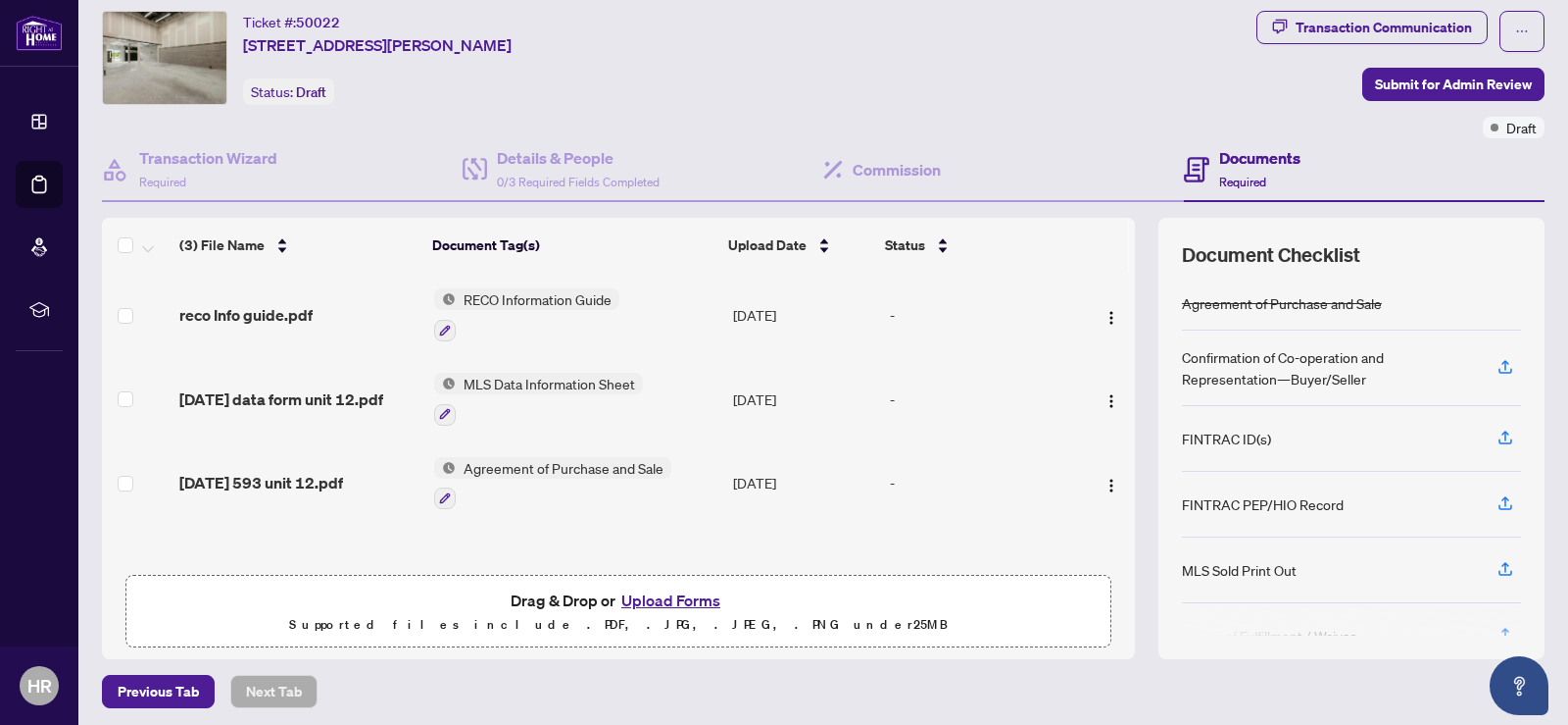
scroll to position [71, 0]
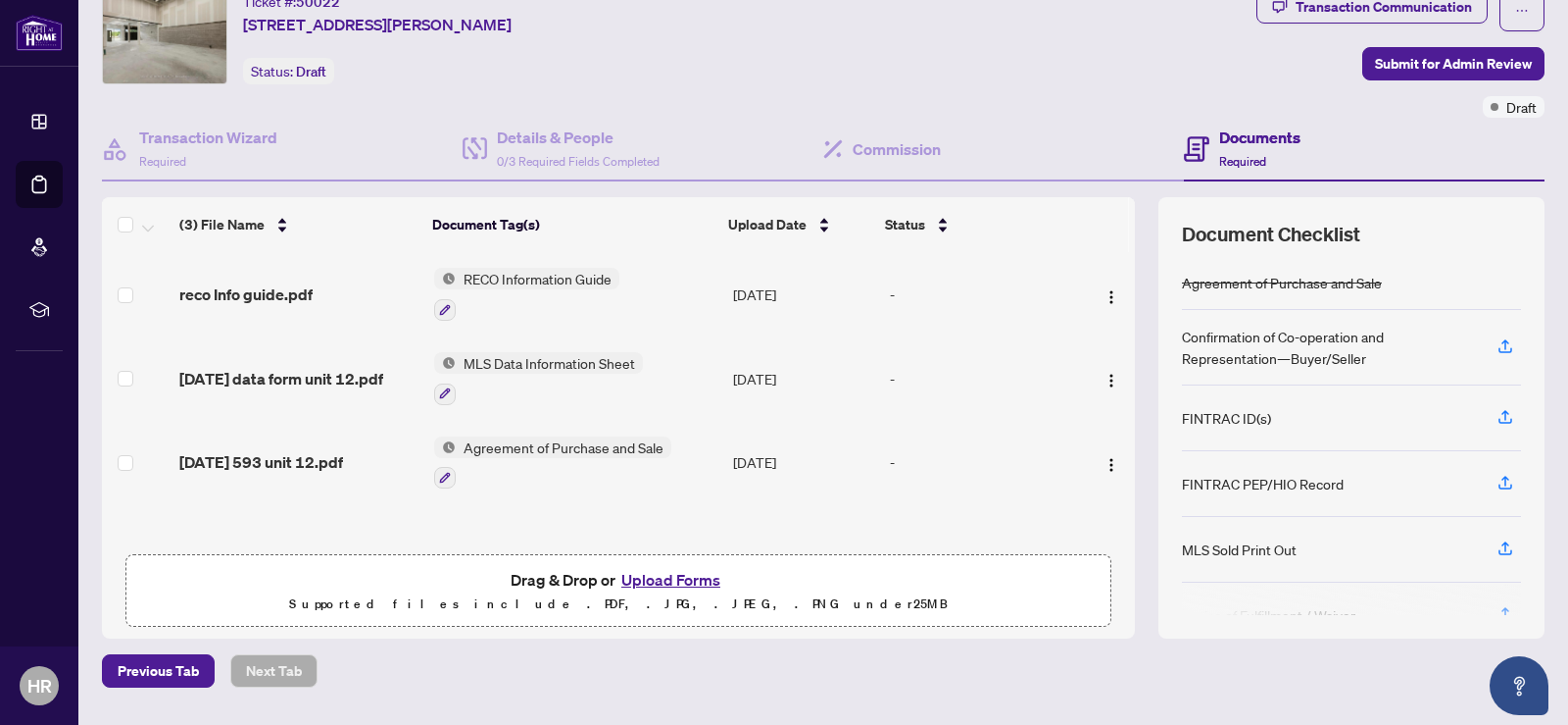
click at [669, 580] on button "Upload Forms" at bounding box center [671, 579] width 111 height 26
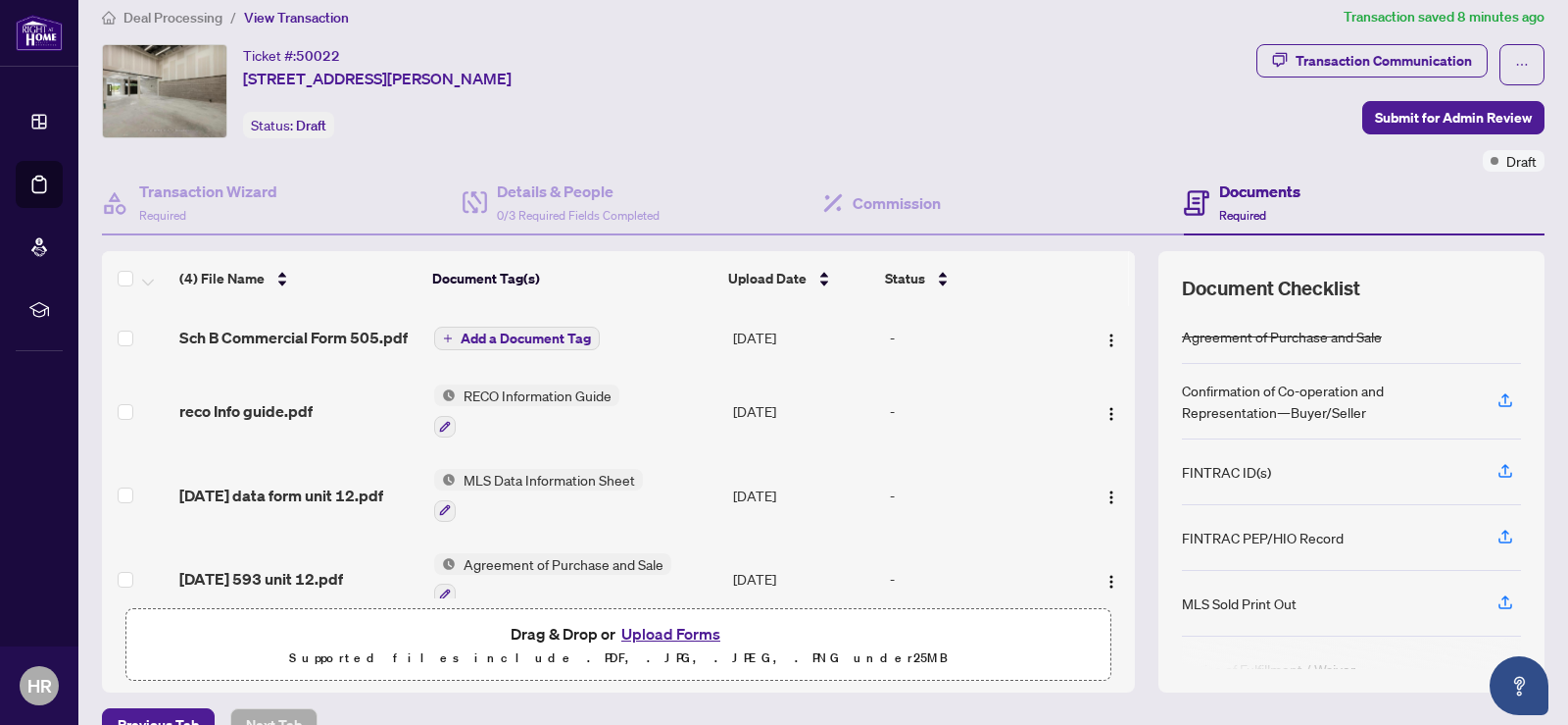
scroll to position [0, 0]
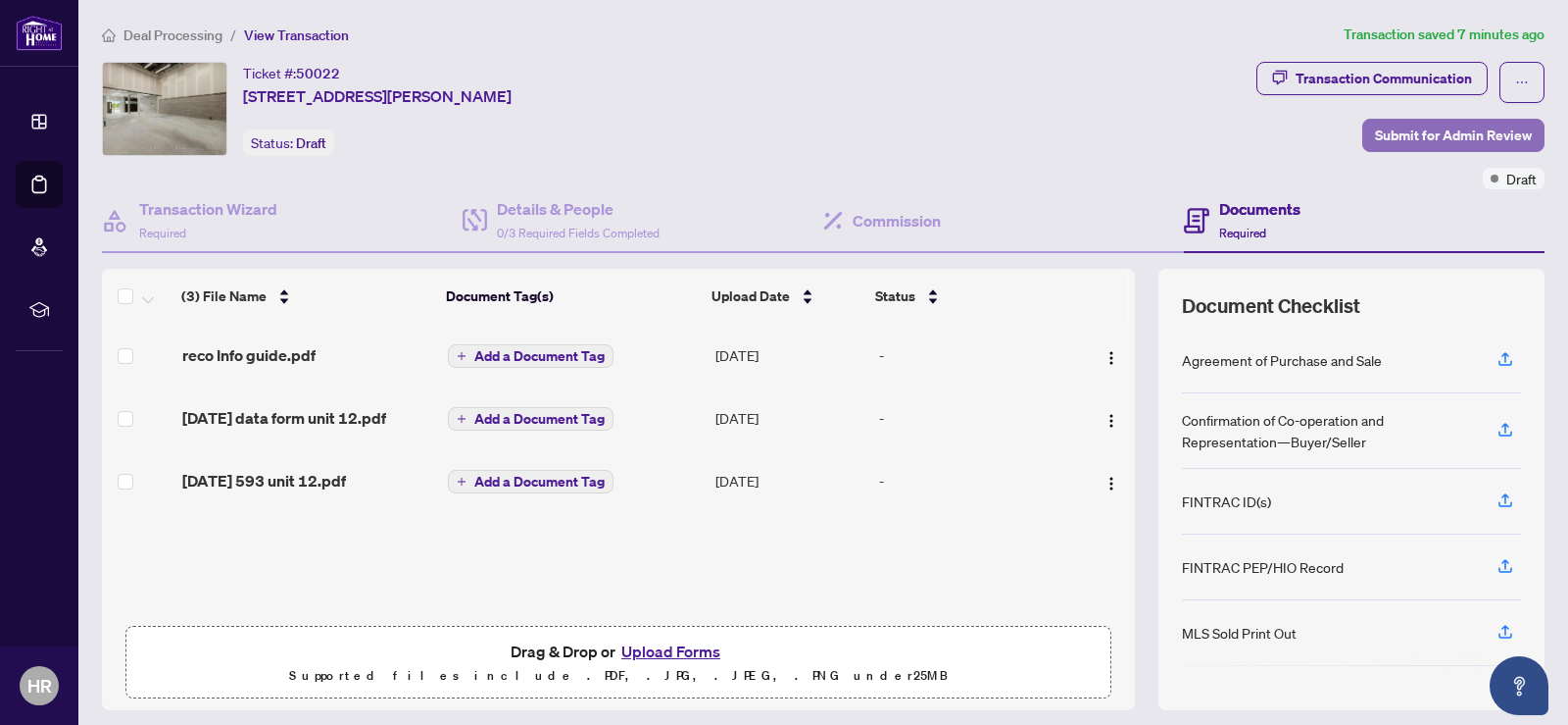
click at [1403, 134] on span "Submit for Admin Review" at bounding box center [1453, 136] width 156 height 32
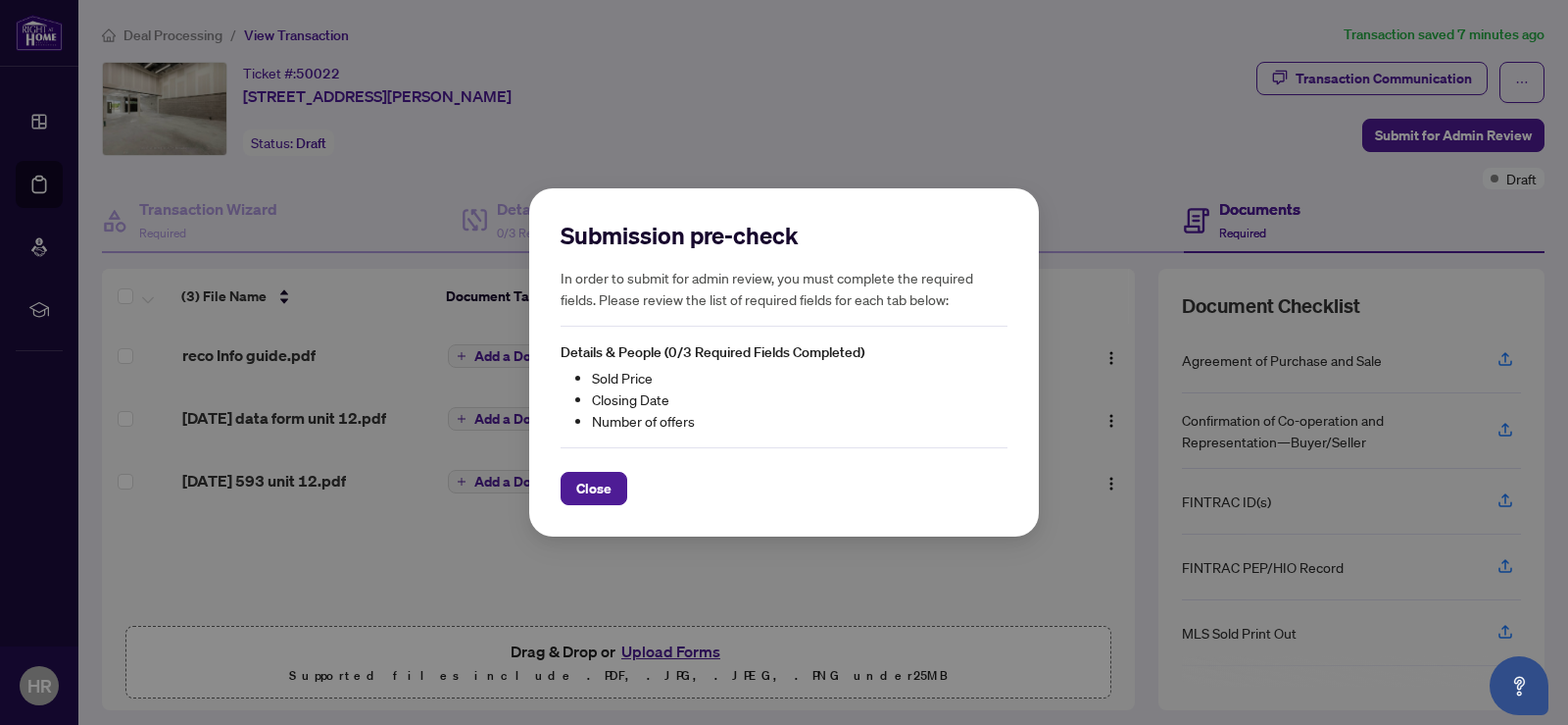
click at [1041, 102] on div "Submission pre-check In order to submit for admin review, you must complete the…" at bounding box center [784, 362] width 1568 height 725
click at [598, 495] on span "Close" at bounding box center [594, 488] width 36 height 32
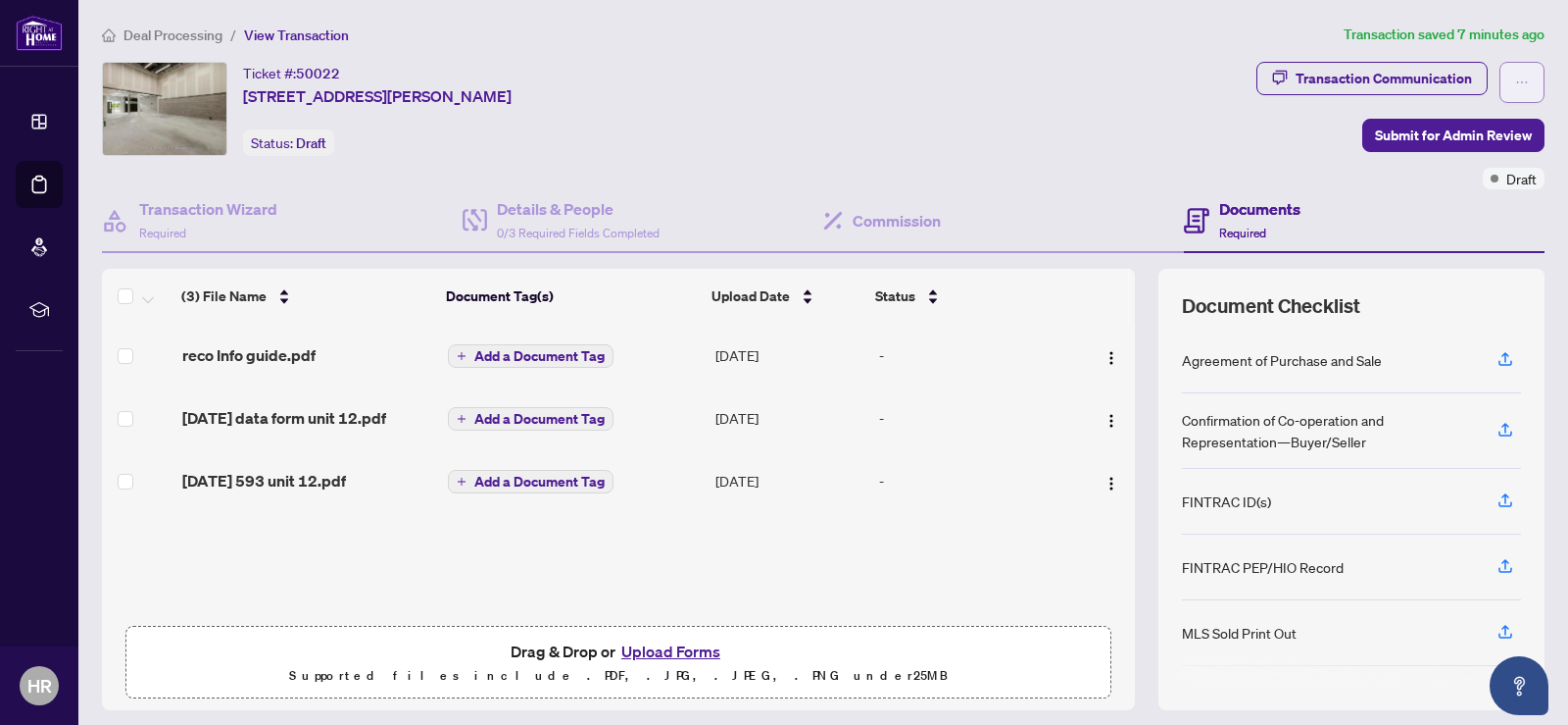
click at [1516, 79] on icon "ellipsis" at bounding box center [1522, 82] width 14 height 14
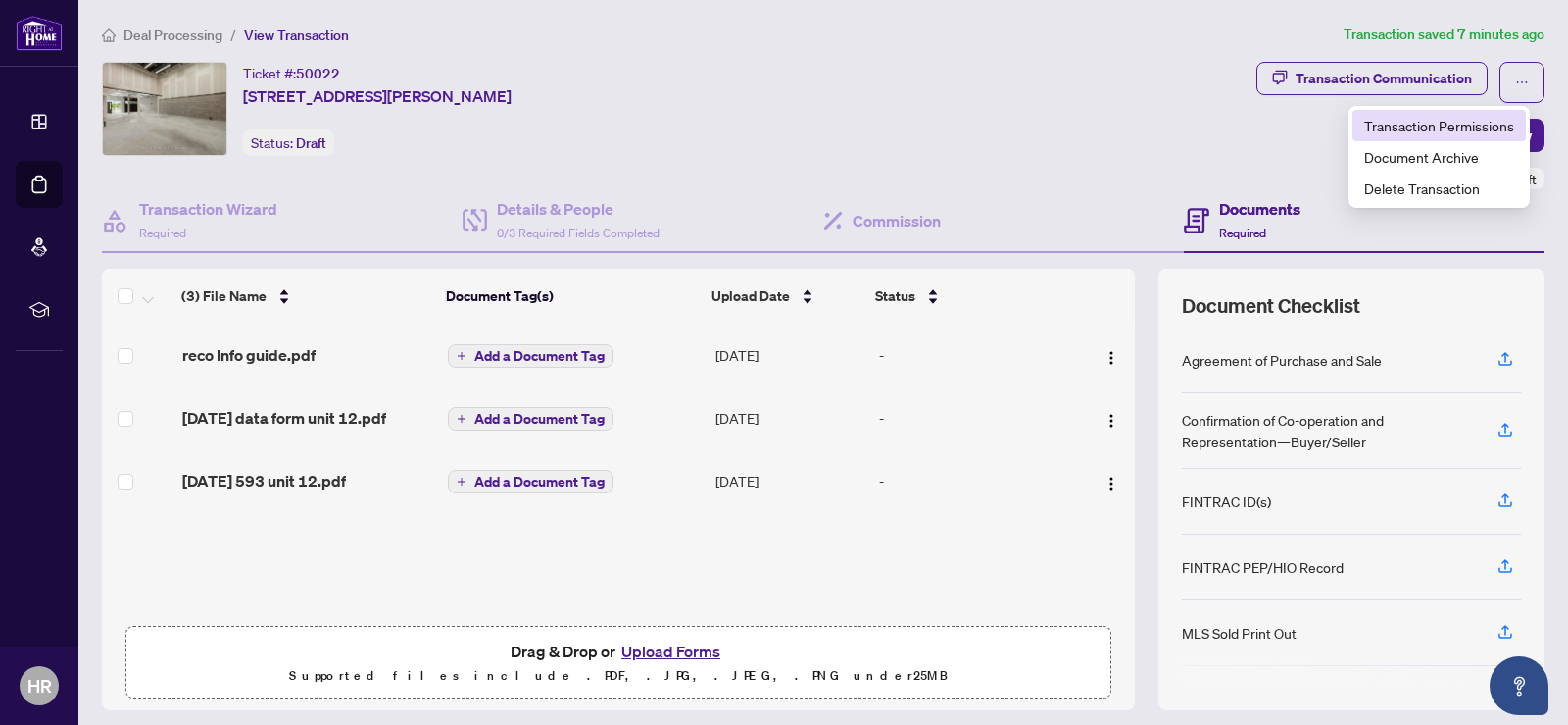
click at [1421, 125] on span "Transaction Permissions" at bounding box center [1438, 126] width 149 height 22
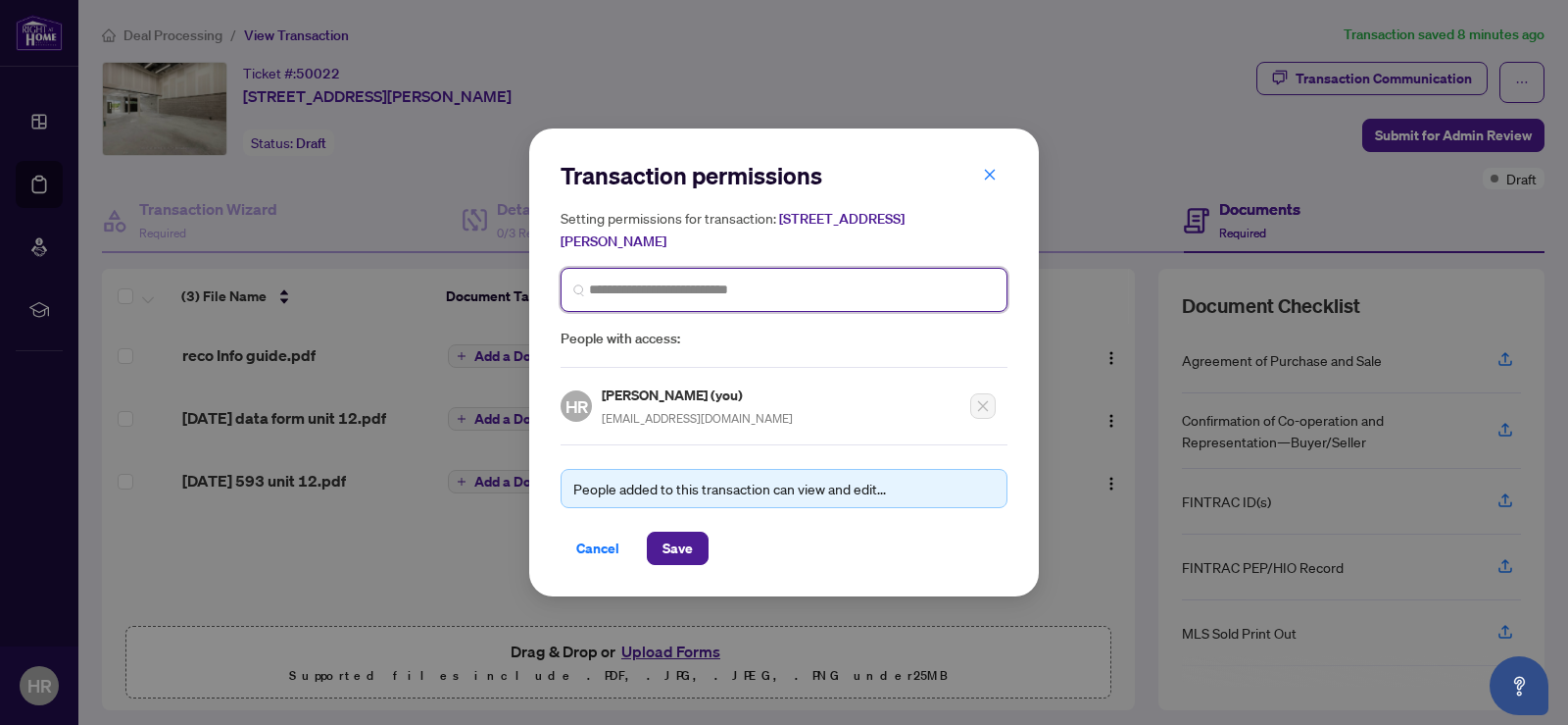
click at [695, 295] on input "search" at bounding box center [792, 289] width 406 height 21
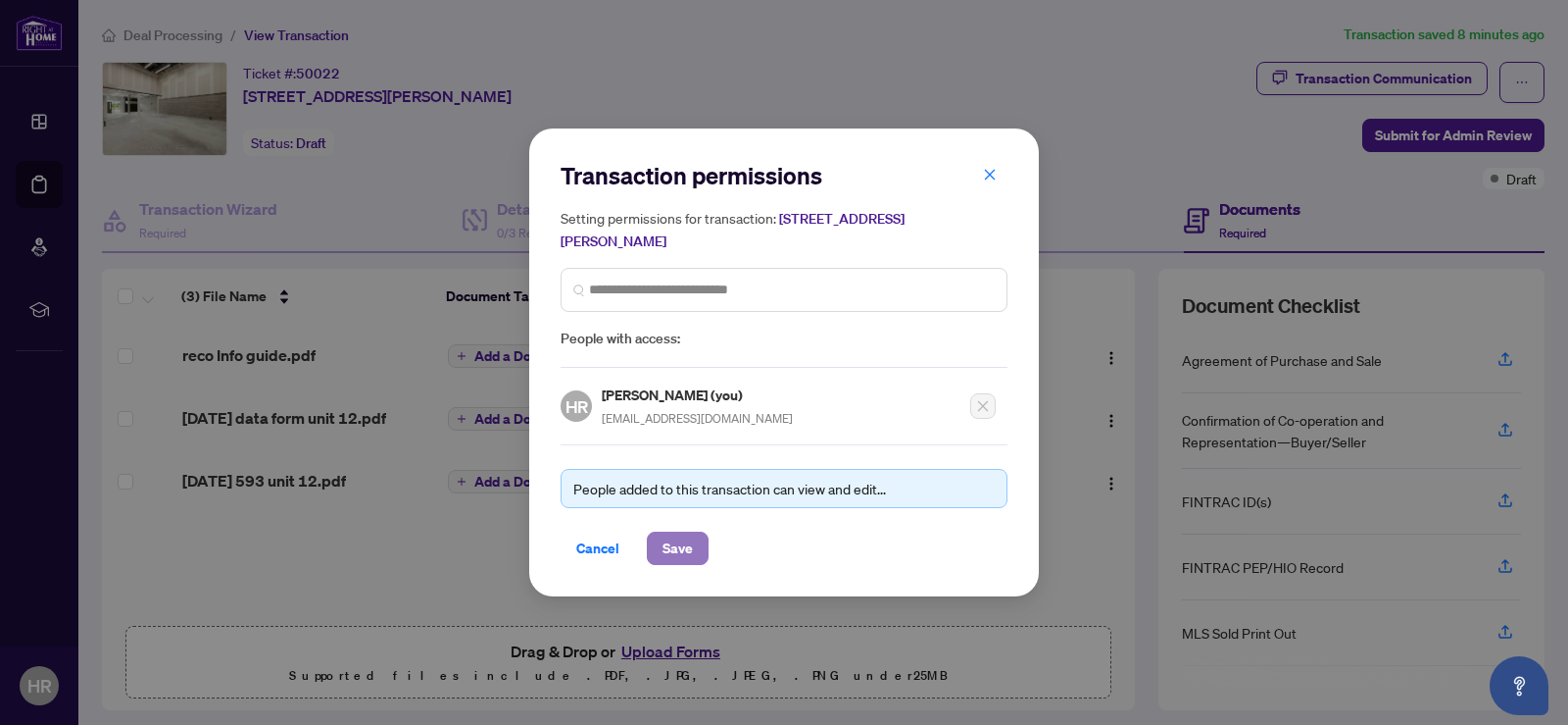
click at [677, 534] on span "Save" at bounding box center [677, 549] width 31 height 32
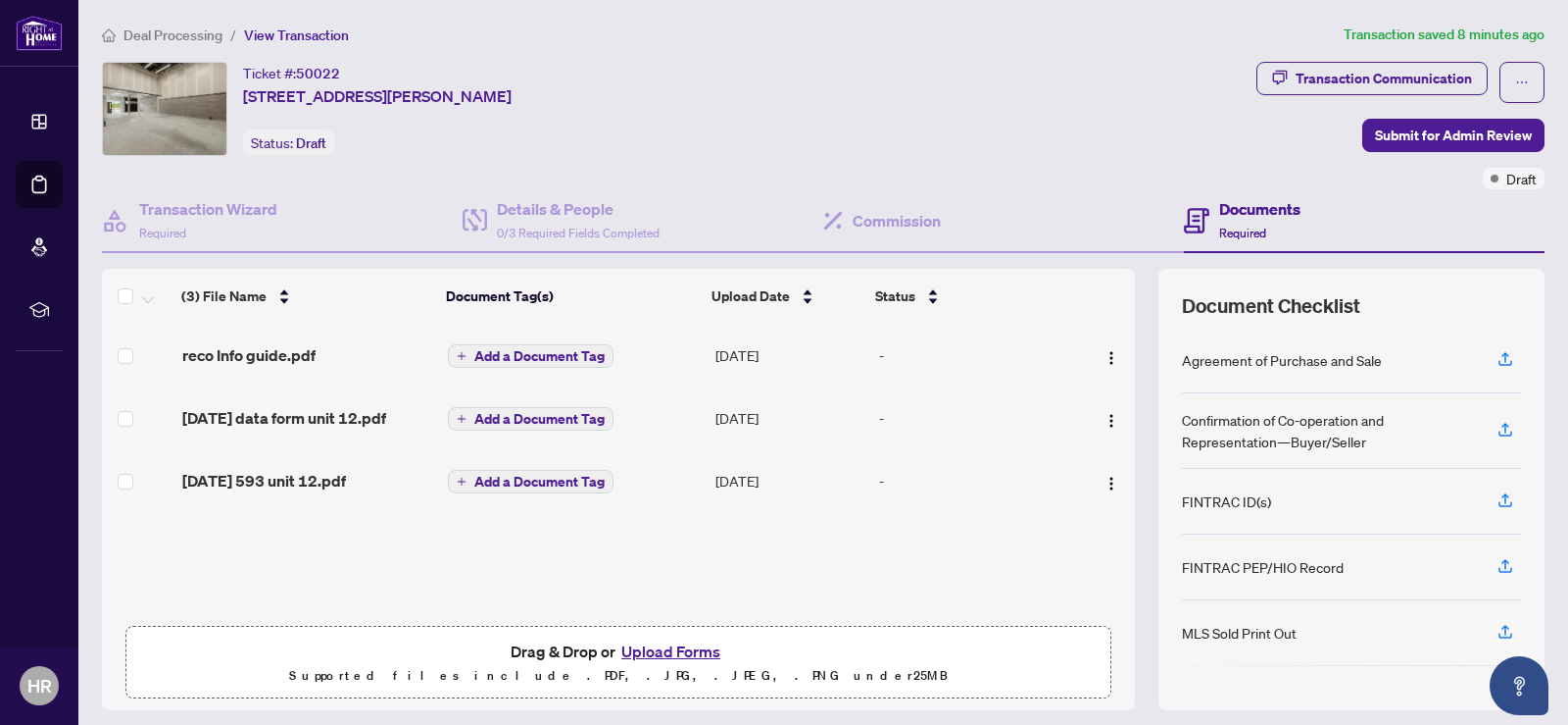
click at [1232, 217] on h4 "Documents" at bounding box center [1260, 209] width 81 height 24
click at [1232, 200] on h4 "Documents" at bounding box center [1260, 209] width 81 height 24
click at [1096, 177] on div "Ticket #: 50022 [STREET_ADDRESS][PERSON_NAME] Status: Draft" at bounding box center [675, 125] width 1154 height 128
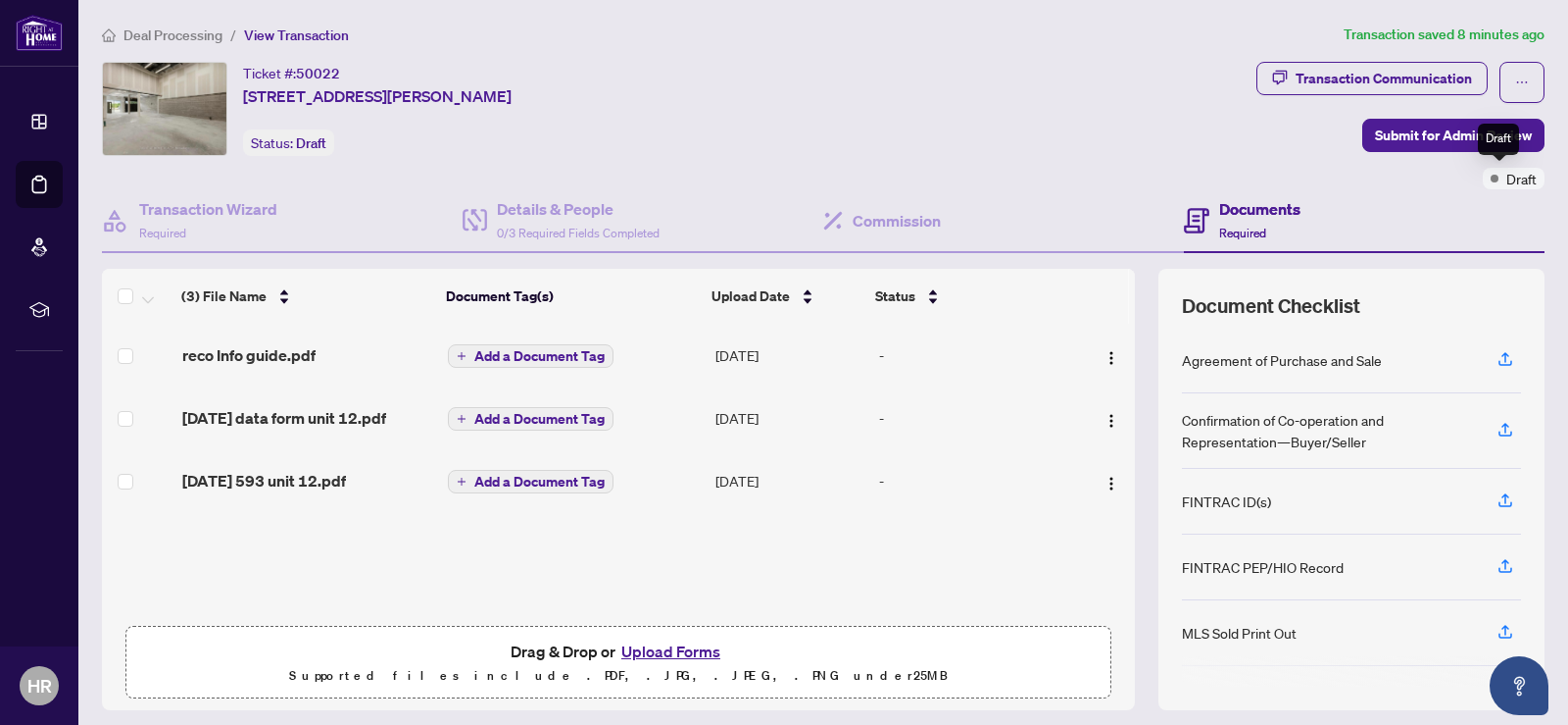
click at [1508, 181] on span "Draft" at bounding box center [1521, 178] width 31 height 22
click at [224, 205] on h4 "Transaction Wizard" at bounding box center [209, 209] width 139 height 24
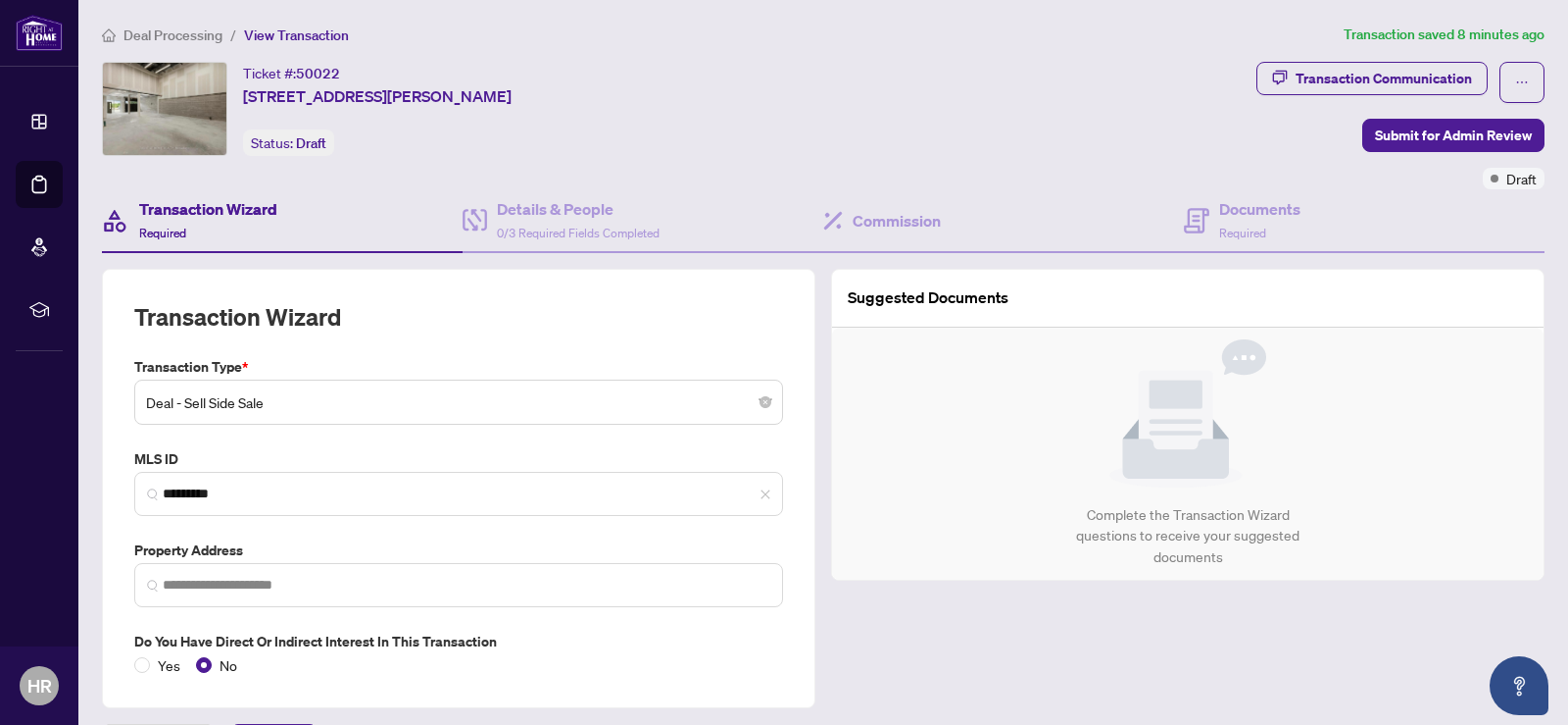
type input "**********"
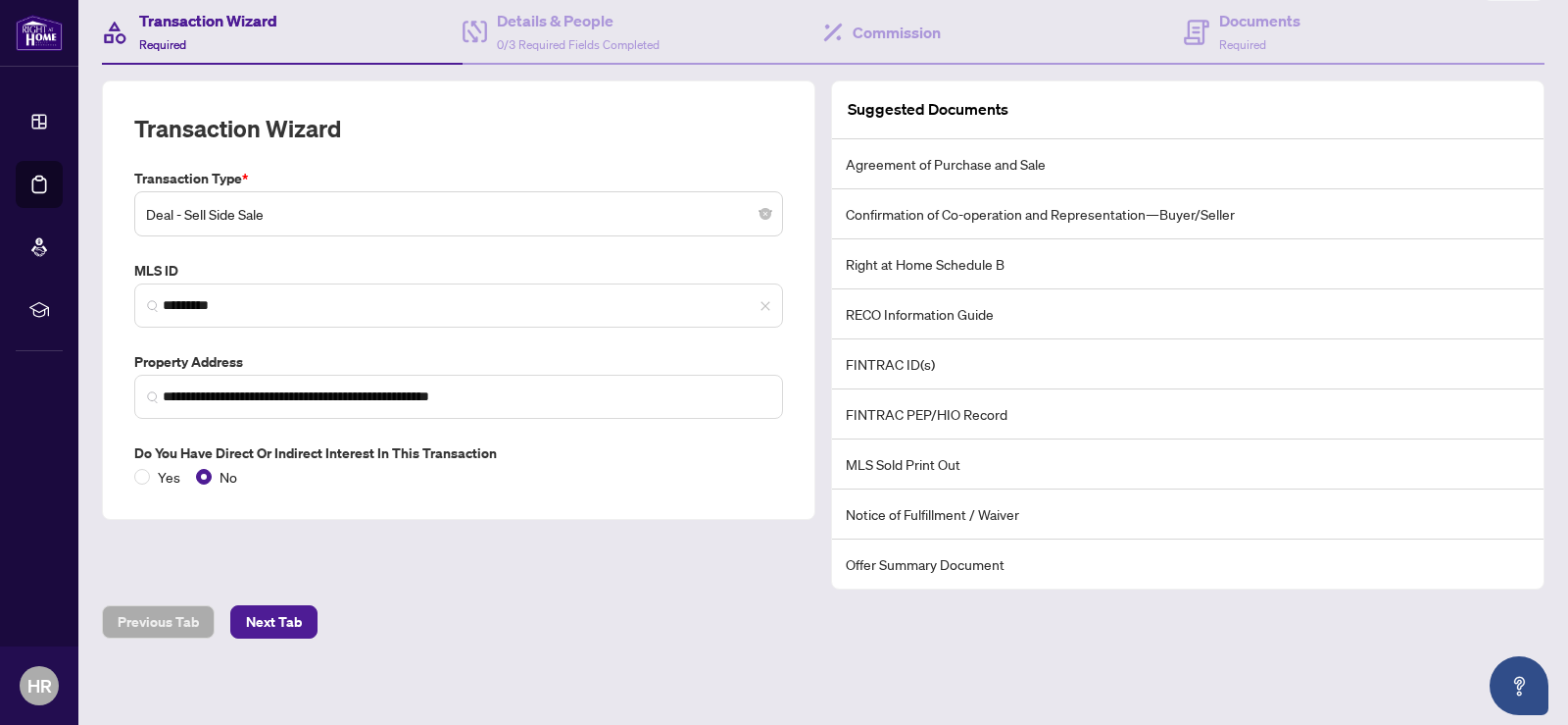
scroll to position [193, 0]
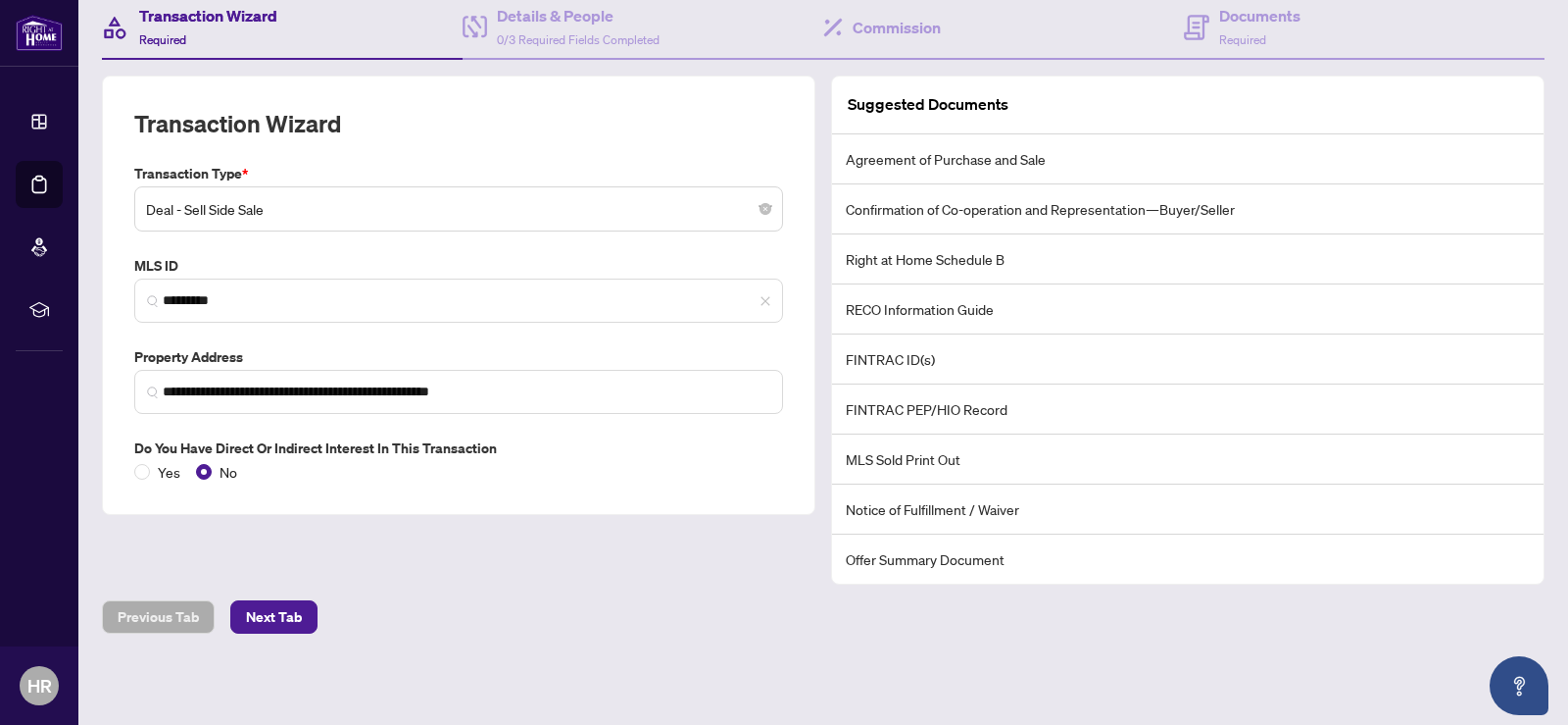
click at [656, 213] on span "Deal - Sell Side Sale" at bounding box center [459, 209] width 626 height 38
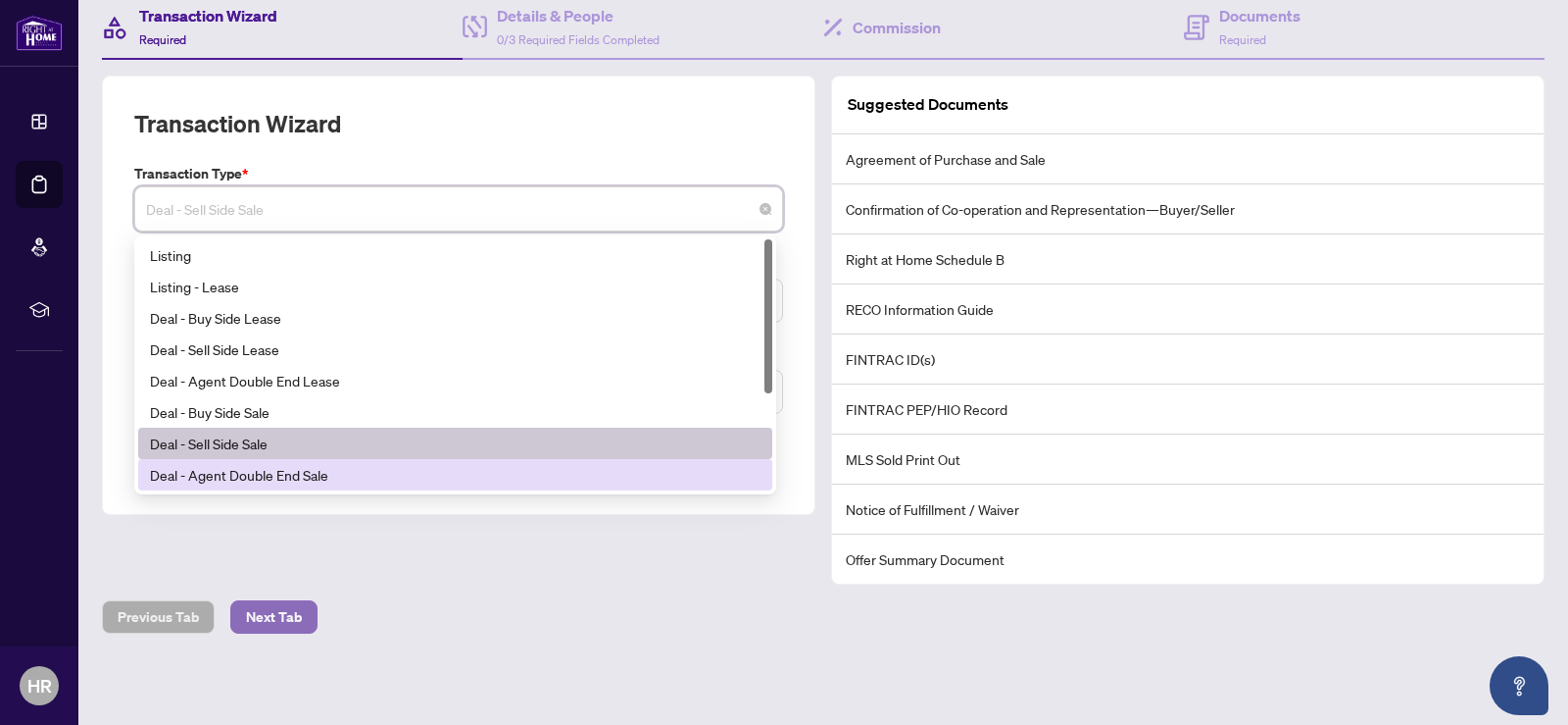
click at [267, 612] on span "Next Tab" at bounding box center [274, 617] width 55 height 32
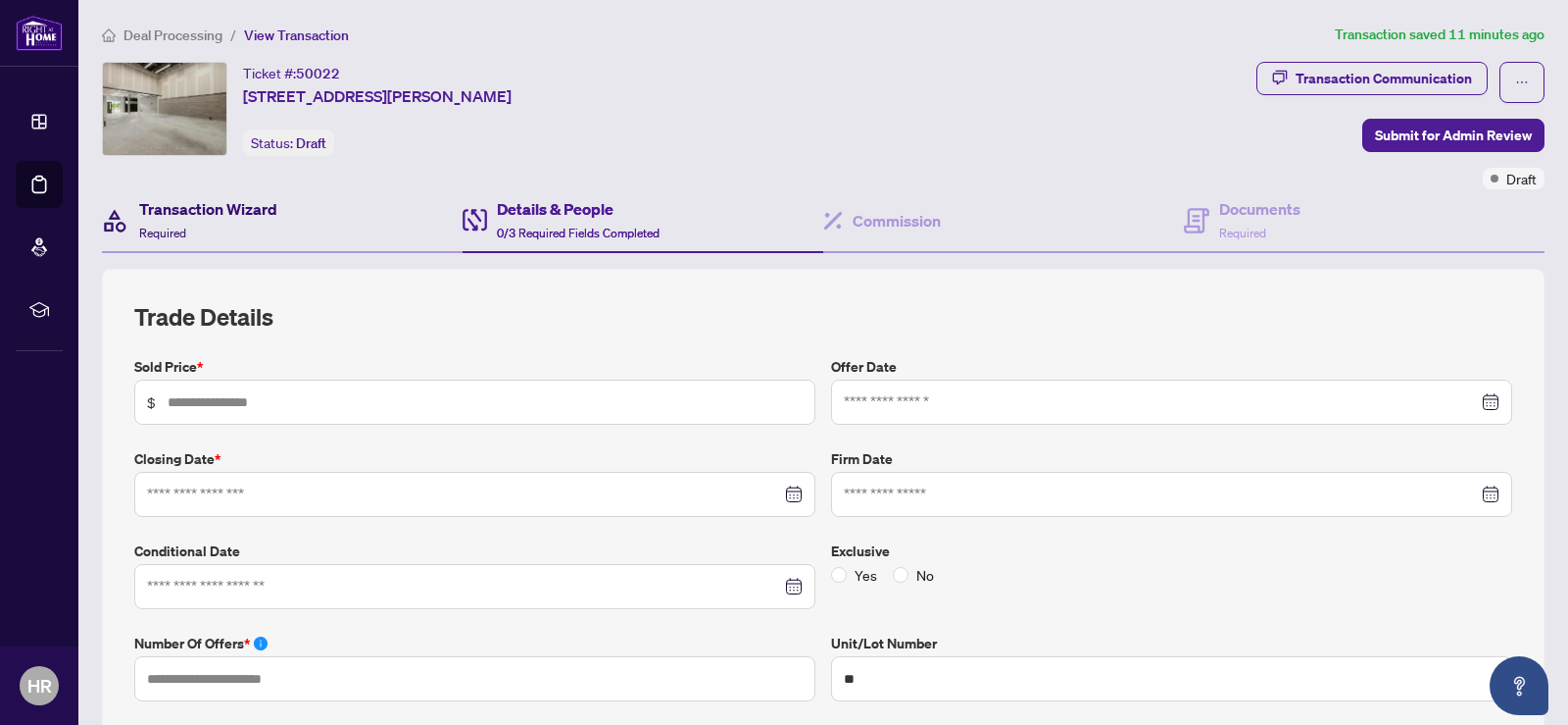
click at [224, 207] on h4 "Transaction Wizard" at bounding box center [209, 209] width 139 height 24
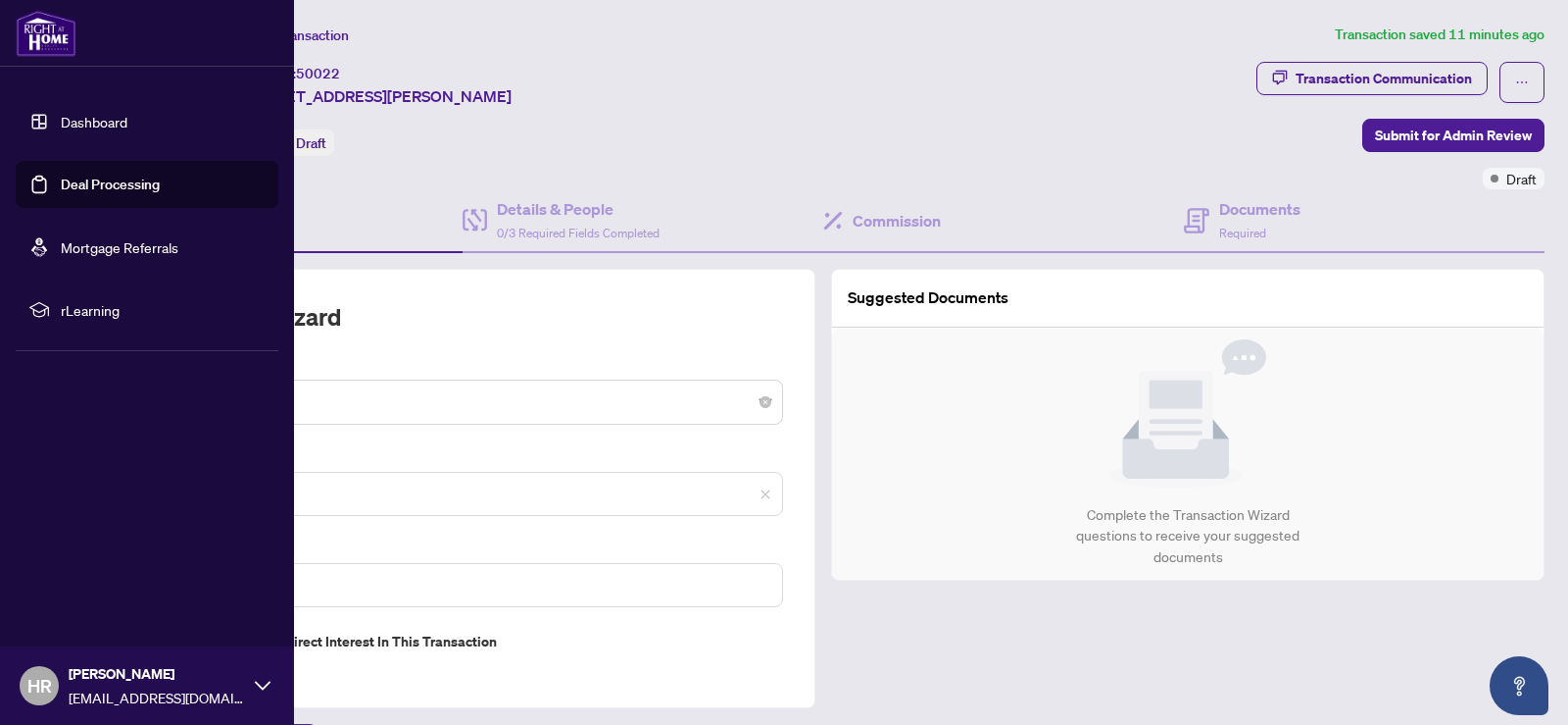
type input "**********"
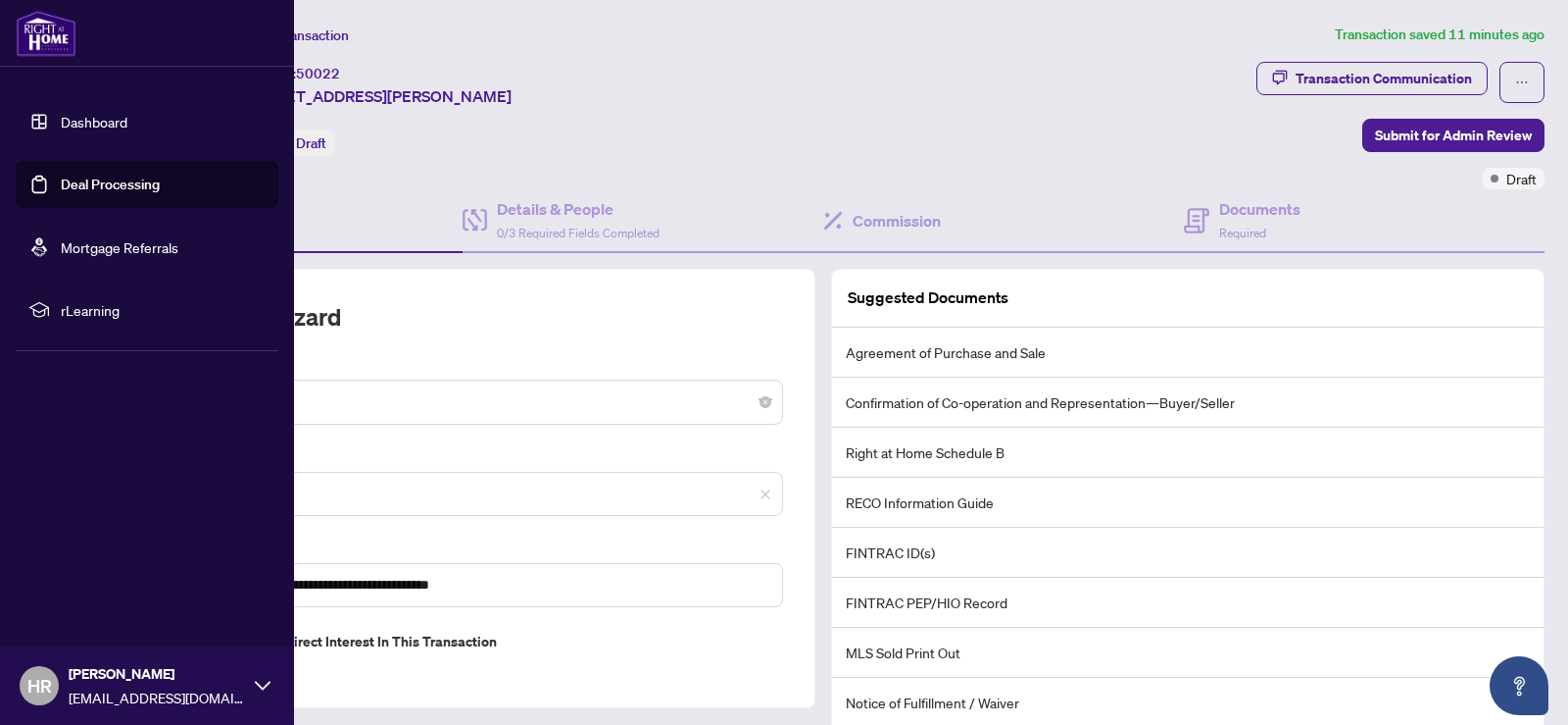
click at [89, 115] on link "Dashboard" at bounding box center [93, 122] width 66 height 18
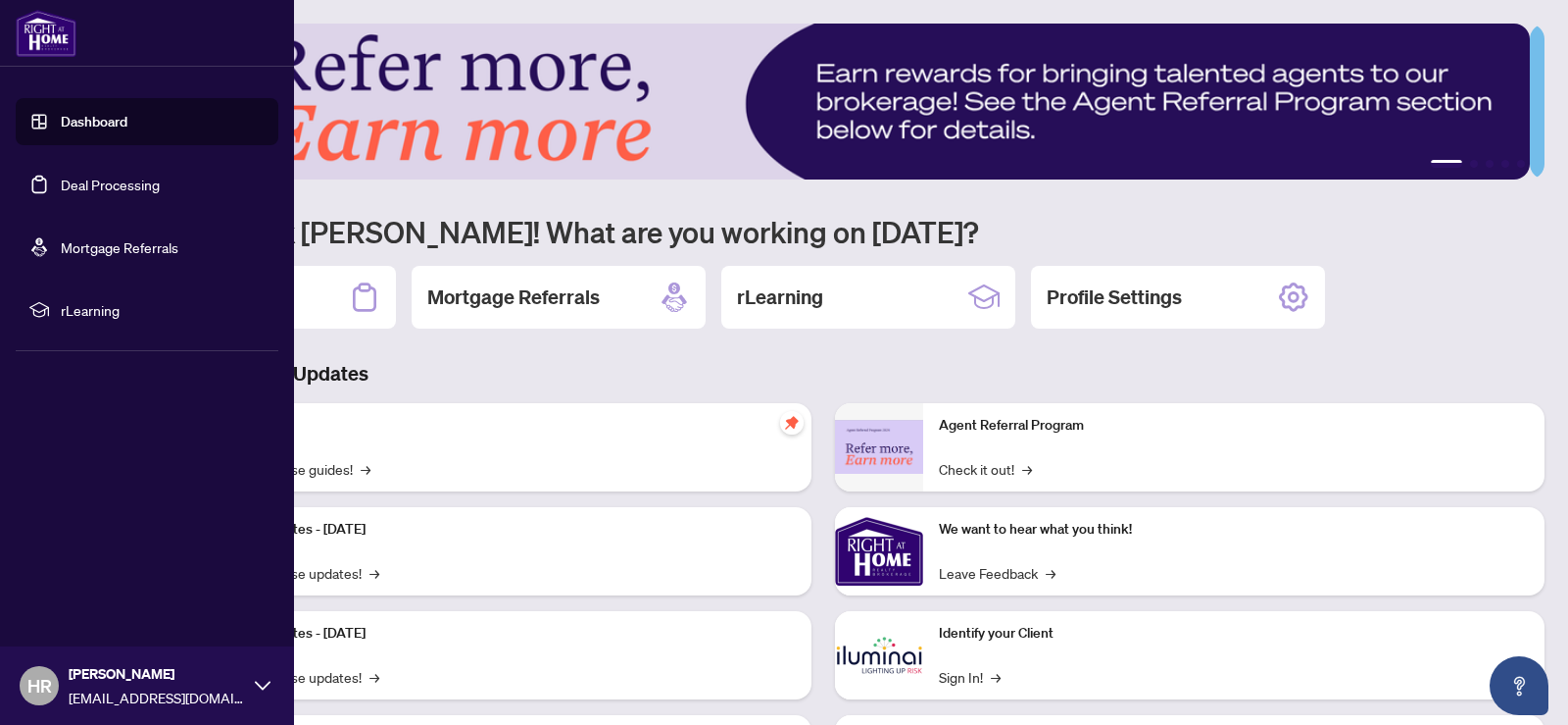
click at [130, 182] on link "Deal Processing" at bounding box center [110, 184] width 99 height 18
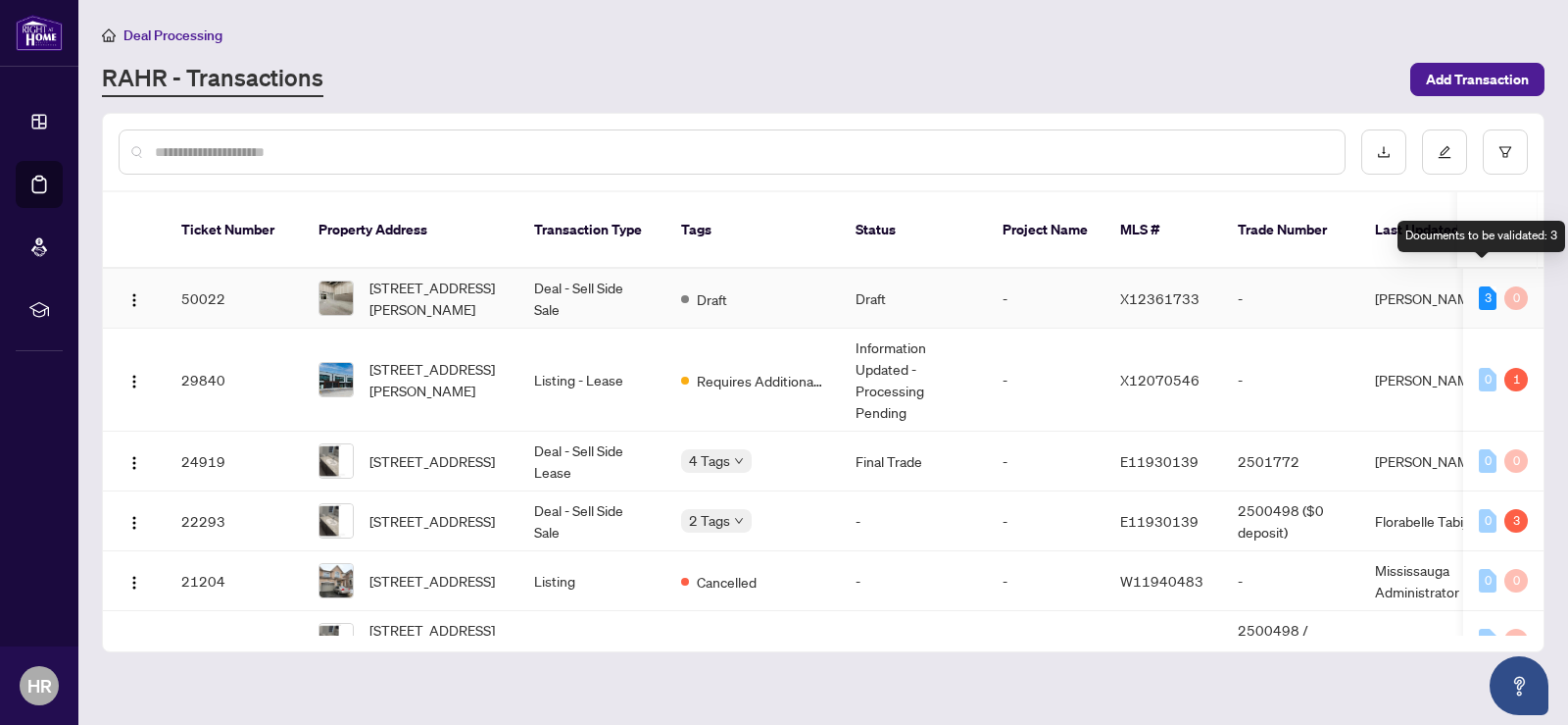
click at [1479, 286] on div "3" at bounding box center [1488, 298] width 18 height 24
click at [1416, 276] on td "[PERSON_NAME]" at bounding box center [1432, 298] width 147 height 59
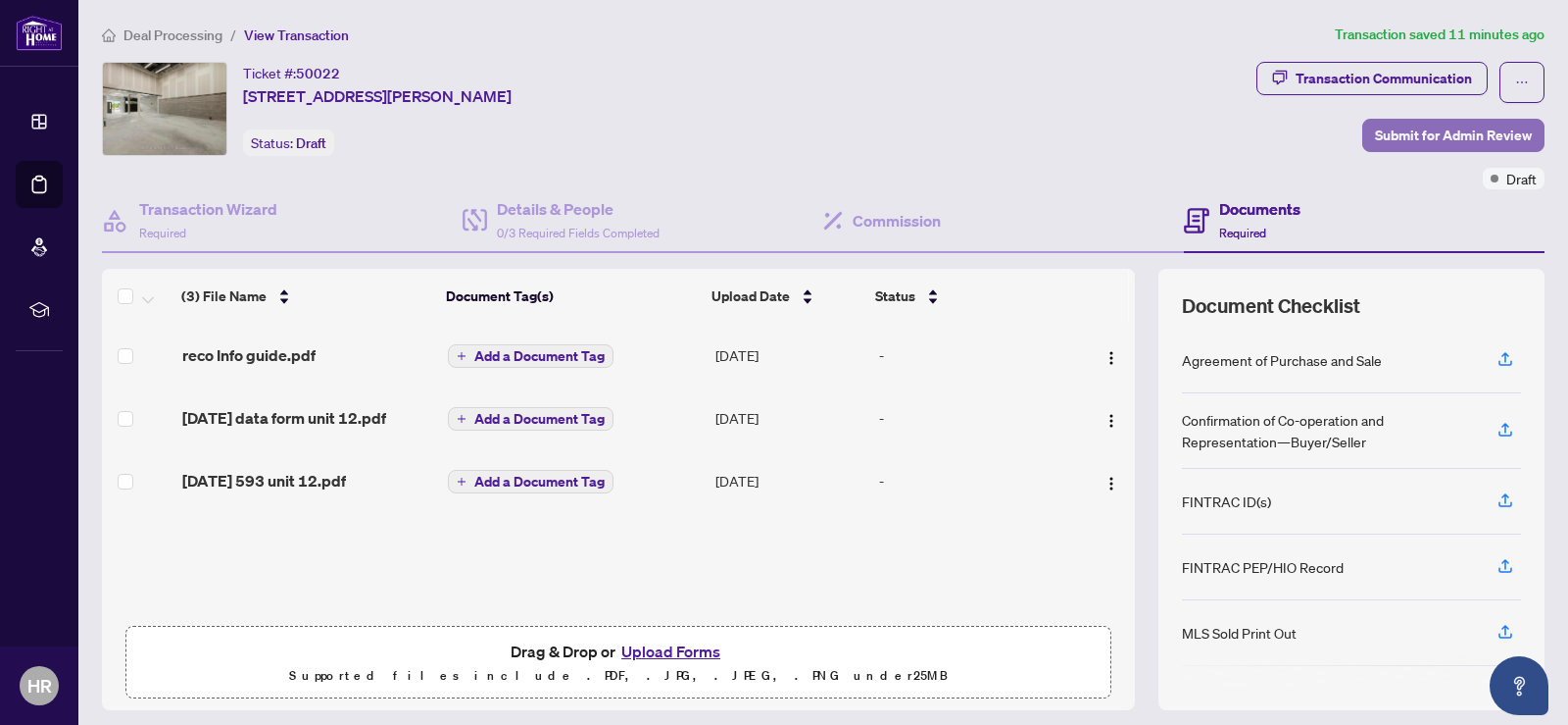
click at [1445, 133] on span "Submit for Admin Review" at bounding box center [1453, 136] width 156 height 32
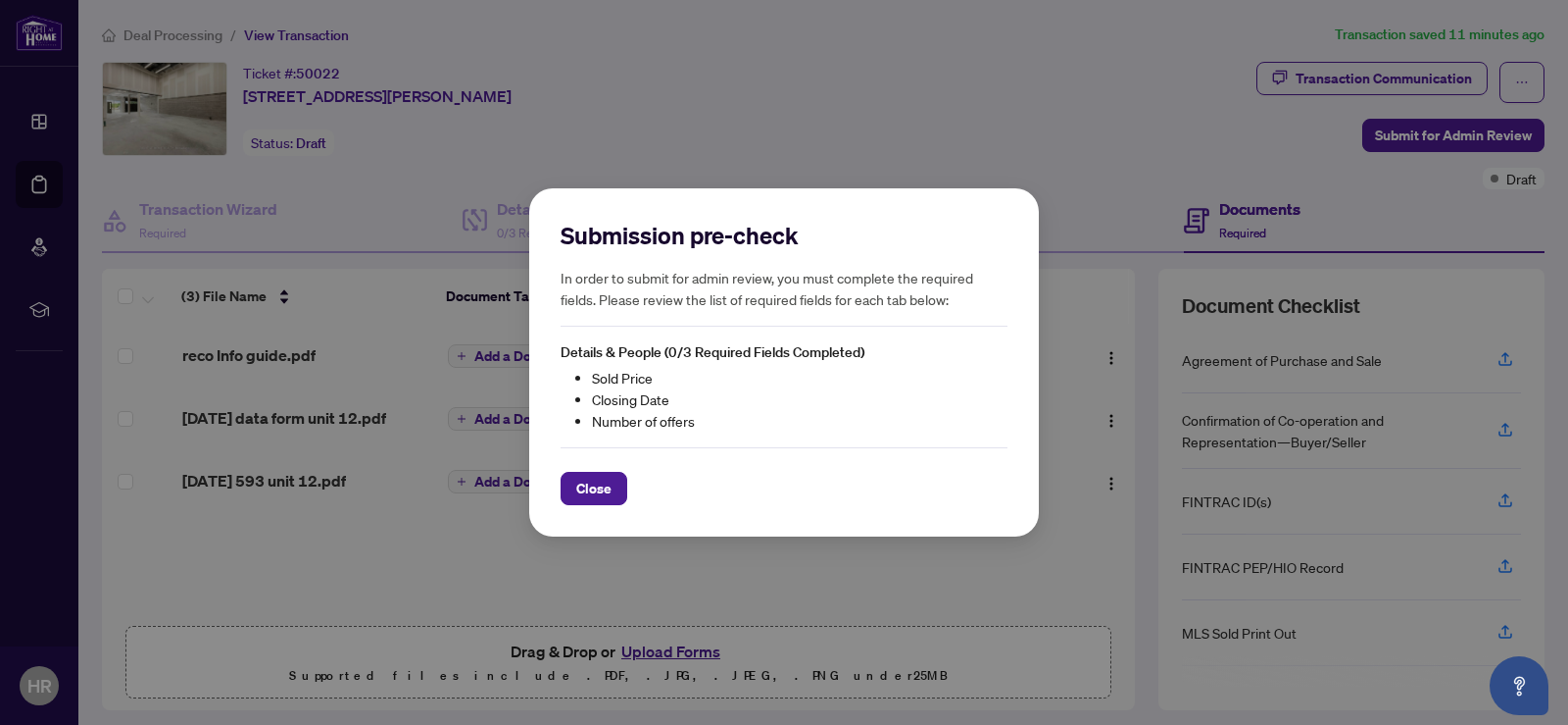
click at [909, 108] on div "Submission pre-check In order to submit for admin review, you must complete the…" at bounding box center [784, 362] width 1568 height 725
click at [602, 495] on span "Close" at bounding box center [594, 488] width 36 height 32
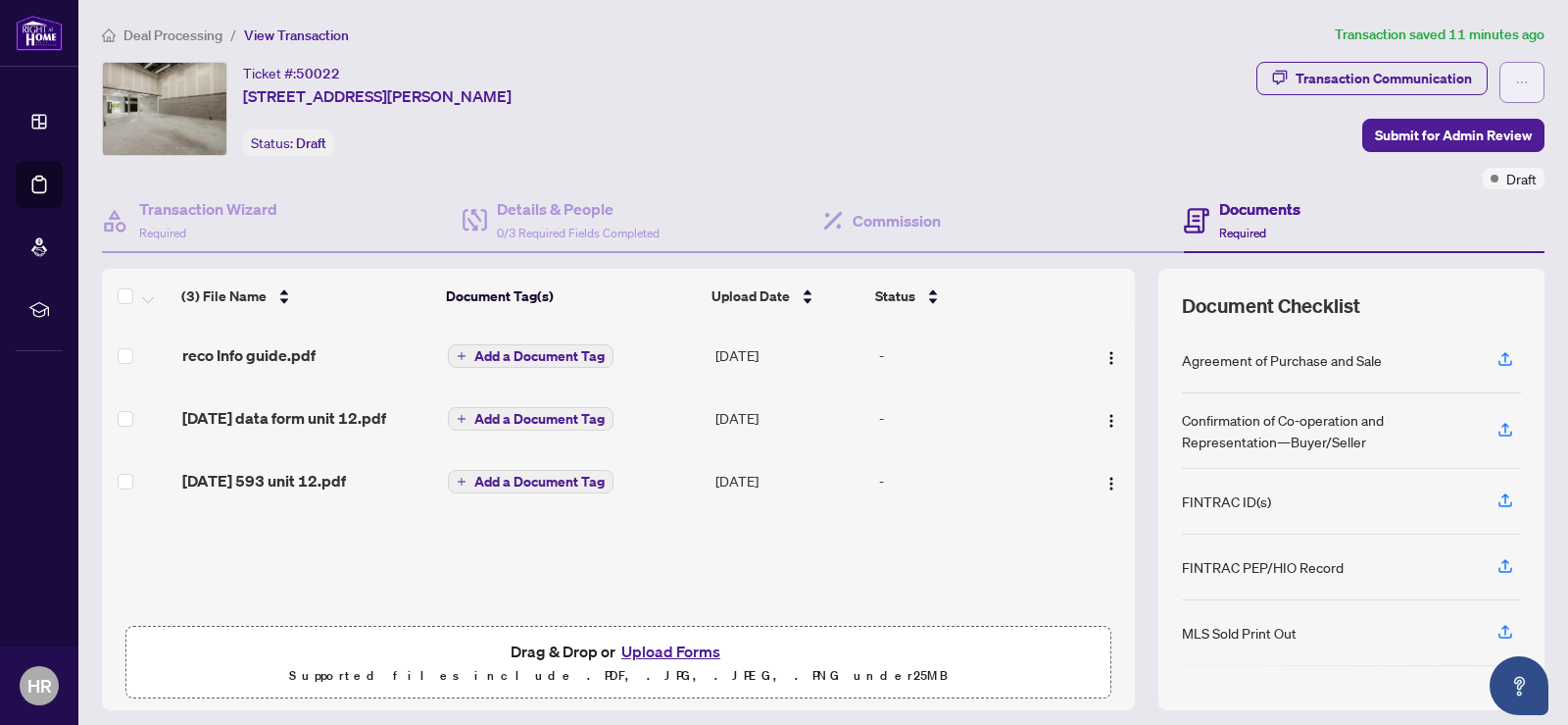
click at [1516, 73] on span "button" at bounding box center [1522, 82] width 14 height 32
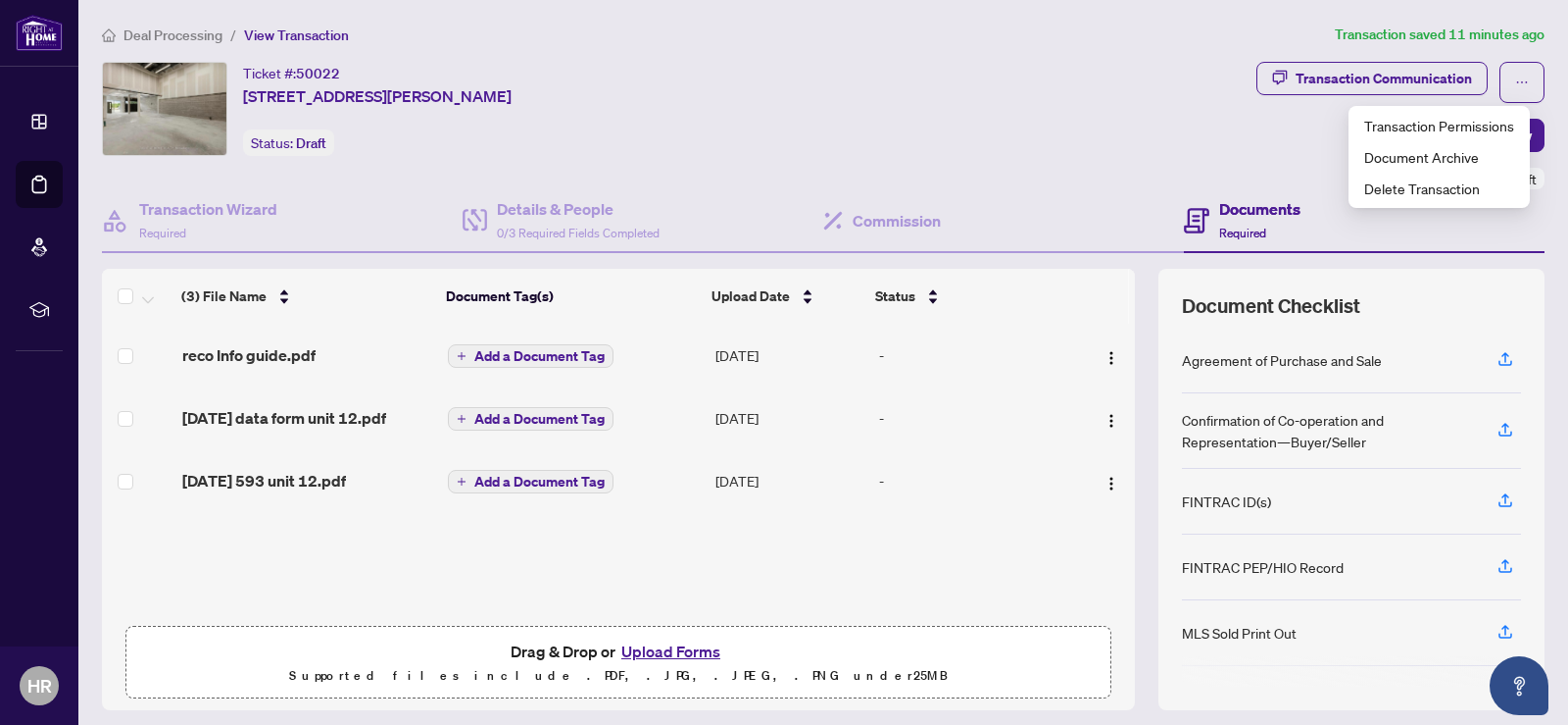
click at [1031, 132] on div "Ticket #: 50022 [STREET_ADDRESS][PERSON_NAME] Status: Draft" at bounding box center [675, 108] width 1146 height 94
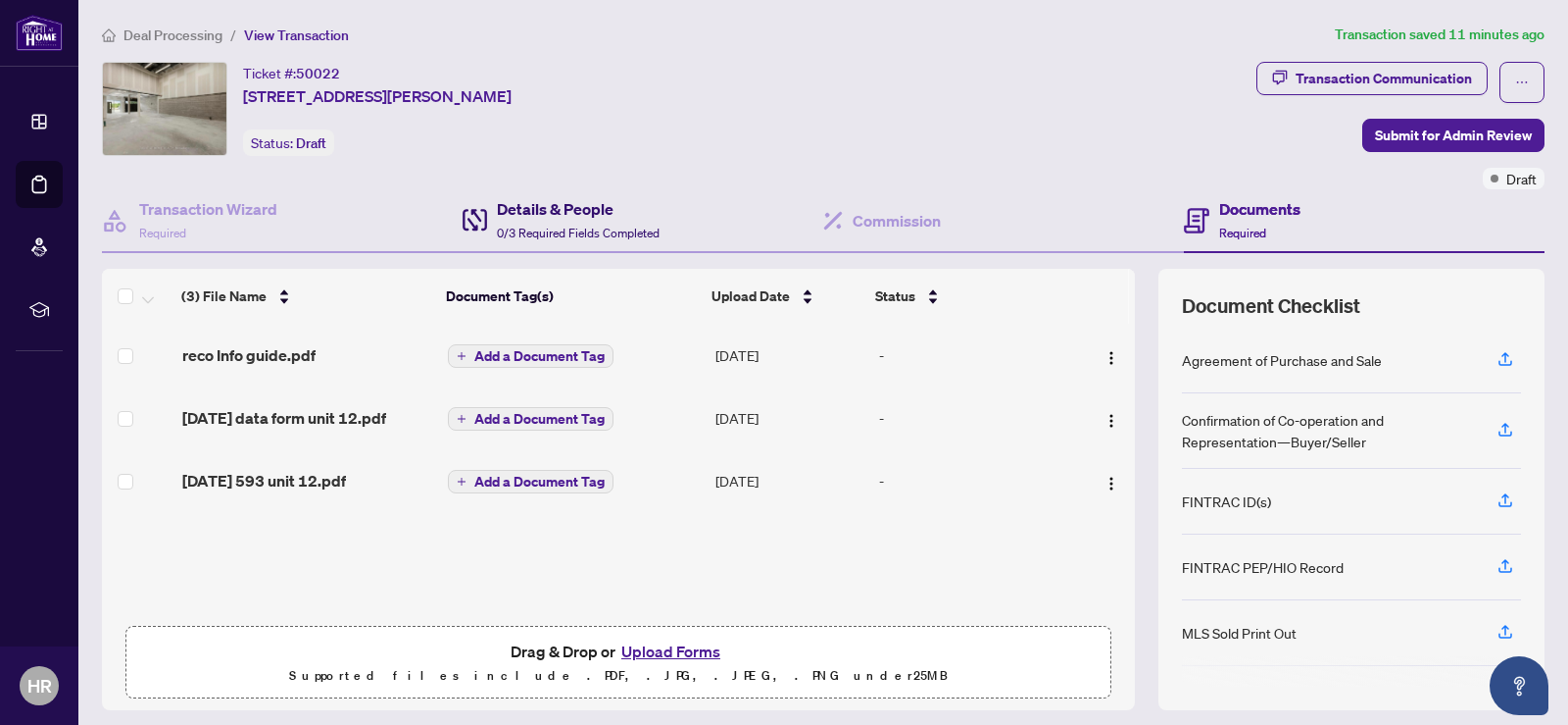
click at [542, 211] on h4 "Details & People" at bounding box center [578, 209] width 162 height 24
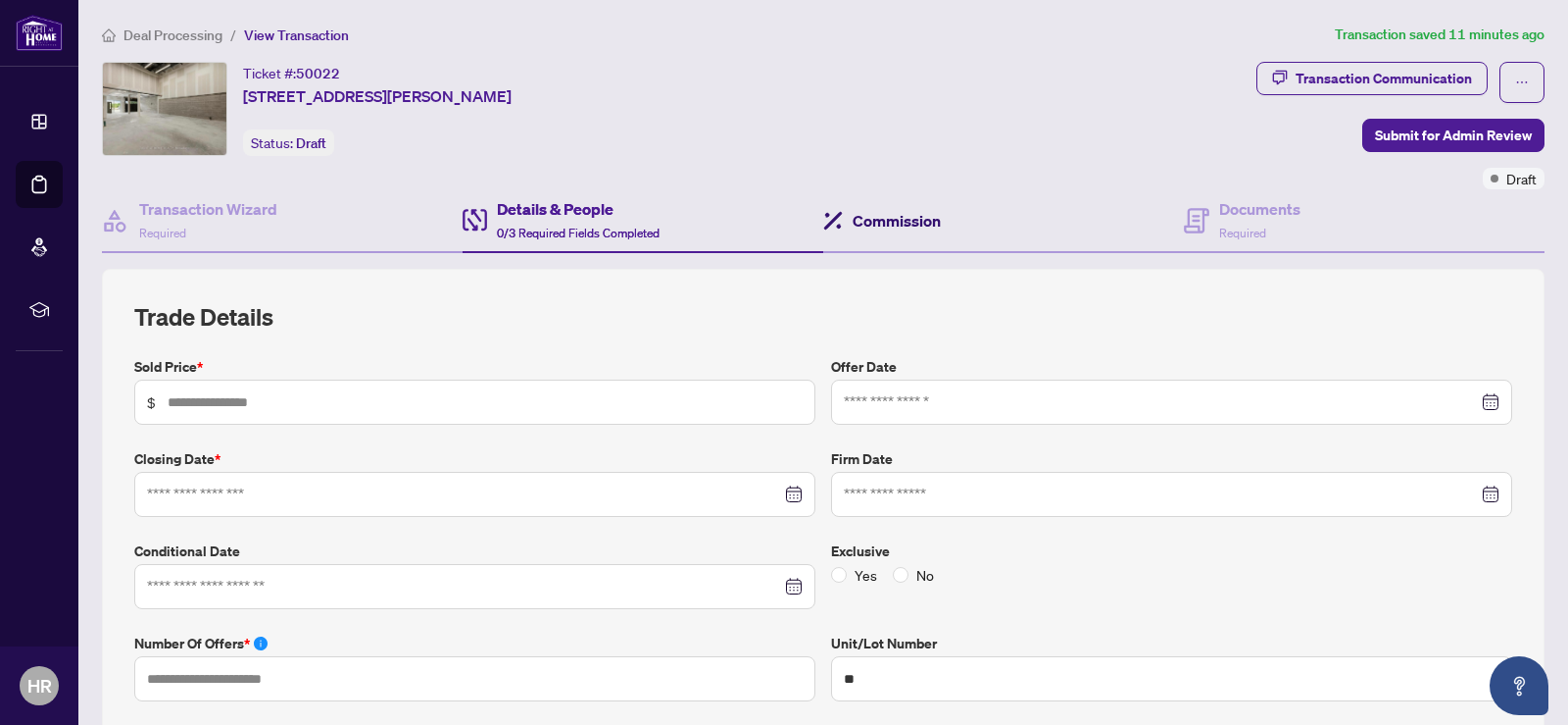
click at [875, 213] on h4 "Commission" at bounding box center [896, 221] width 88 height 24
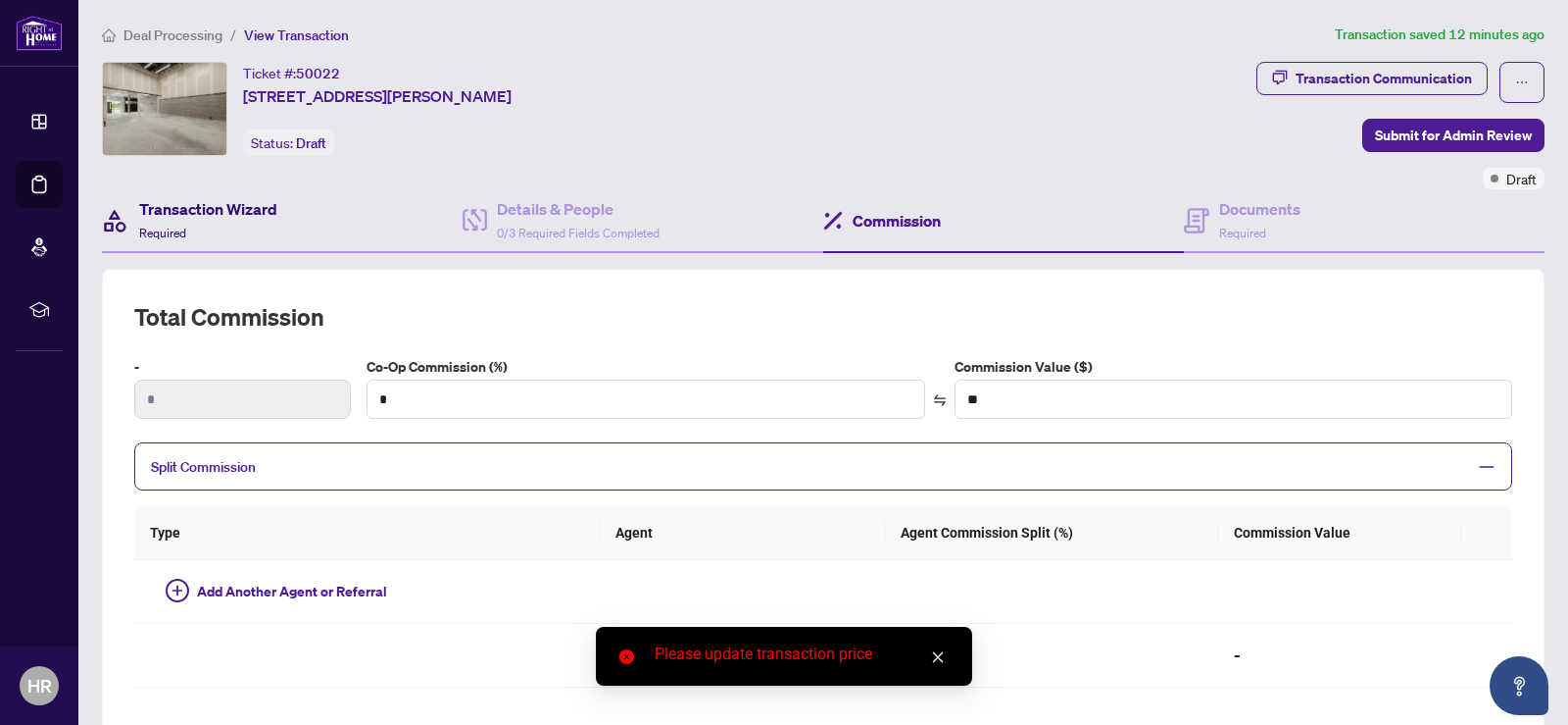
click at [236, 207] on h4 "Transaction Wizard" at bounding box center [209, 209] width 139 height 24
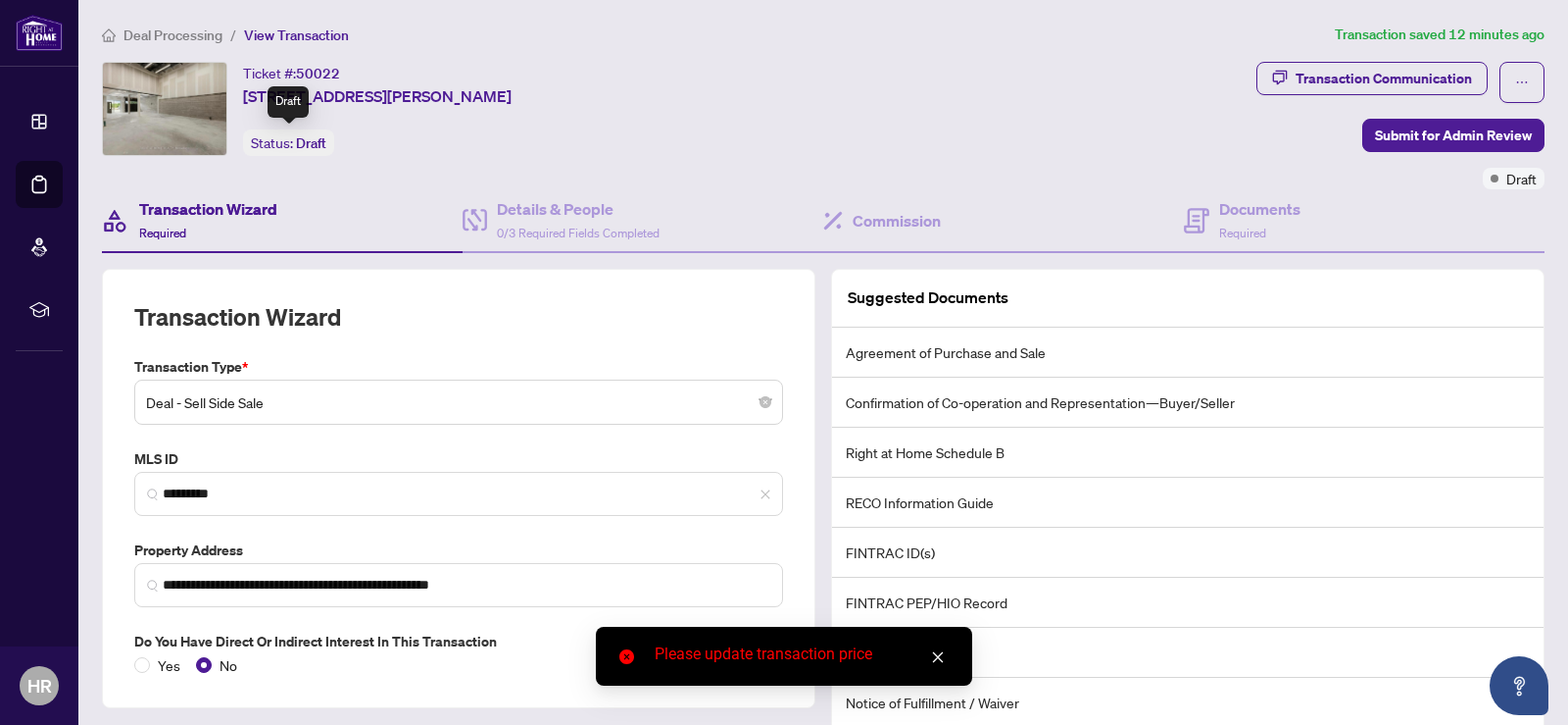
click at [286, 145] on div "Status: Draft" at bounding box center [289, 143] width 91 height 27
click at [307, 146] on span "Draft" at bounding box center [311, 144] width 31 height 18
click at [288, 34] on span "View Transaction" at bounding box center [297, 36] width 105 height 18
click at [277, 34] on span "View Transaction" at bounding box center [297, 36] width 105 height 18
